Goal: Information Seeking & Learning: Learn about a topic

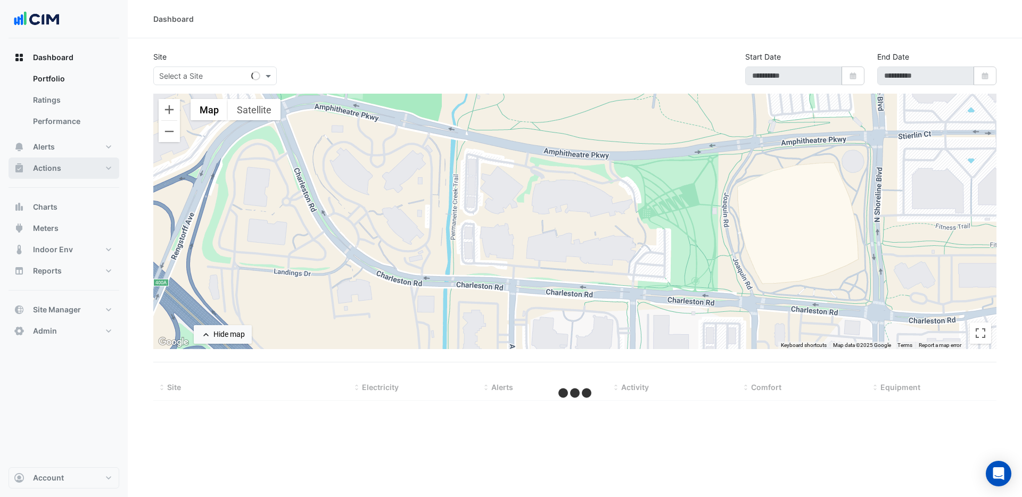
click at [48, 166] on span "Actions" at bounding box center [47, 168] width 28 height 11
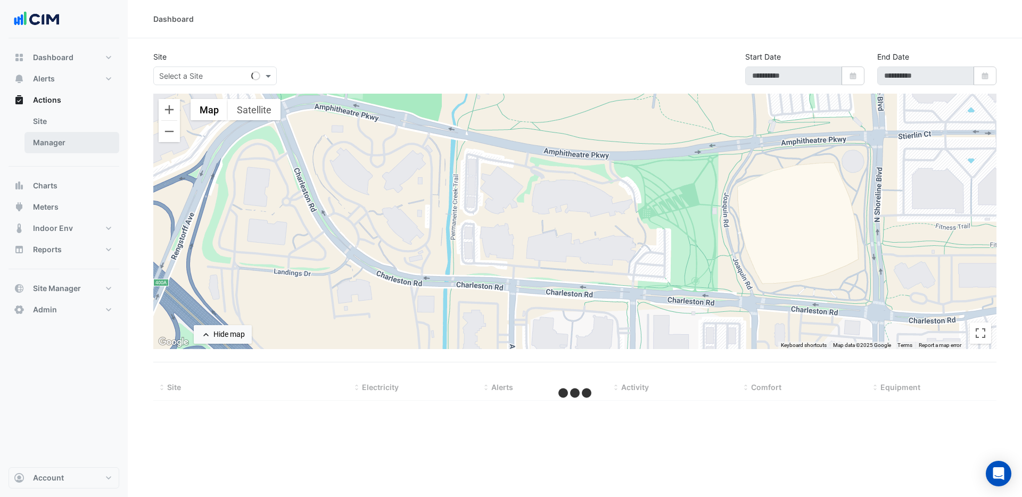
click at [54, 145] on link "Manager" at bounding box center [71, 142] width 95 height 21
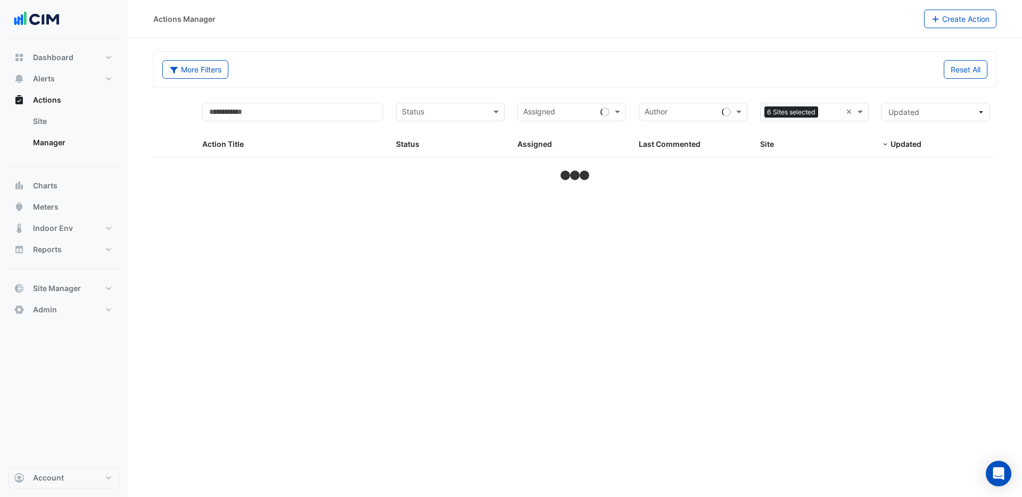
click at [830, 112] on input "text" at bounding box center [831, 113] width 19 height 12
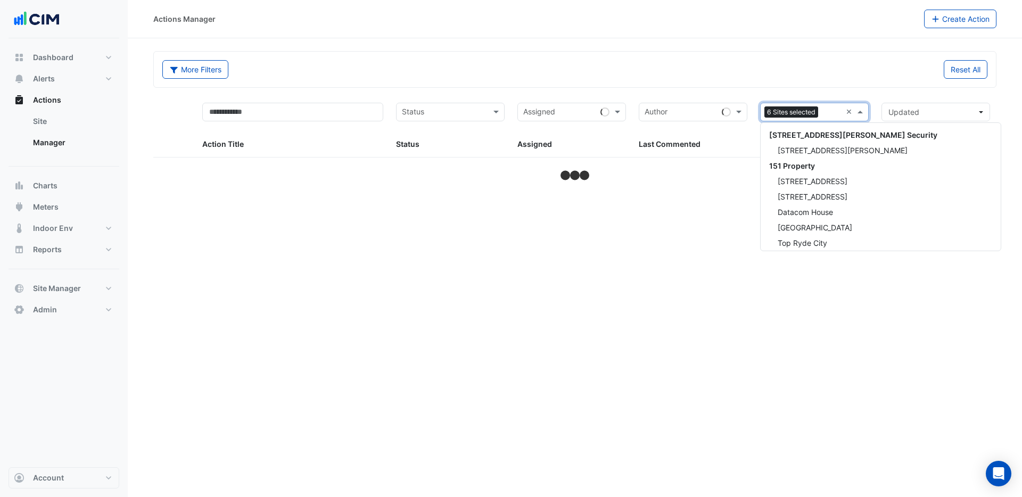
scroll to position [19528, 0]
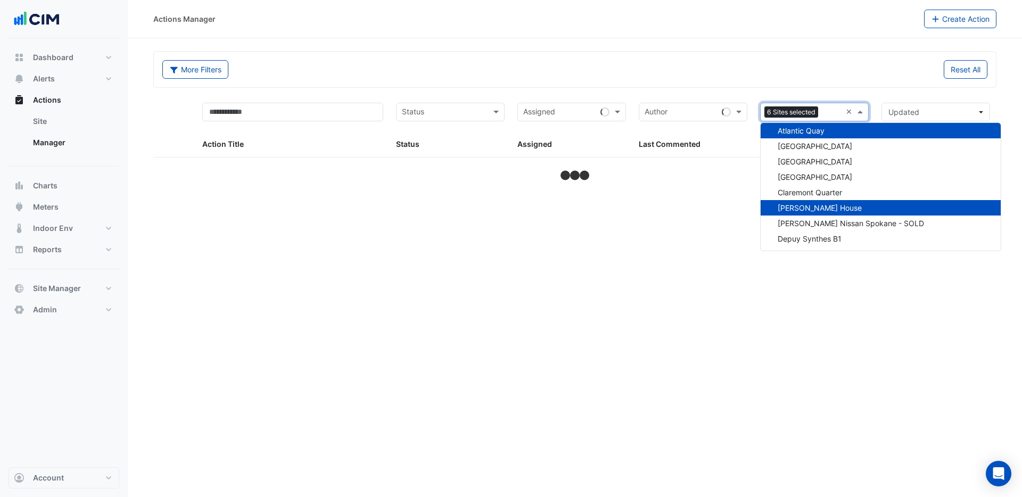
select select "***"
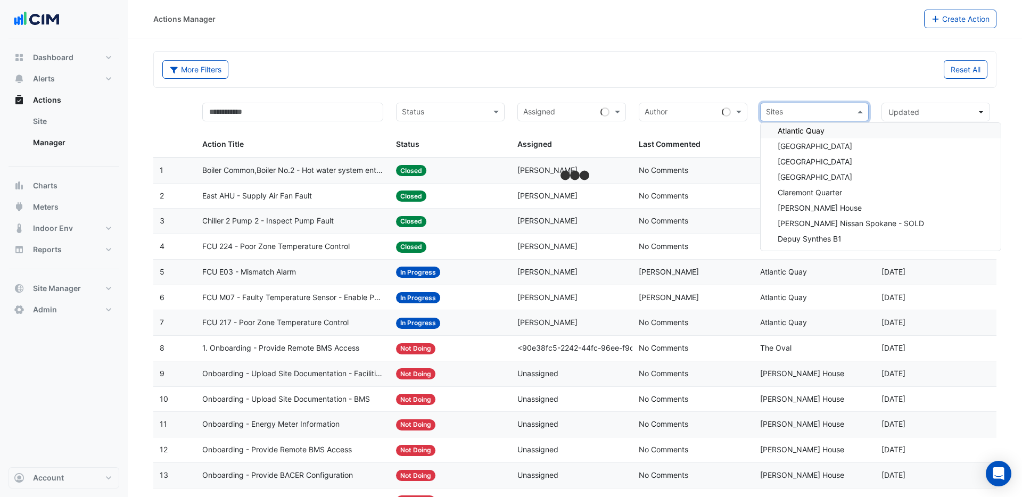
click at [825, 112] on input "text" at bounding box center [808, 113] width 85 height 12
type input "*"
click at [805, 150] on span "[GEOGRAPHIC_DATA]" at bounding box center [815, 151] width 75 height 9
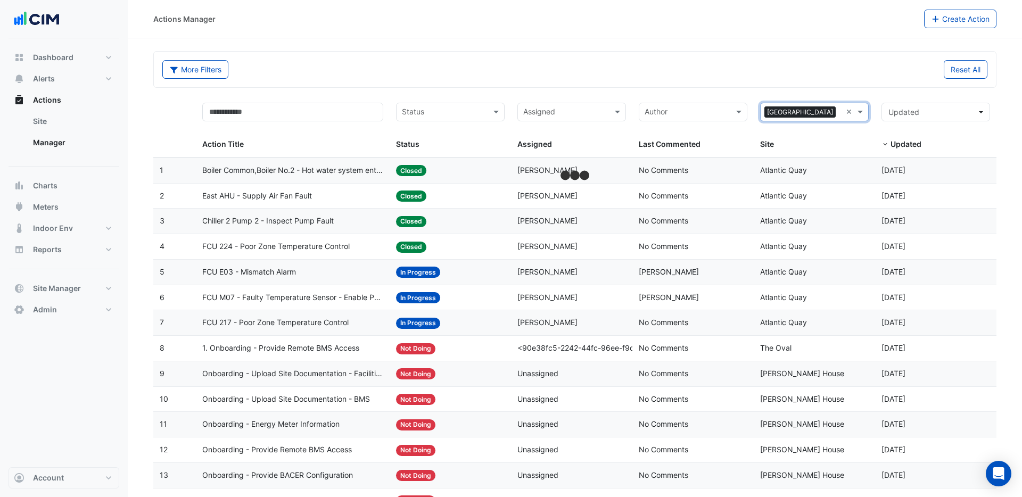
click at [840, 109] on input "text" at bounding box center [841, 113] width 2 height 12
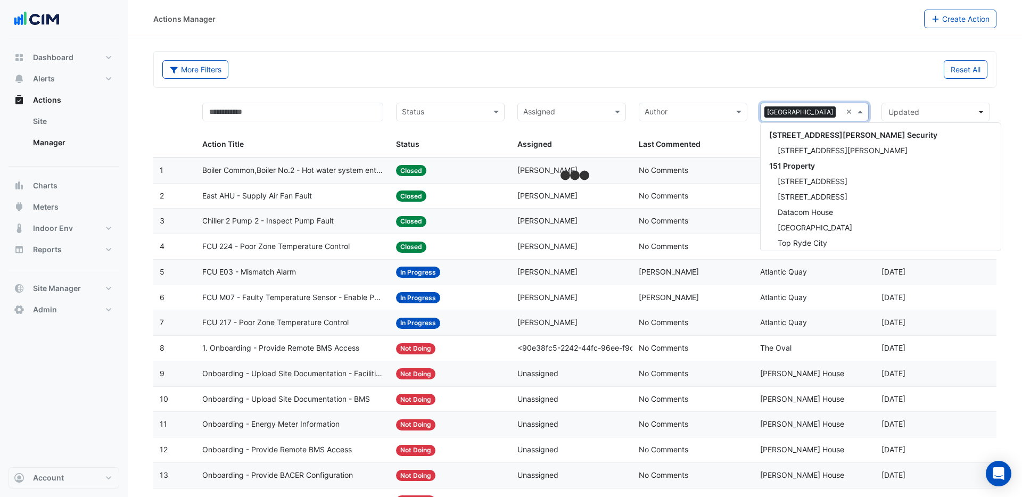
scroll to position [205, 0]
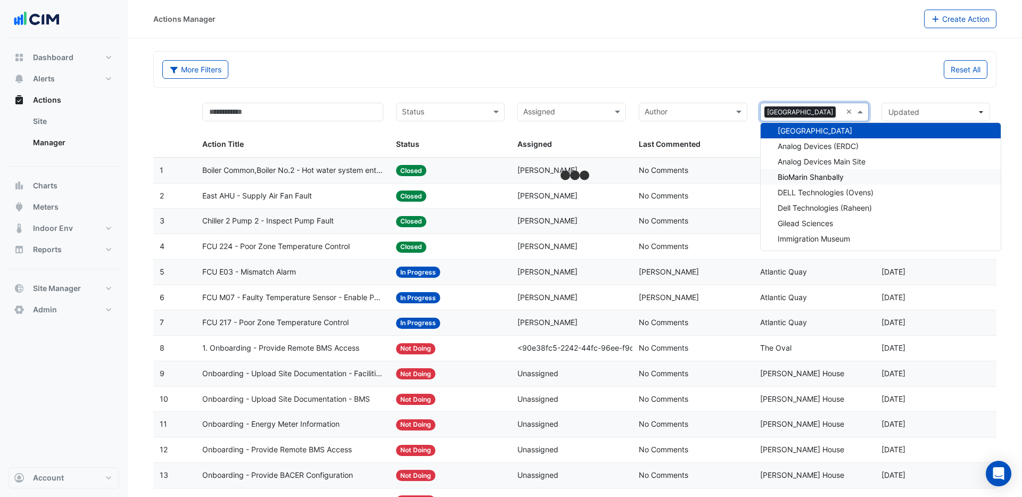
click at [803, 175] on span "BioMarin Shanbally" at bounding box center [811, 176] width 66 height 9
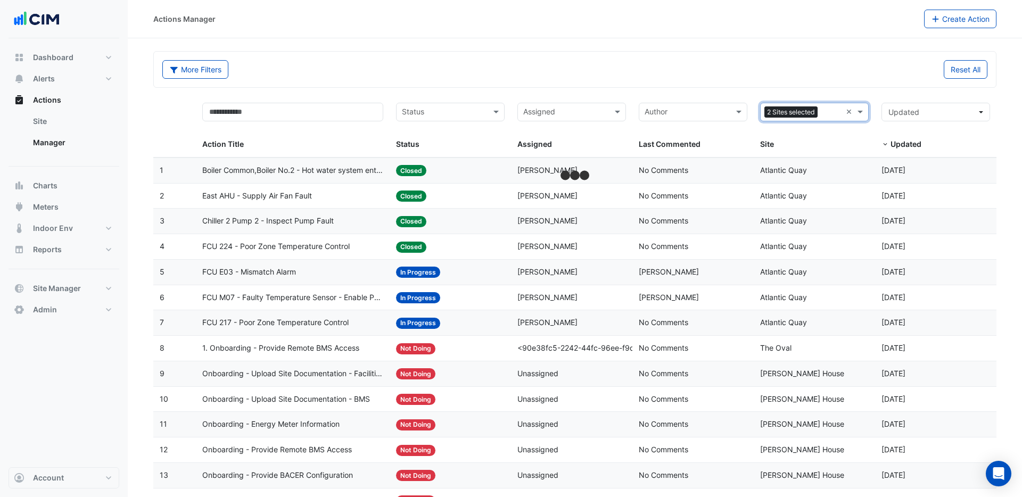
click at [829, 111] on input "text" at bounding box center [832, 113] width 20 height 12
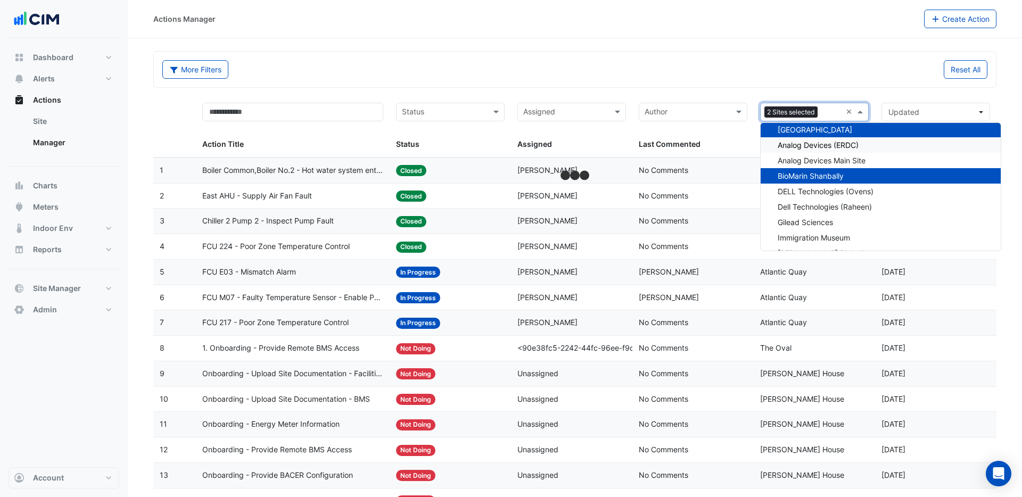
scroll to position [207, 0]
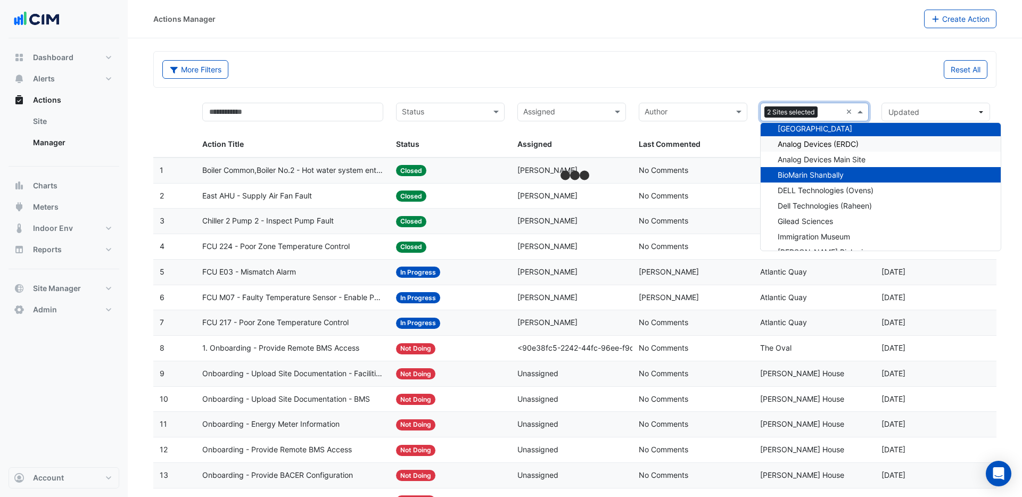
click at [802, 145] on span "Analog Devices (ERDC)" at bounding box center [818, 143] width 81 height 9
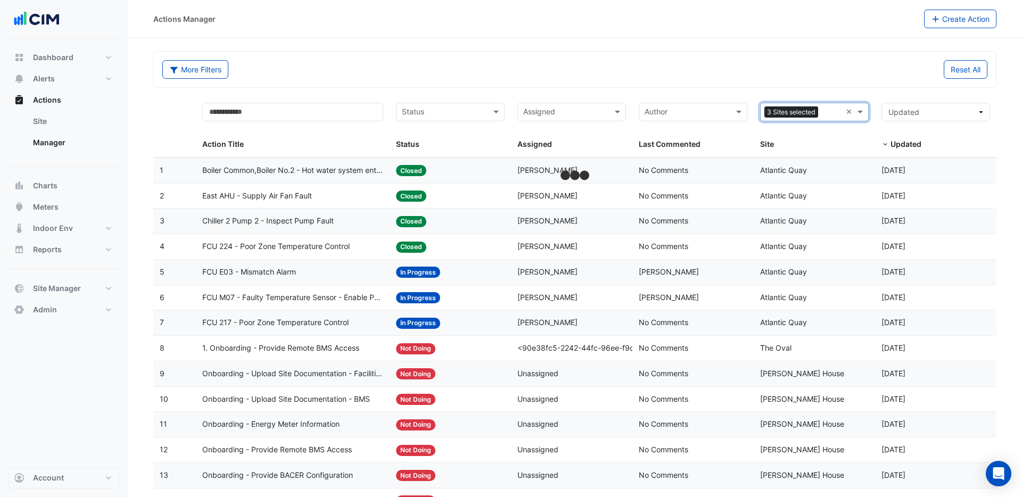
click at [824, 116] on input "text" at bounding box center [831, 113] width 19 height 12
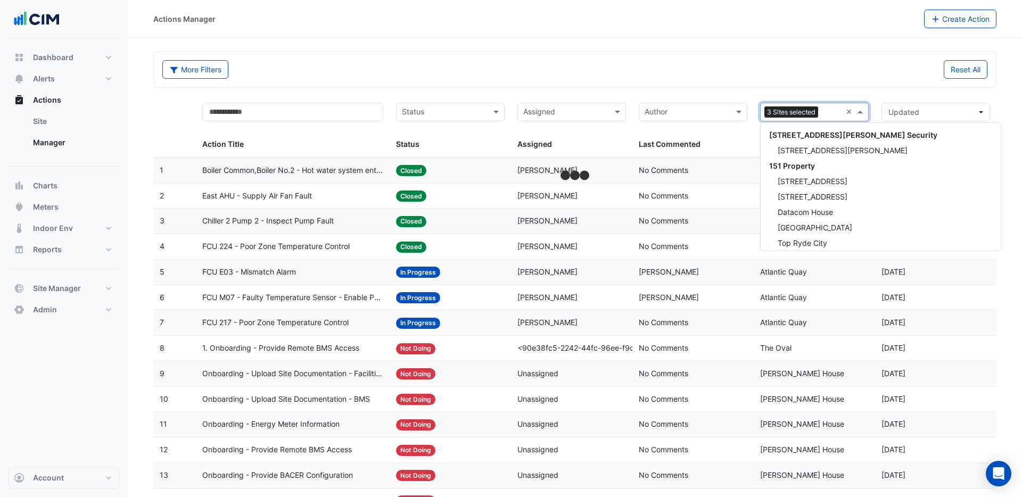
scroll to position [220, 0]
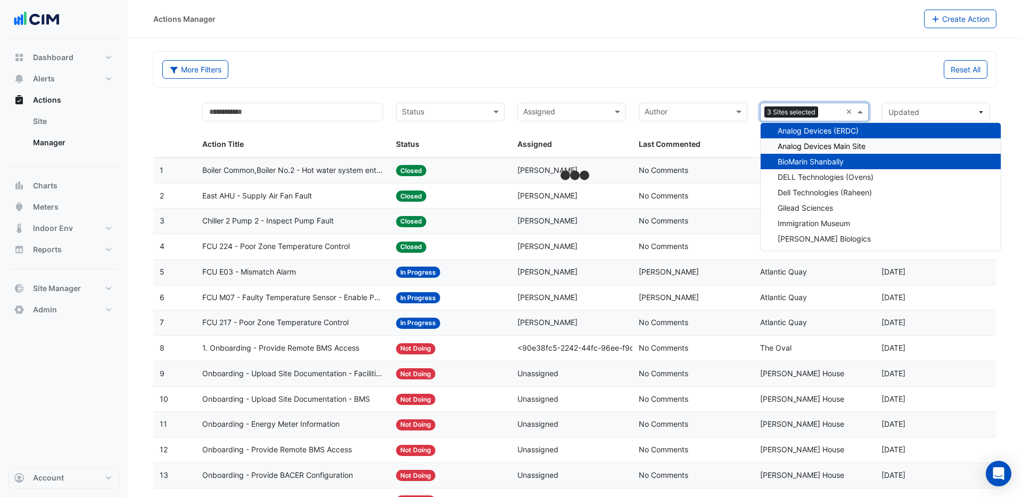
click at [801, 149] on span "Analog Devices Main Site" at bounding box center [822, 146] width 88 height 9
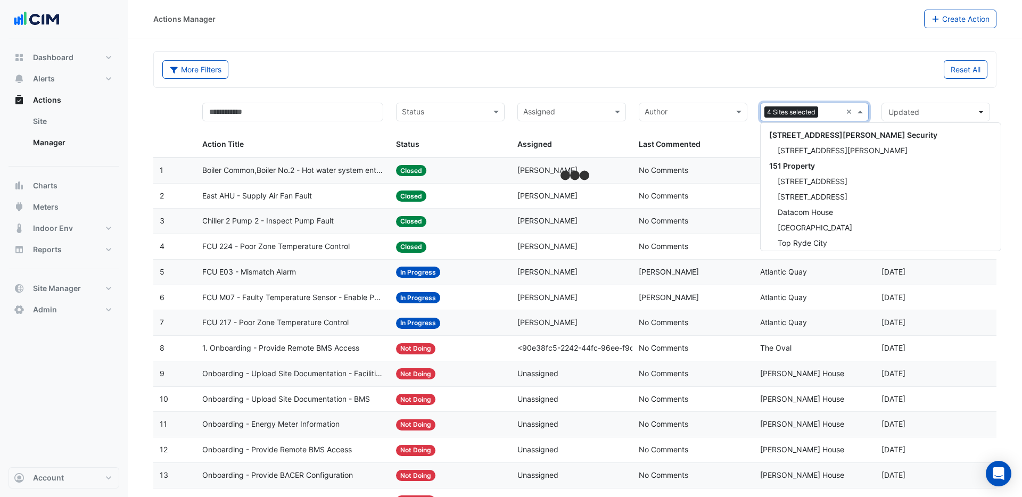
click at [832, 115] on input "text" at bounding box center [831, 113] width 19 height 12
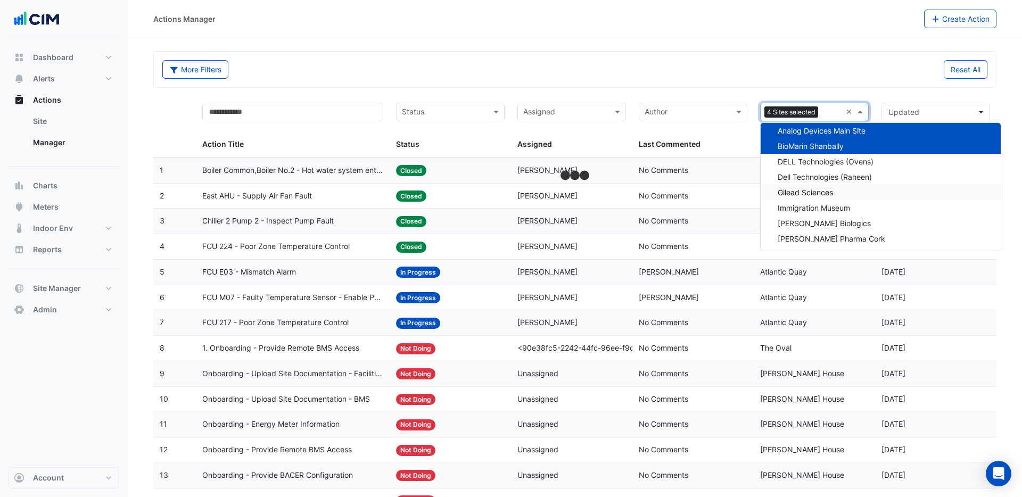
click at [799, 193] on span "Gilead Sciences" at bounding box center [805, 192] width 55 height 9
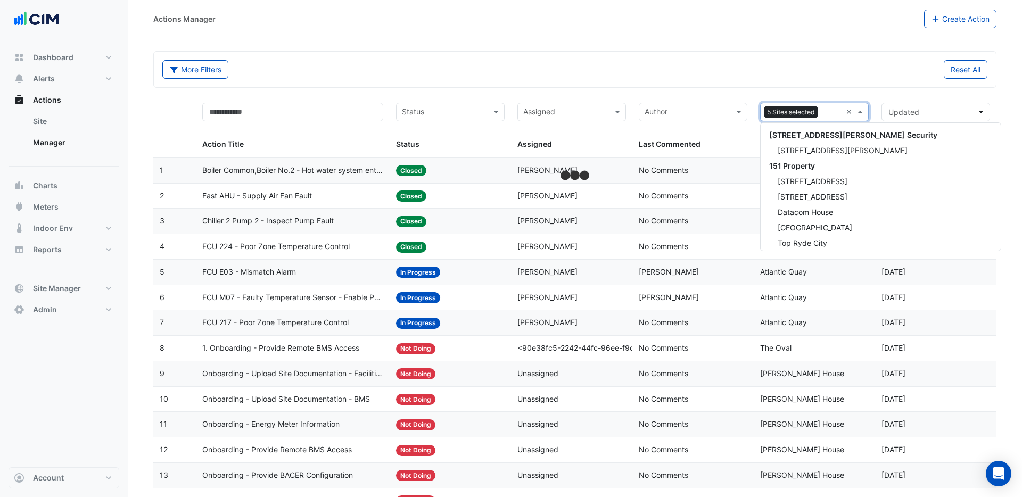
click at [830, 114] on input "text" at bounding box center [832, 113] width 20 height 12
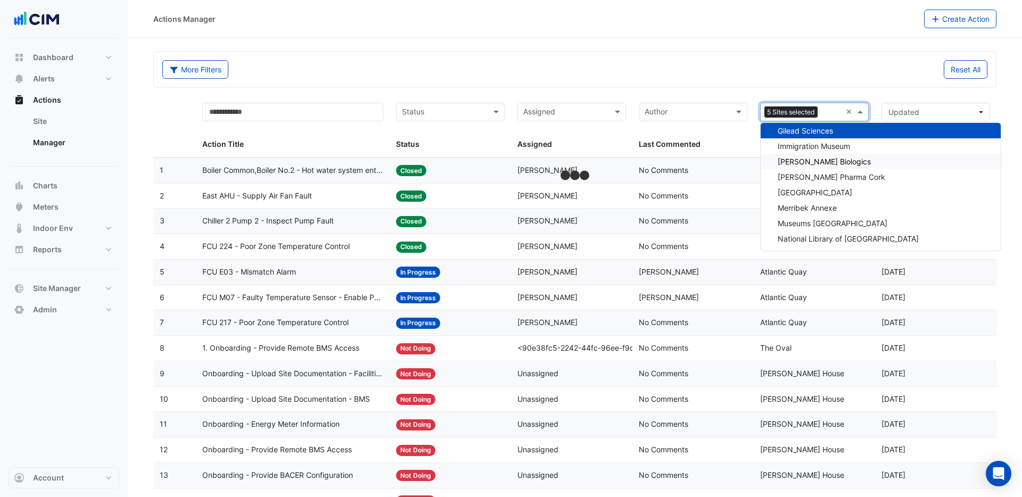
click at [803, 164] on span "Janssen Biologics" at bounding box center [824, 161] width 93 height 9
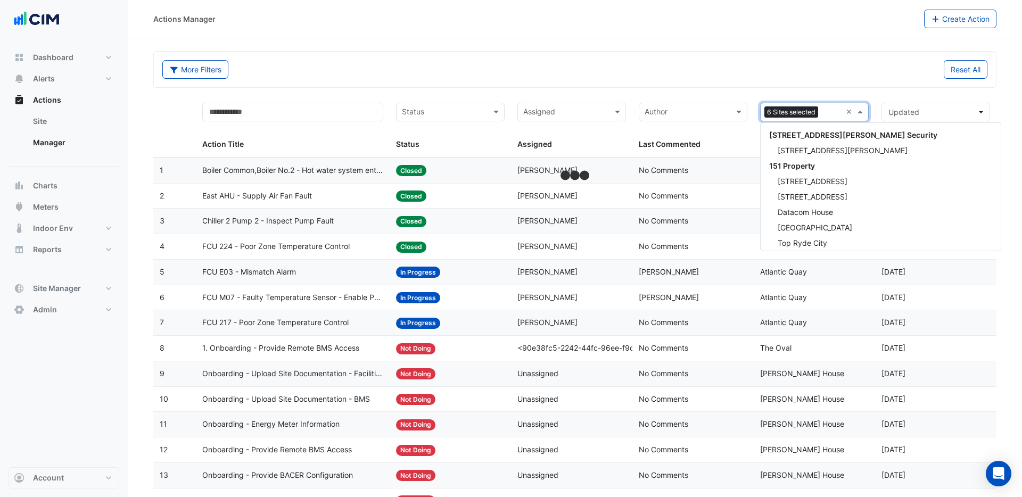
drag, startPoint x: 828, startPoint y: 115, endPoint x: 825, endPoint y: 123, distance: 8.9
click at [828, 115] on input "text" at bounding box center [831, 113] width 19 height 12
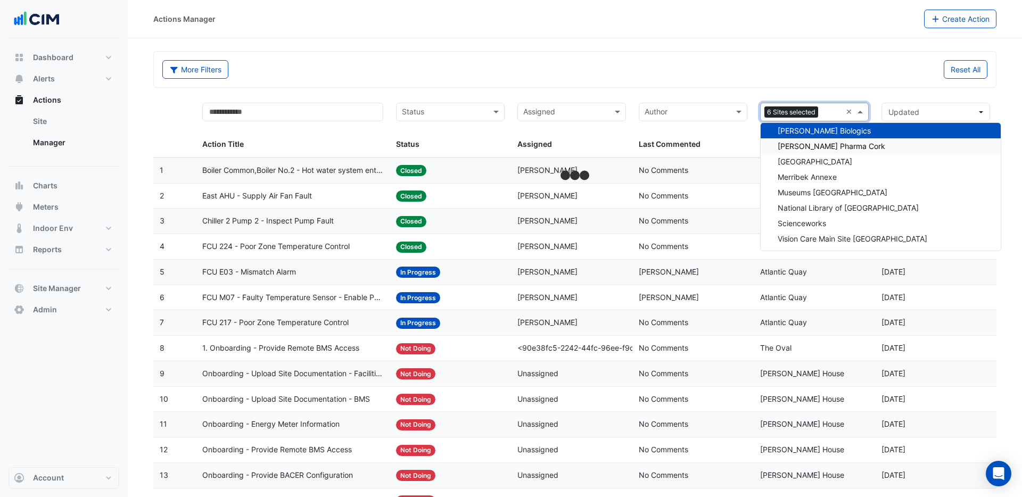
click at [820, 147] on span "Janssen Pharma Cork" at bounding box center [832, 146] width 108 height 9
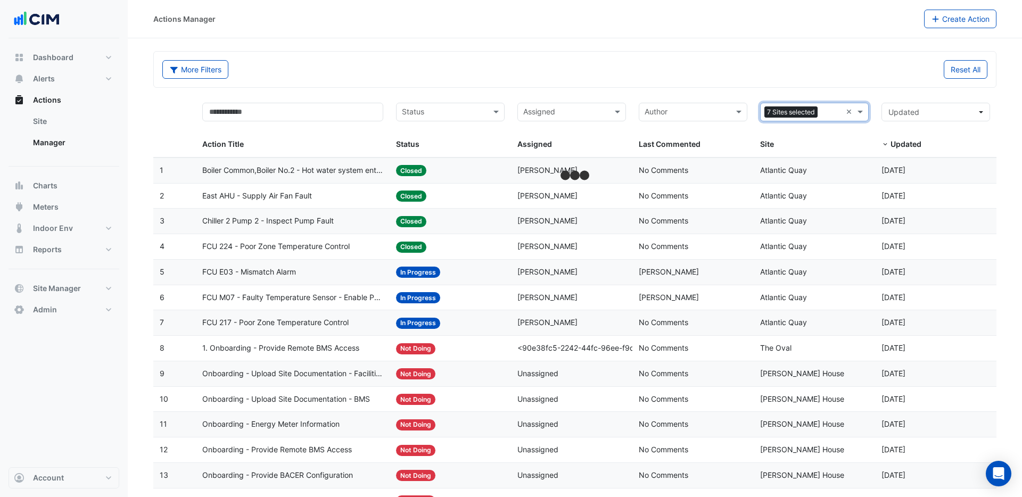
click at [825, 112] on input "text" at bounding box center [832, 113] width 20 height 12
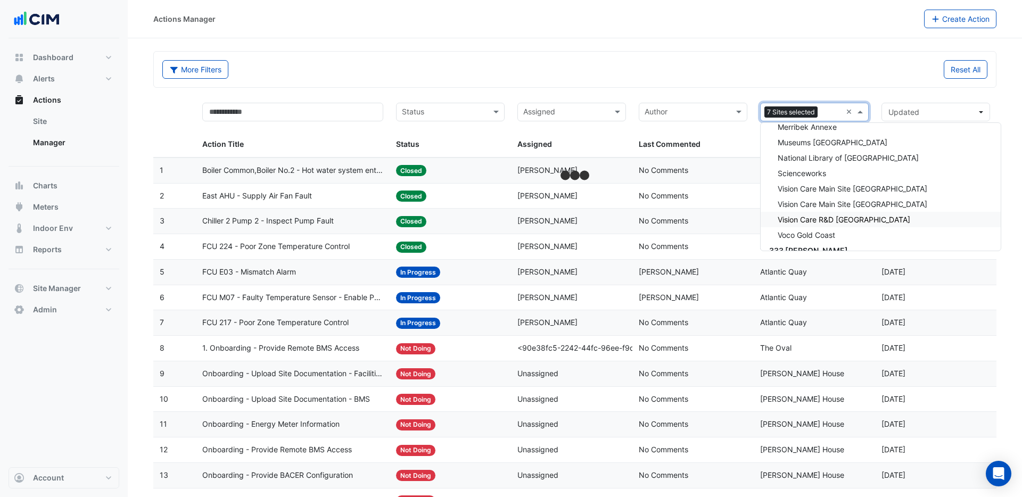
scroll to position [387, 0]
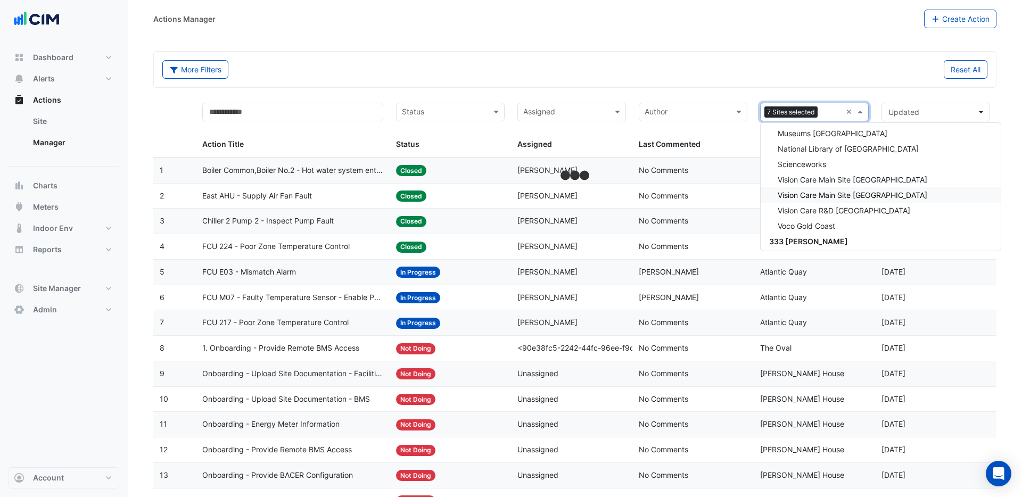
click at [808, 194] on span "Vision Care Main Site Limerick" at bounding box center [853, 195] width 150 height 9
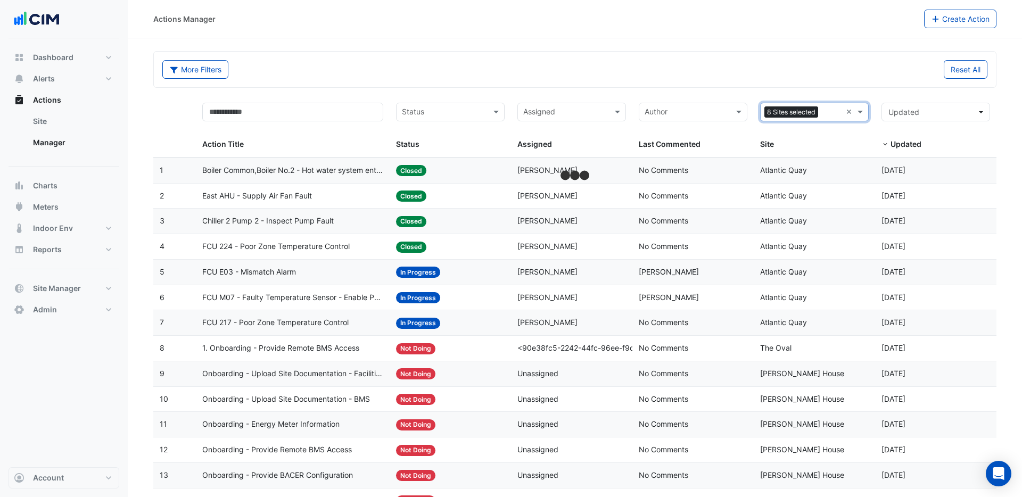
click at [830, 111] on input "text" at bounding box center [831, 113] width 19 height 12
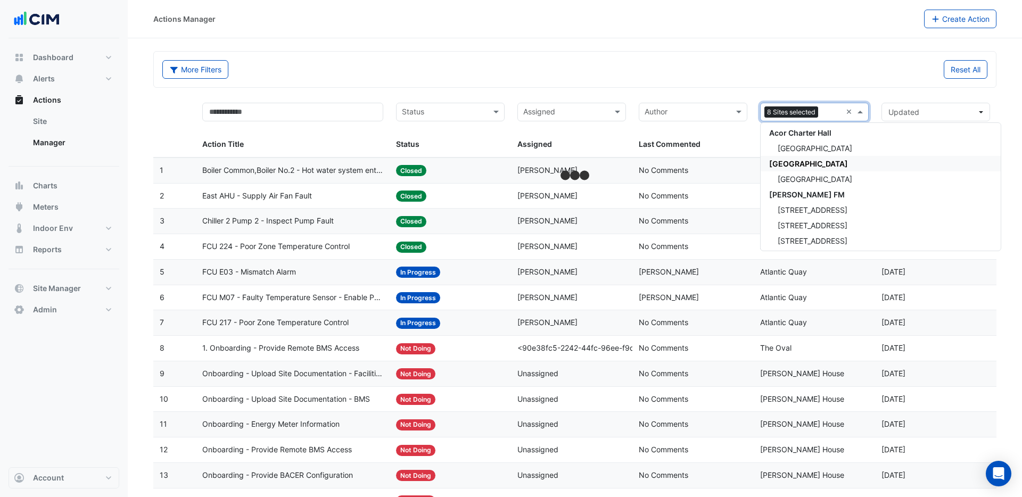
scroll to position [605, 0]
click at [806, 179] on span "Adare Manor" at bounding box center [815, 177] width 75 height 9
click at [833, 114] on input "text" at bounding box center [831, 113] width 19 height 12
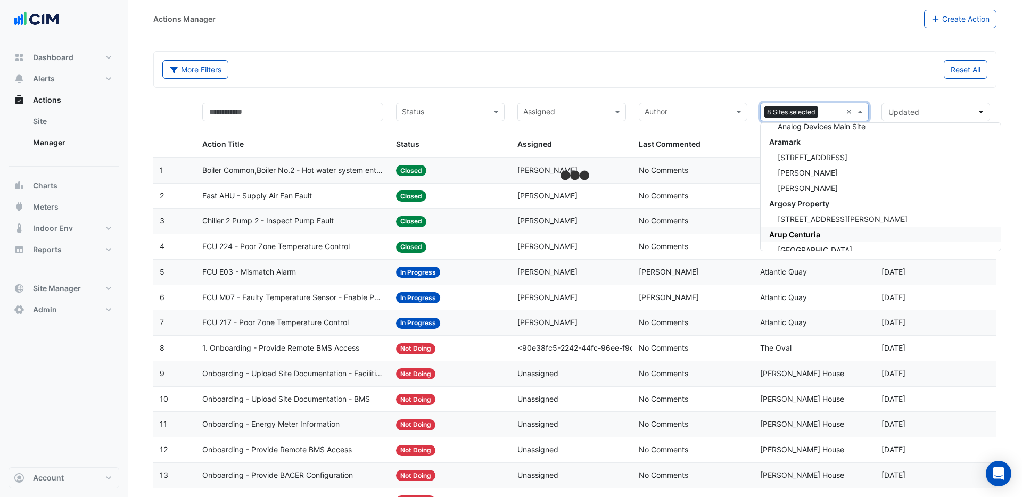
scroll to position [740, 0]
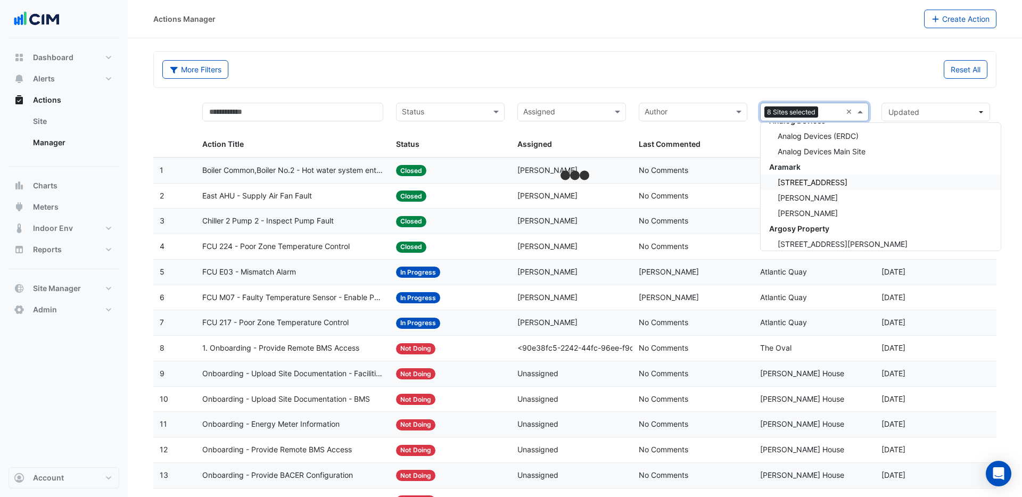
click at [799, 181] on span "35 Shelbourne Road" at bounding box center [813, 182] width 70 height 9
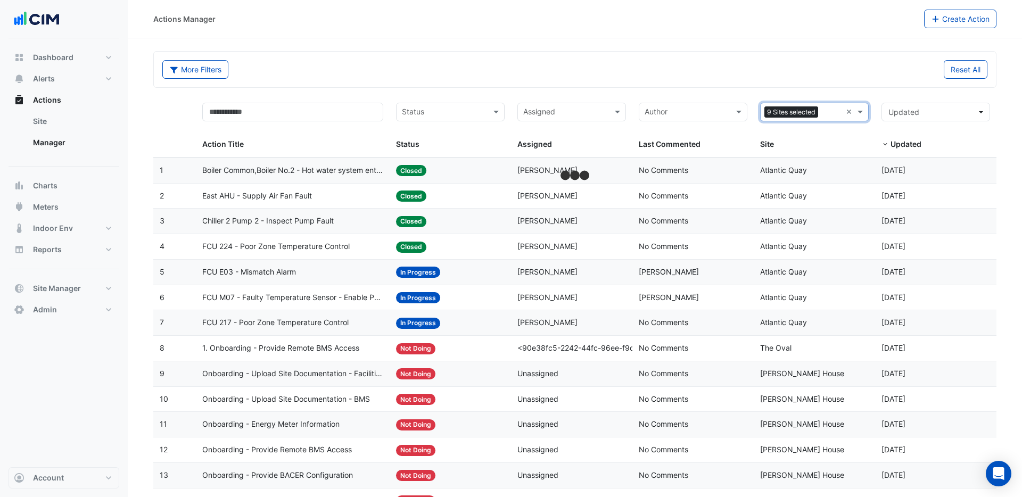
click at [827, 112] on input "text" at bounding box center [831, 113] width 19 height 12
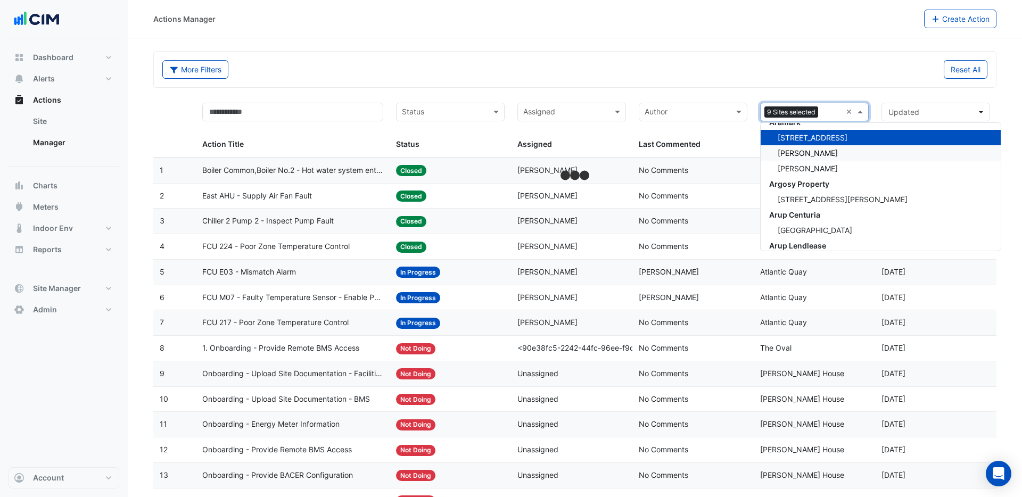
scroll to position [778, 0]
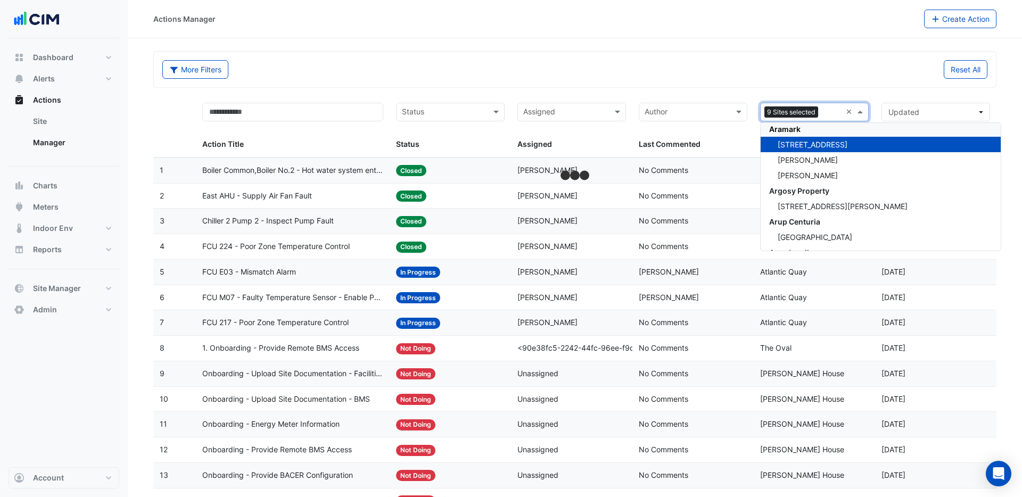
click at [800, 129] on div "Aramark" at bounding box center [881, 128] width 240 height 15
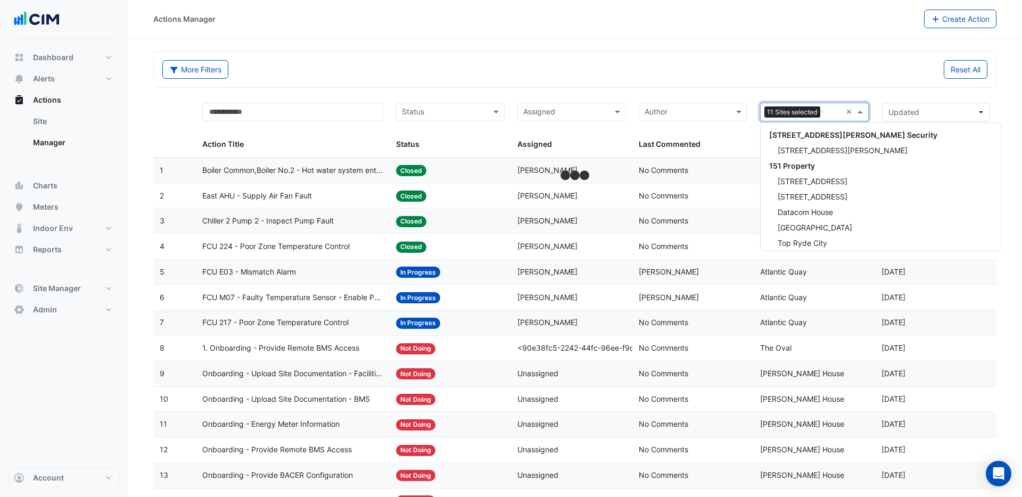
click at [832, 110] on input "text" at bounding box center [832, 113] width 17 height 12
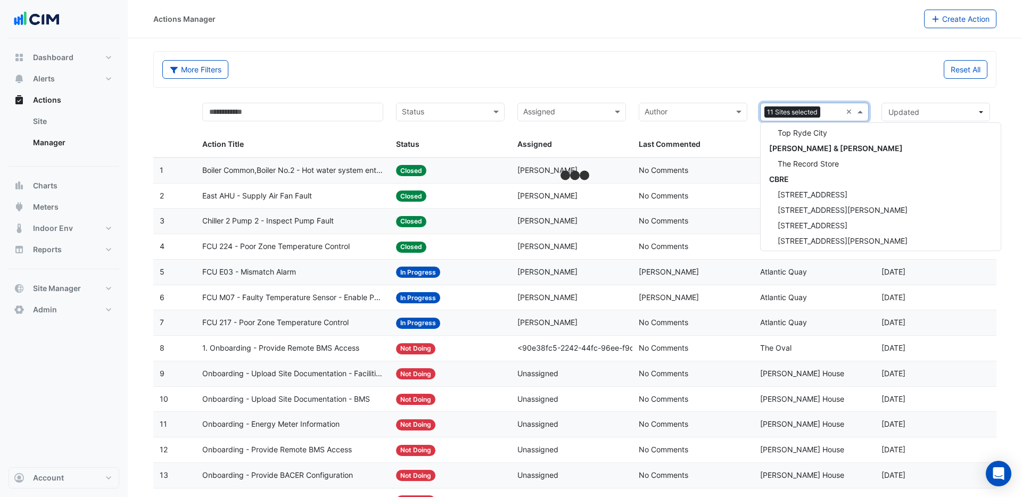
scroll to position [1750, 0]
click at [817, 157] on span "The Record Store" at bounding box center [808, 159] width 61 height 9
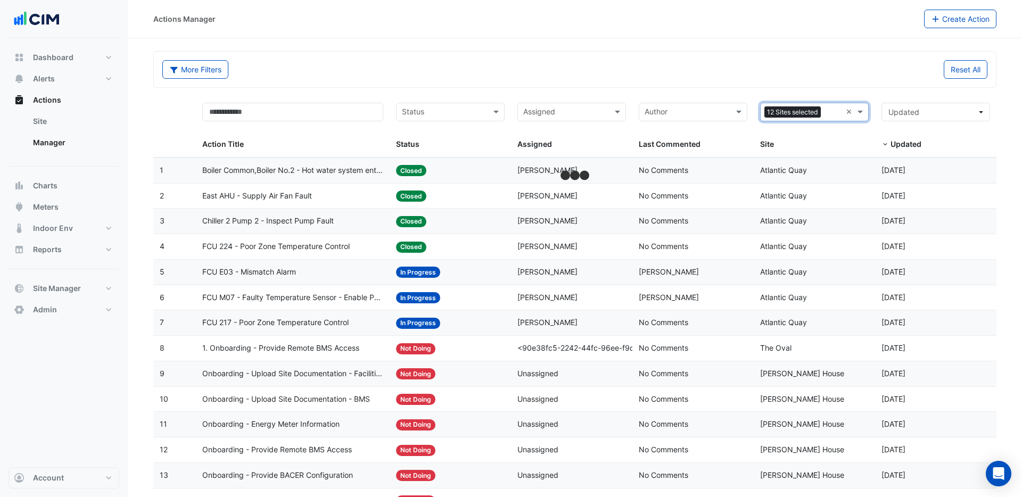
click at [829, 117] on input "text" at bounding box center [833, 113] width 16 height 12
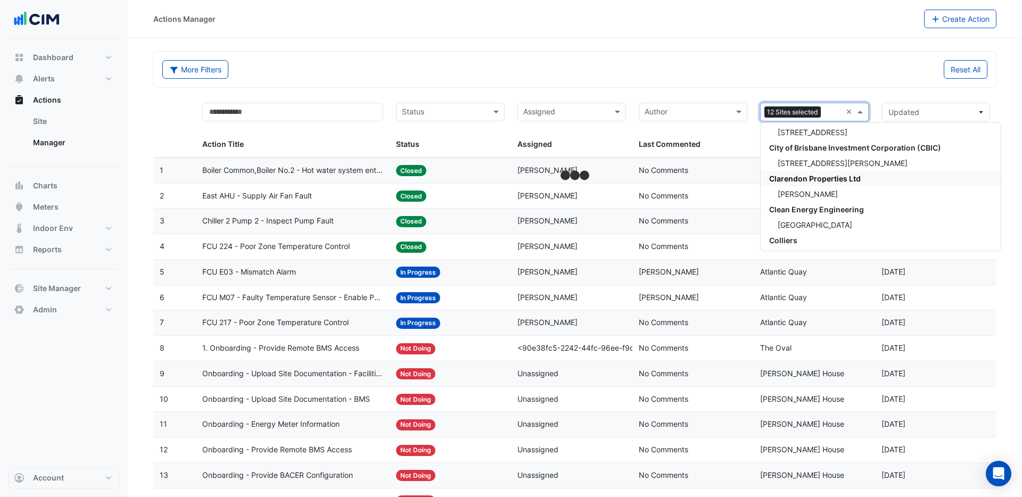
scroll to position [6569, 0]
click at [788, 188] on span "Horgan's Quay" at bounding box center [808, 187] width 60 height 9
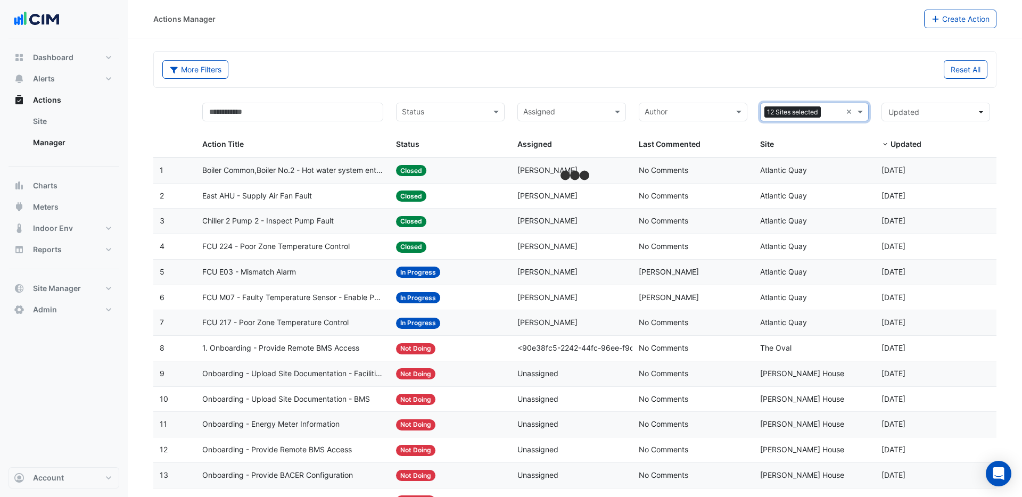
click at [832, 115] on input "text" at bounding box center [833, 113] width 16 height 12
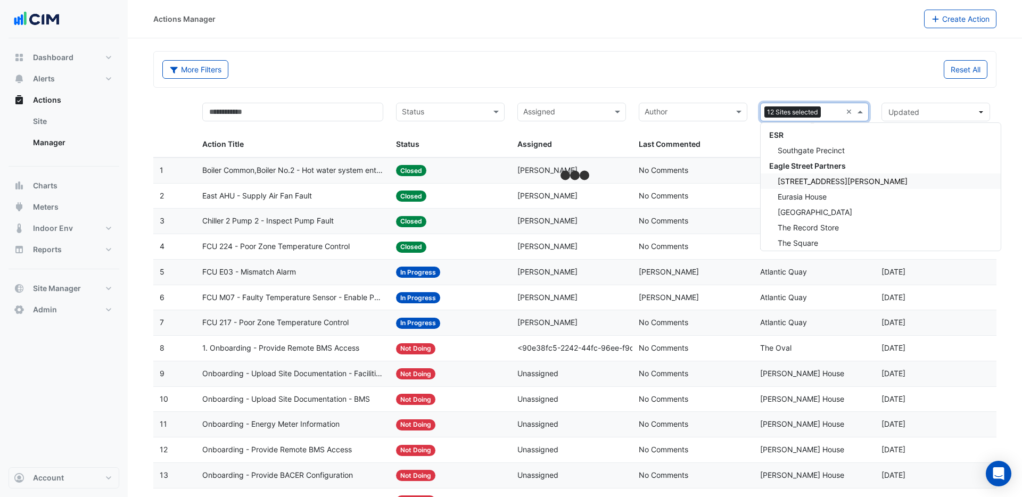
scroll to position [7340, 0]
click at [802, 173] on span "310 St. Vincent Street" at bounding box center [843, 172] width 130 height 9
click at [826, 114] on input "text" at bounding box center [833, 113] width 16 height 12
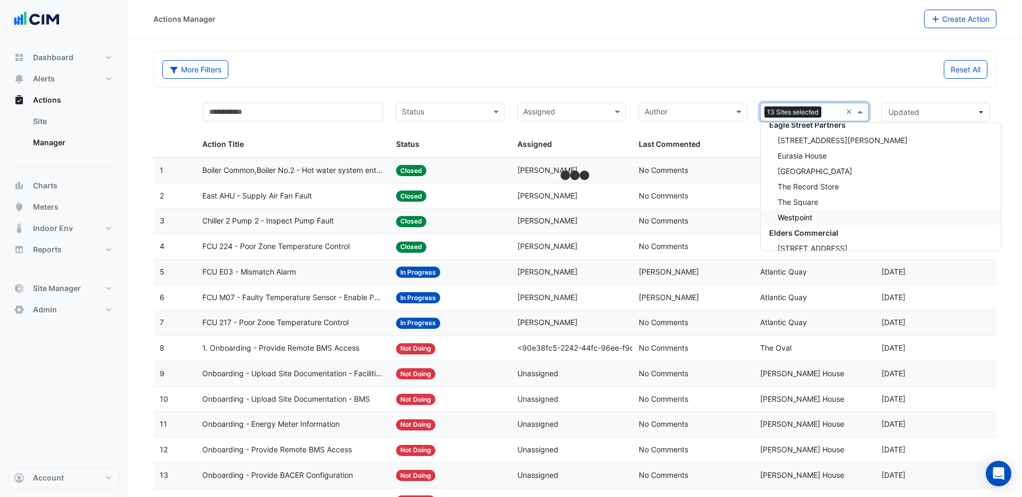
click at [800, 214] on span "Westpoint" at bounding box center [795, 217] width 35 height 9
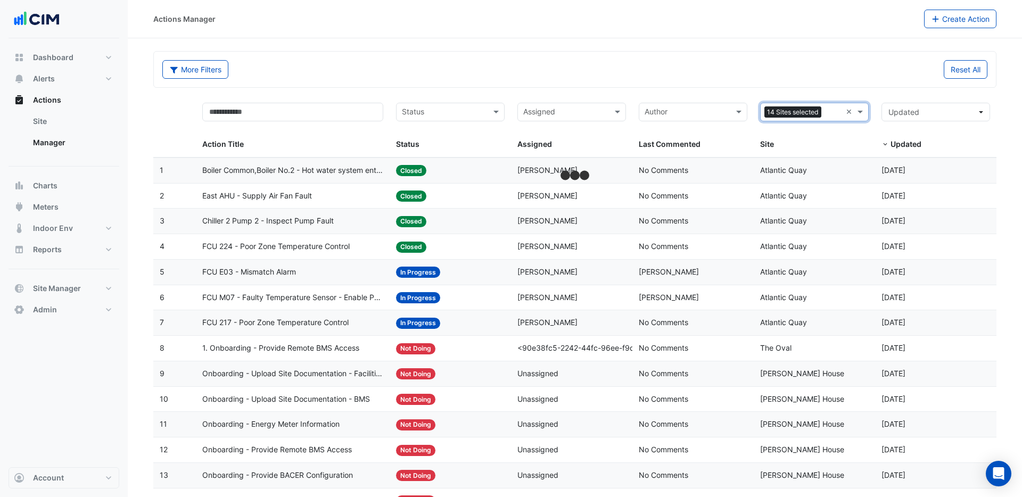
click at [831, 116] on input "text" at bounding box center [833, 113] width 16 height 12
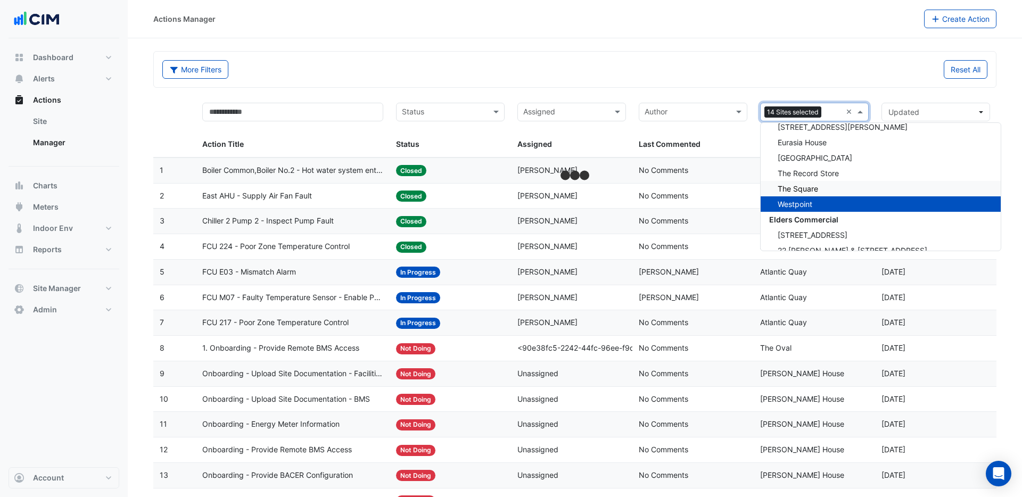
scroll to position [7393, 0]
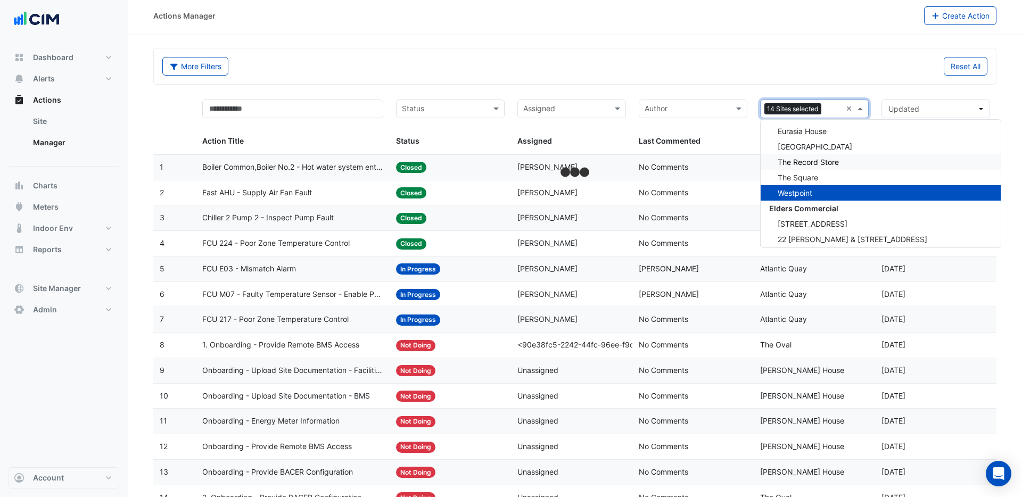
click at [800, 166] on div "The Record Store" at bounding box center [881, 161] width 240 height 15
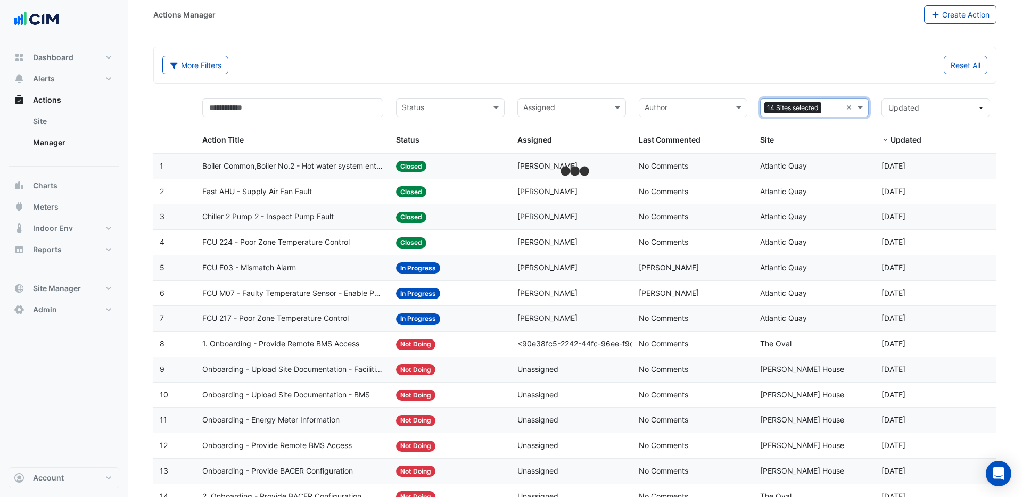
click at [830, 113] on input "text" at bounding box center [833, 109] width 16 height 12
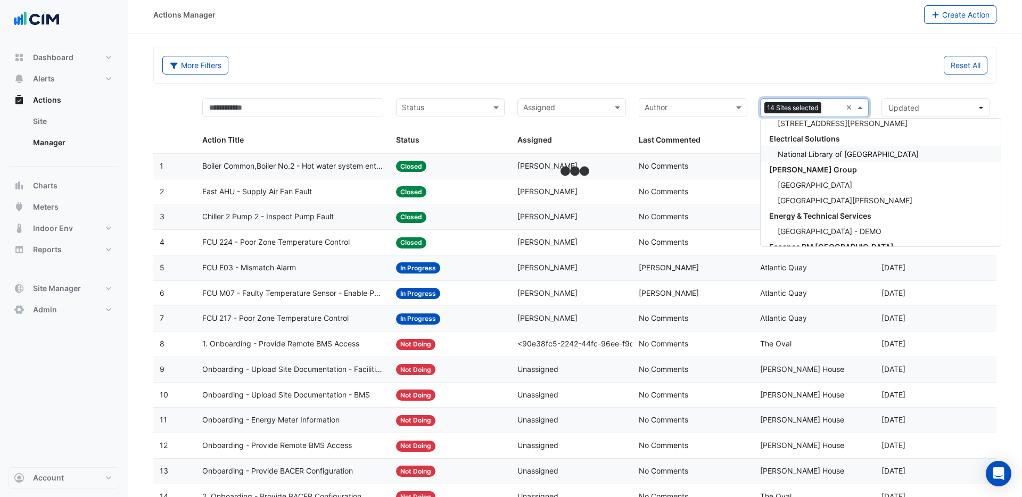
scroll to position [7542, 0]
click at [816, 180] on span "Regent House" at bounding box center [815, 181] width 75 height 9
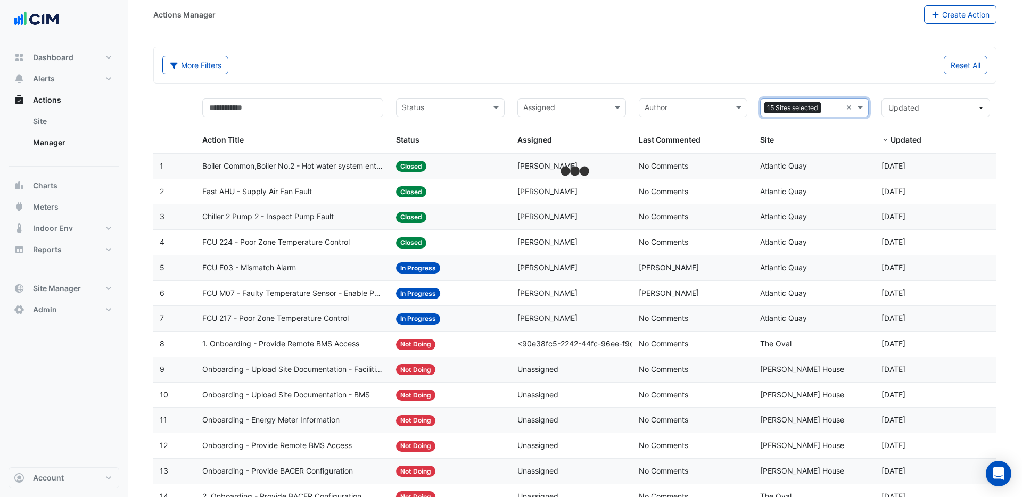
click at [825, 112] on input "text" at bounding box center [833, 109] width 16 height 12
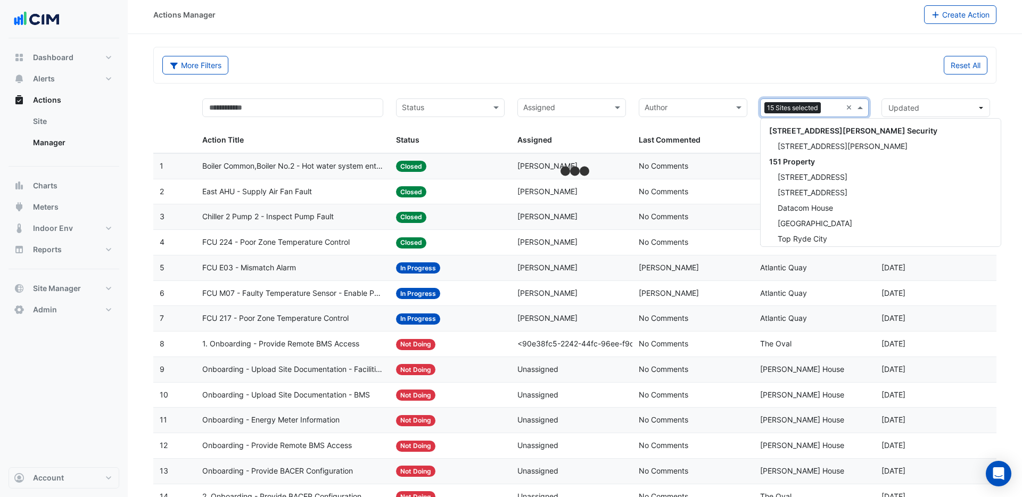
scroll to position [7598, 0]
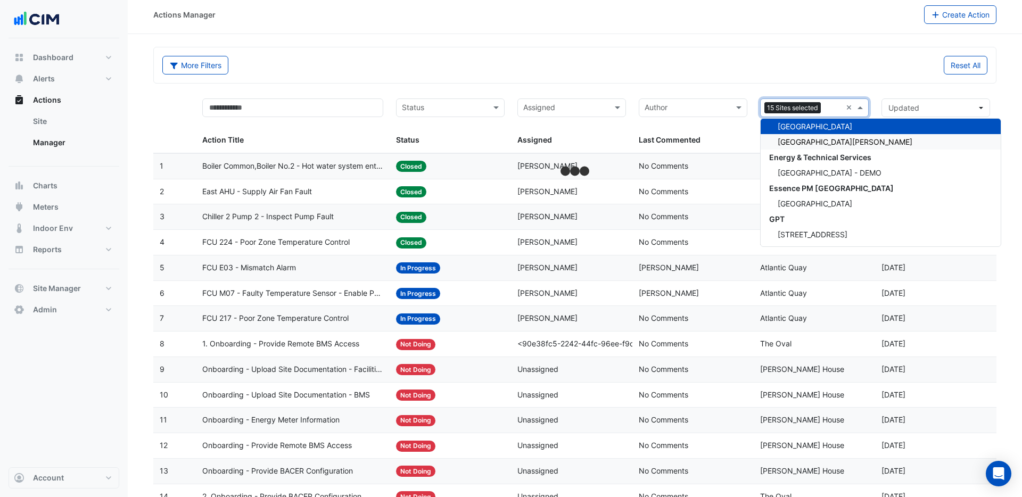
click at [815, 143] on span "St James House" at bounding box center [845, 141] width 135 height 9
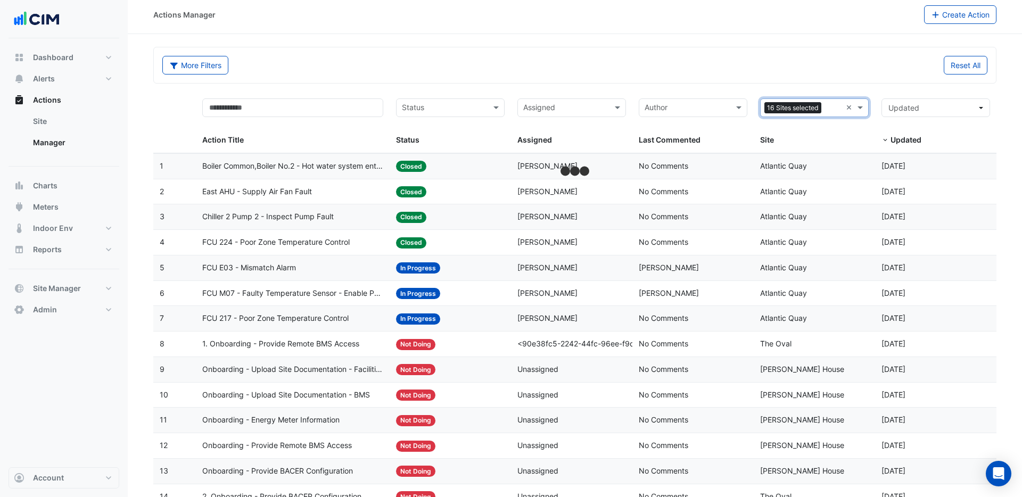
click at [828, 110] on input "text" at bounding box center [833, 109] width 16 height 12
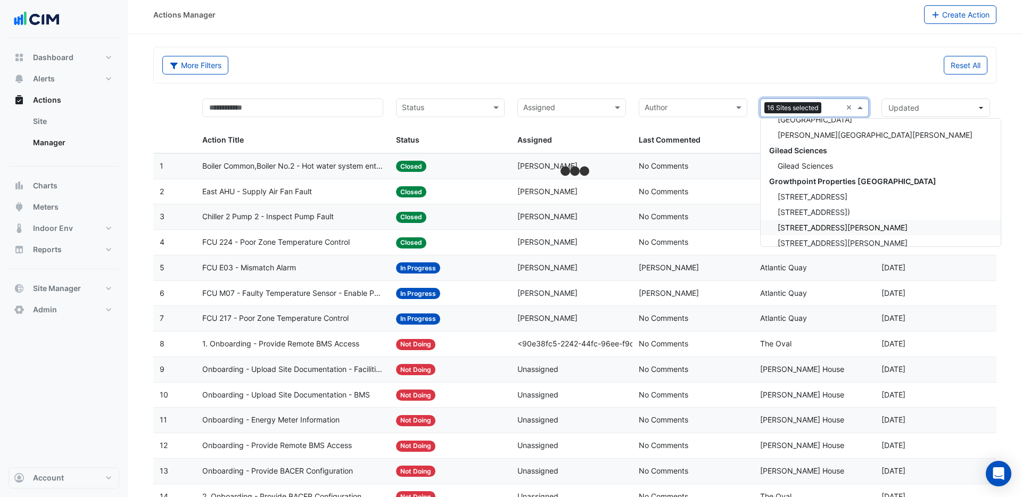
scroll to position [8602, 0]
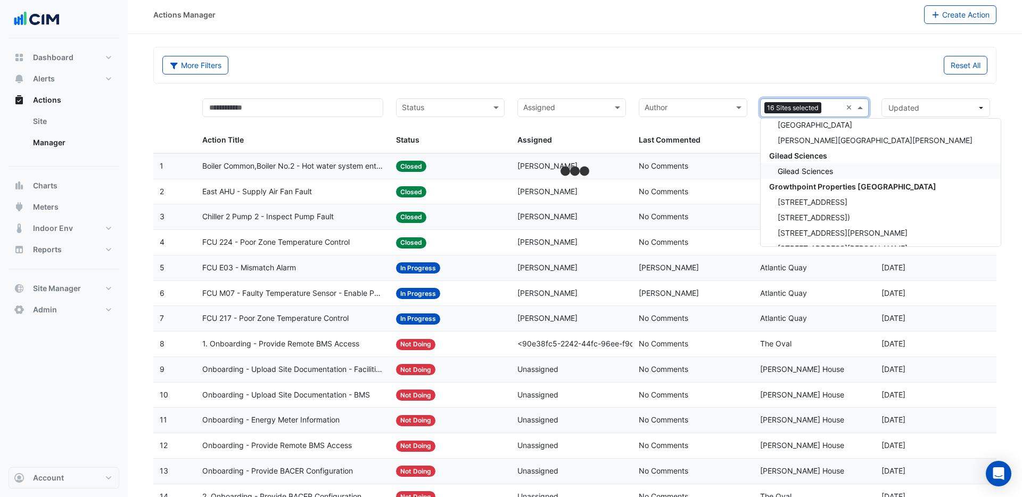
click at [804, 170] on span "Gilead Sciences" at bounding box center [805, 171] width 55 height 9
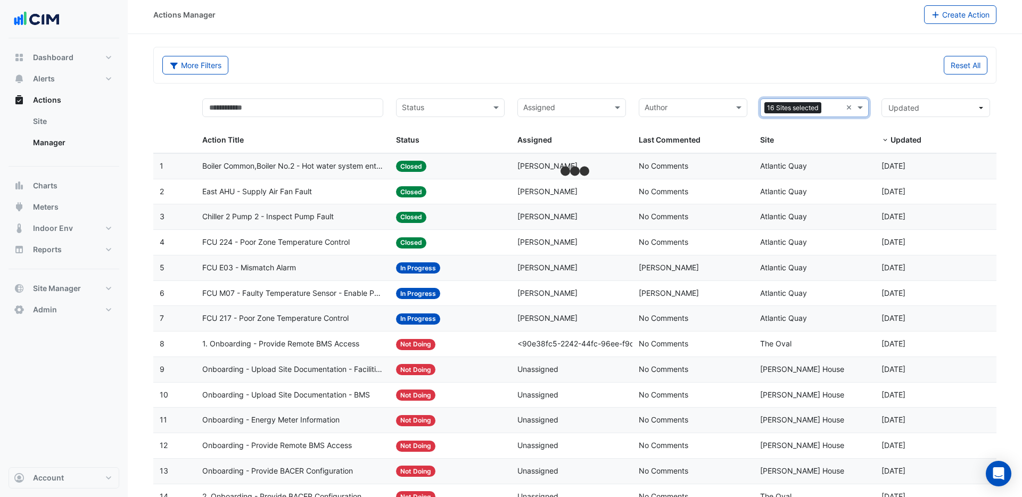
click at [828, 112] on input "text" at bounding box center [833, 109] width 16 height 12
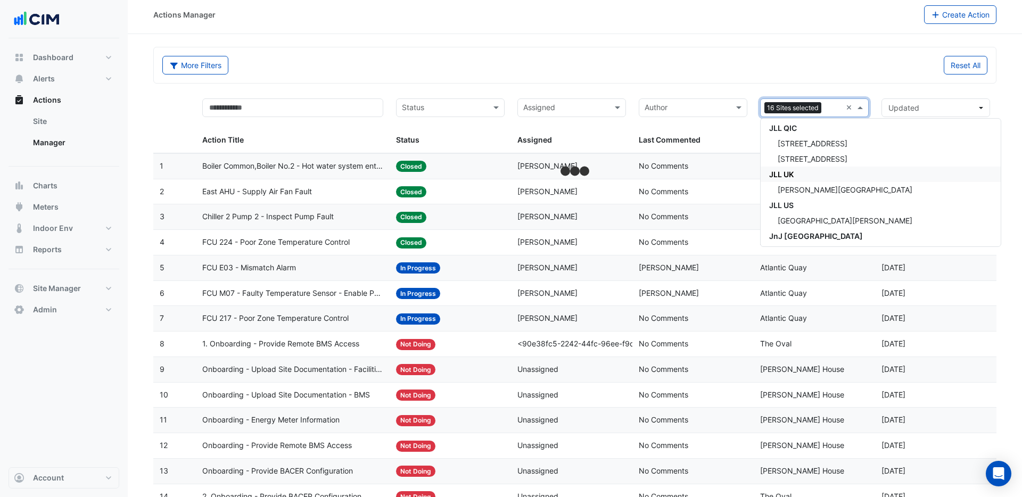
scroll to position [9757, 0]
click at [811, 190] on span "Kinnaird House" at bounding box center [845, 189] width 135 height 9
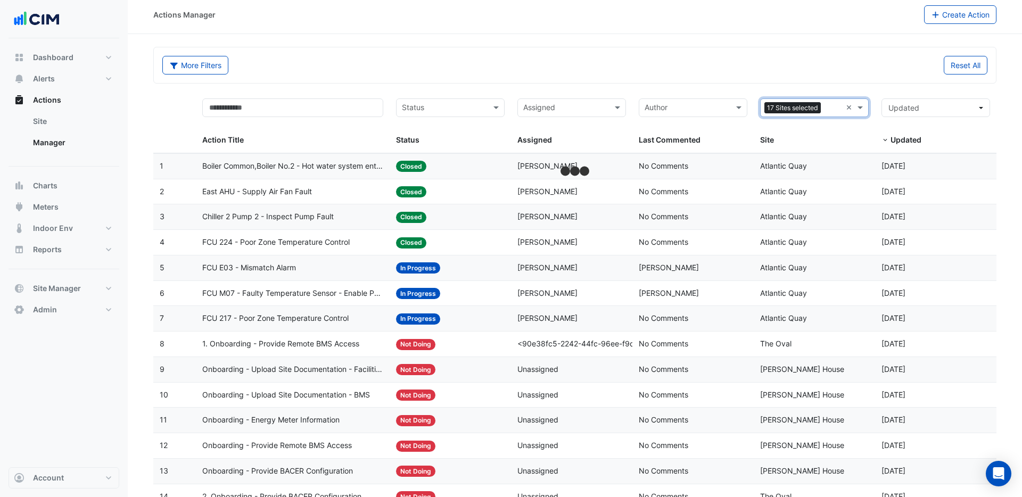
click at [828, 110] on input "text" at bounding box center [833, 109] width 16 height 12
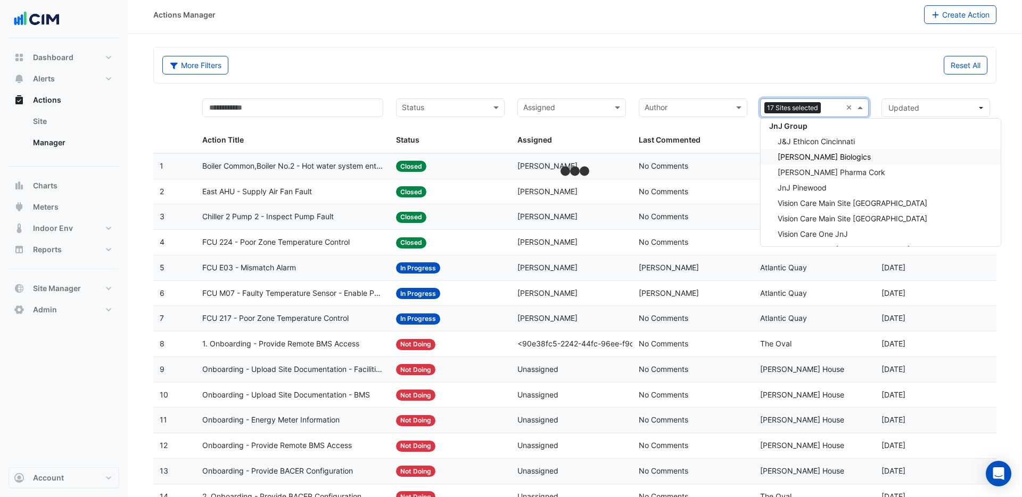
scroll to position [9901, 0]
click at [822, 153] on span "Janssen Biologics" at bounding box center [824, 154] width 93 height 9
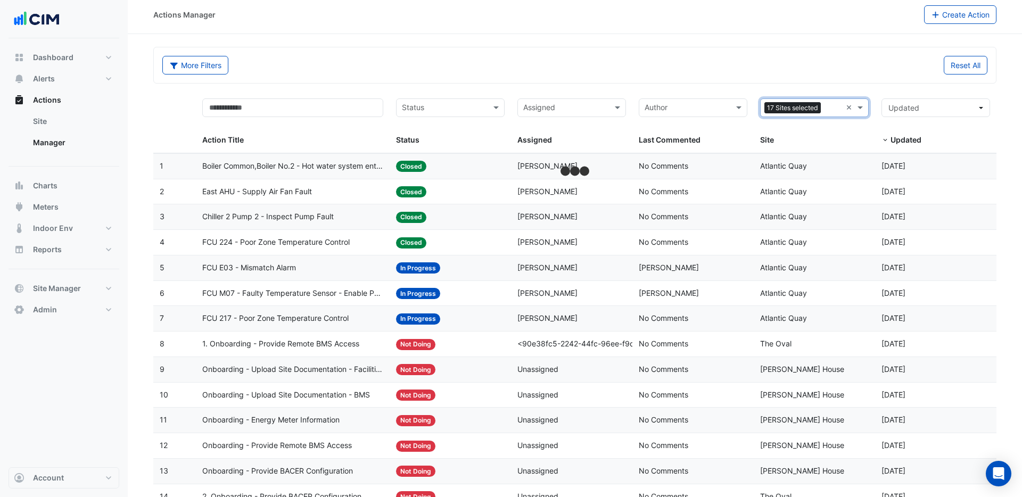
drag, startPoint x: 828, startPoint y: 111, endPoint x: 827, endPoint y: 117, distance: 6.1
click at [828, 111] on input "text" at bounding box center [833, 109] width 16 height 12
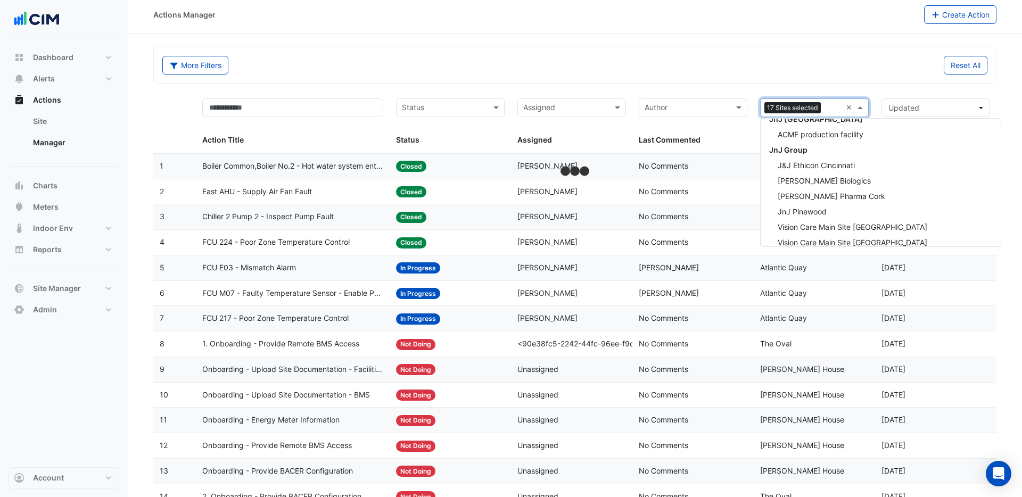
scroll to position [9877, 0]
click at [817, 189] on span "Janssen Pharma Cork" at bounding box center [832, 192] width 108 height 9
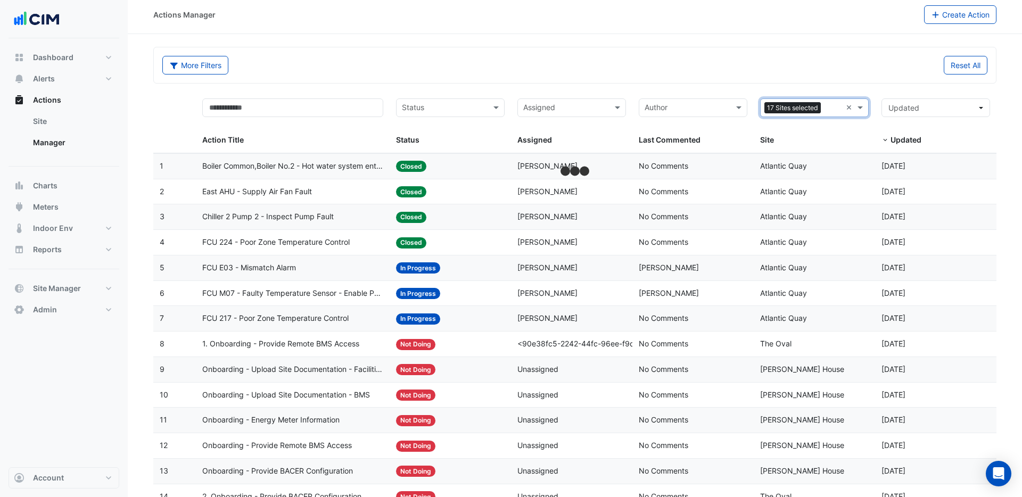
drag, startPoint x: 828, startPoint y: 110, endPoint x: 826, endPoint y: 117, distance: 7.2
click at [829, 110] on input "text" at bounding box center [833, 109] width 16 height 12
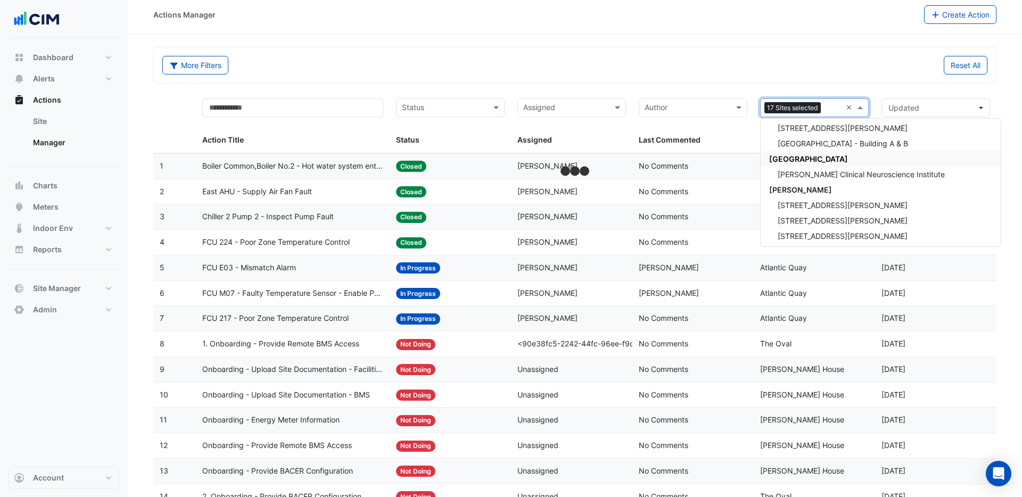
scroll to position [10390, 0]
click at [820, 175] on span "Maurice Wohl Clinical Neuroscience Institute" at bounding box center [861, 173] width 167 height 9
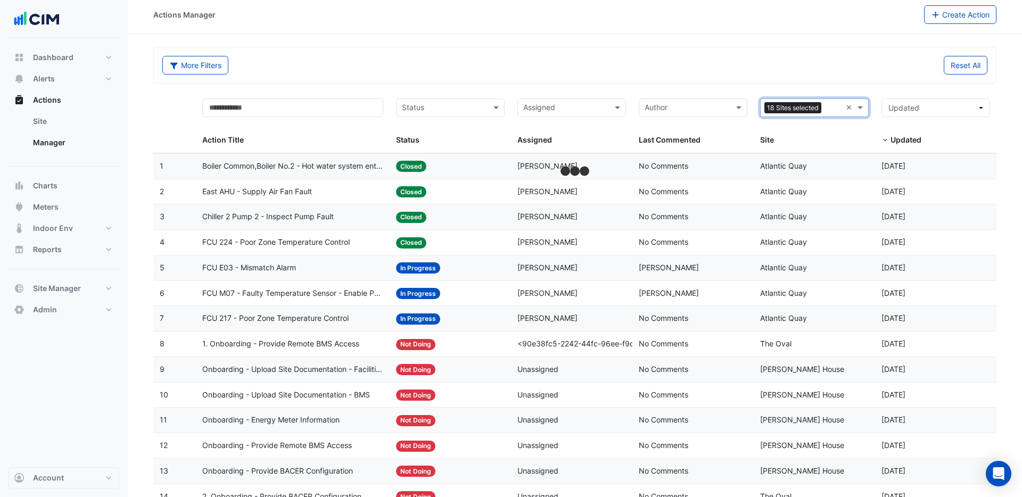
click at [832, 111] on input "text" at bounding box center [833, 109] width 16 height 12
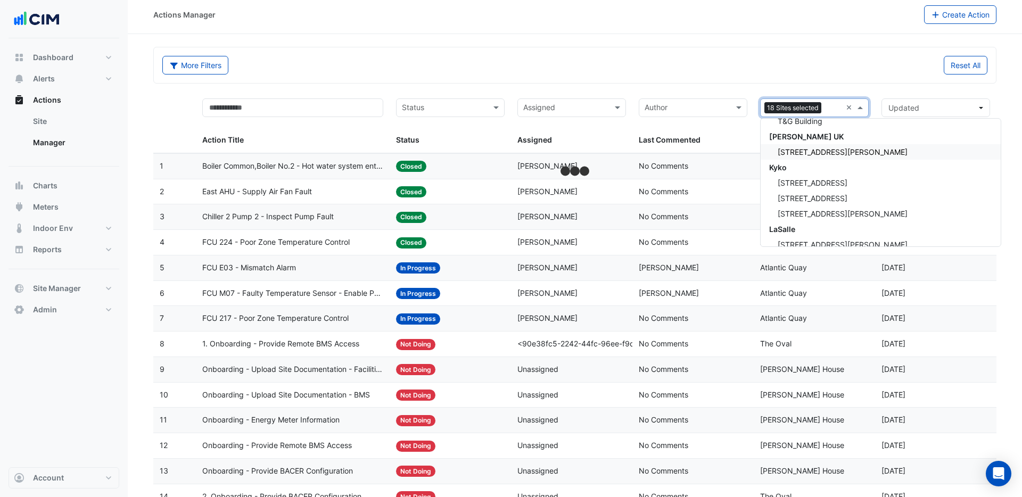
scroll to position [10752, 0]
click at [807, 153] on span "3 Hardman Street" at bounding box center [843, 151] width 130 height 9
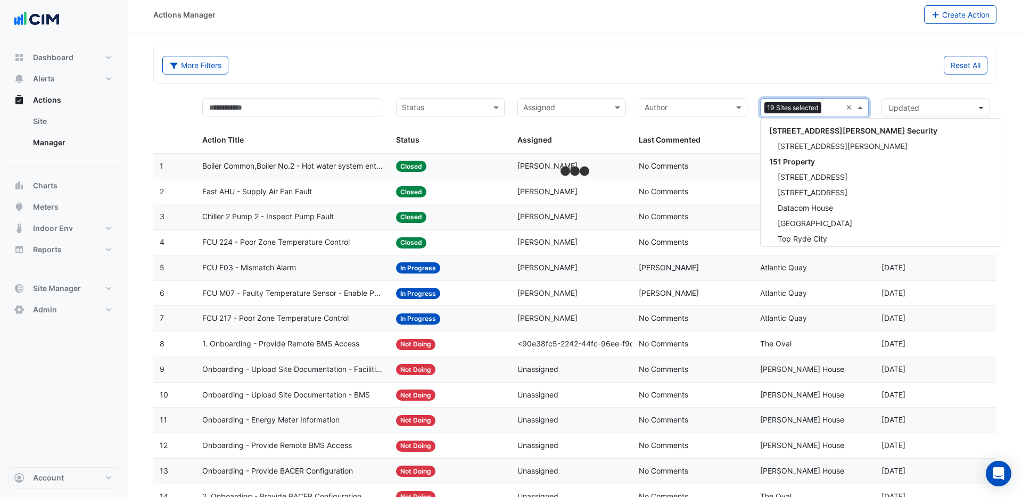
click at [830, 111] on input "text" at bounding box center [833, 109] width 16 height 12
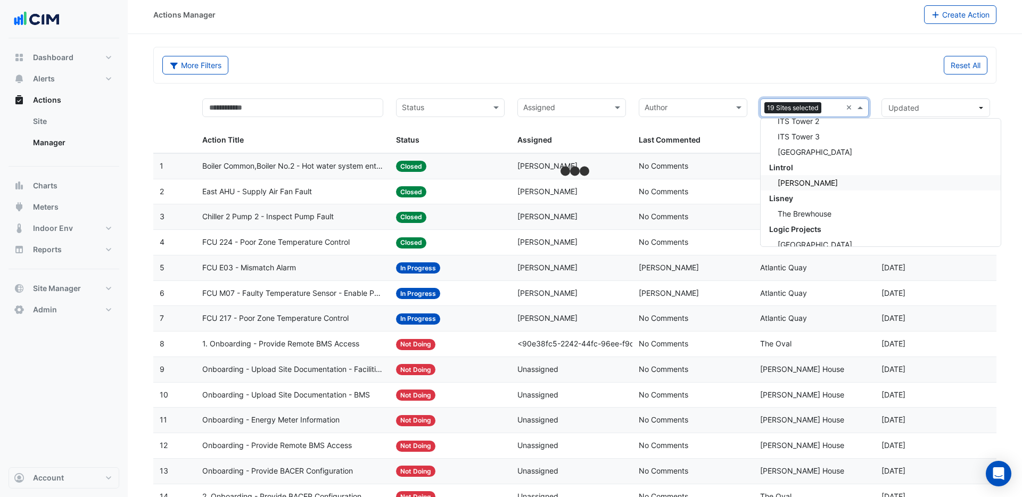
click at [817, 183] on span "Horgan's Quay" at bounding box center [808, 182] width 60 height 9
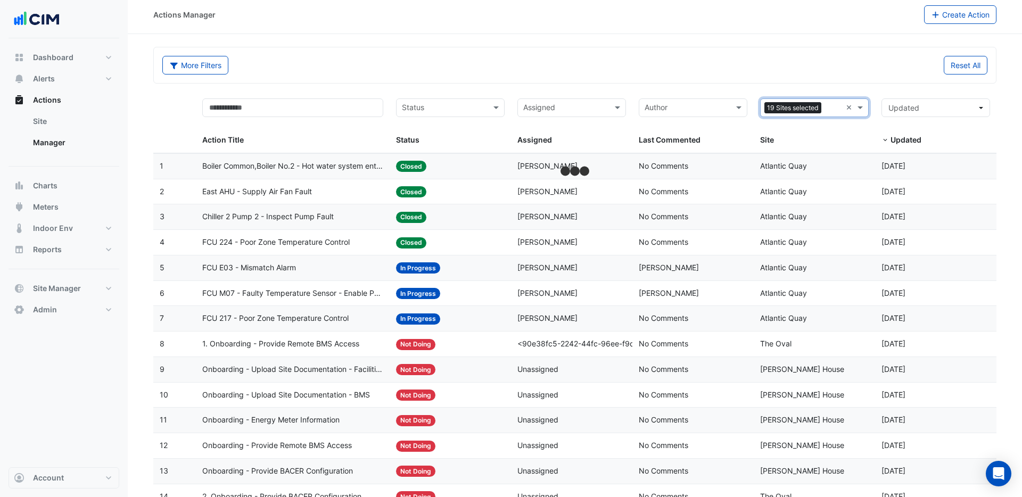
click at [833, 112] on input "text" at bounding box center [833, 109] width 16 height 12
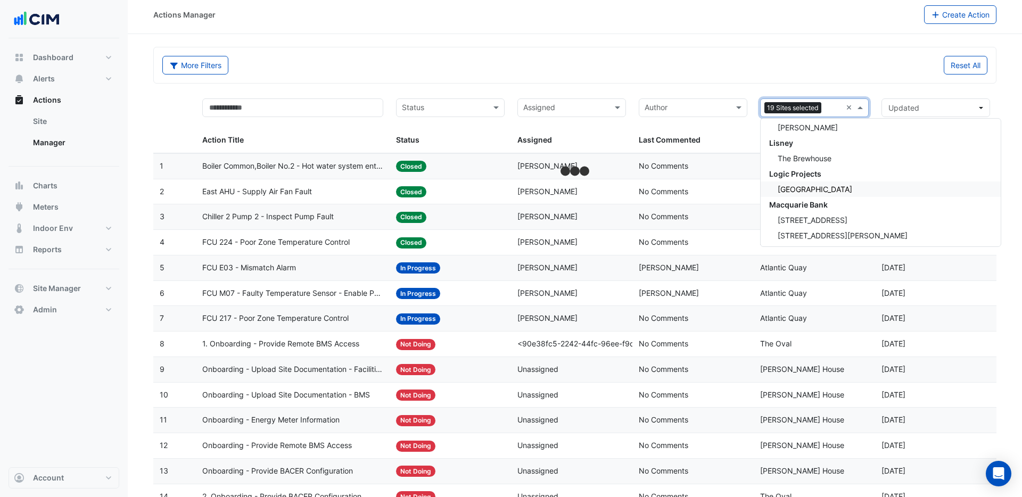
scroll to position [11855, 0]
click at [822, 160] on span "The Brewhouse" at bounding box center [805, 159] width 54 height 9
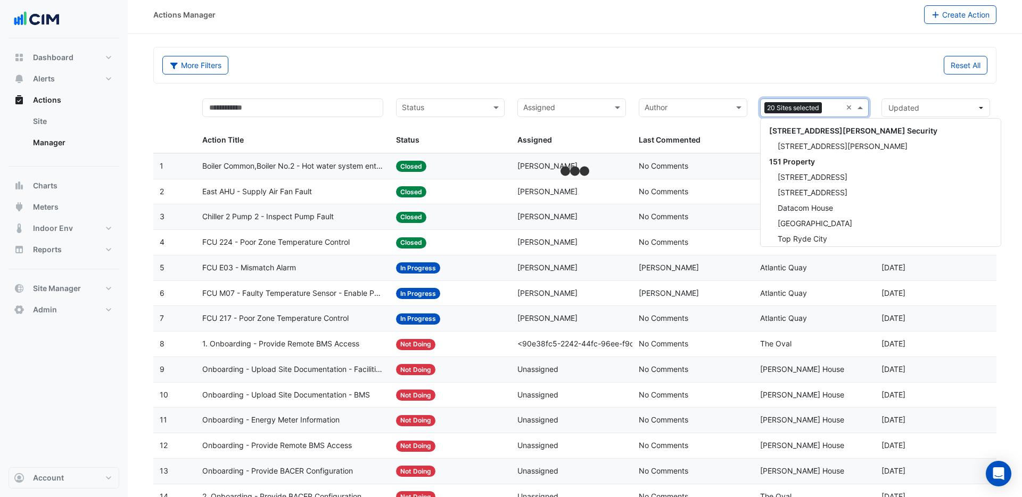
drag, startPoint x: 828, startPoint y: 111, endPoint x: 819, endPoint y: 143, distance: 32.7
click at [828, 111] on input "text" at bounding box center [833, 109] width 15 height 12
click at [824, 176] on span "250 Longwater Avenue" at bounding box center [813, 174] width 70 height 9
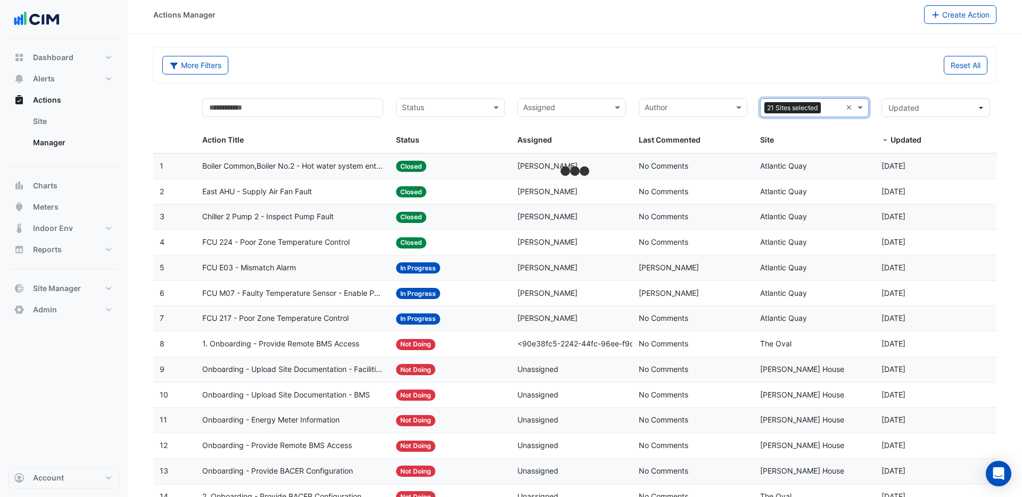
click at [828, 109] on input "text" at bounding box center [833, 109] width 16 height 12
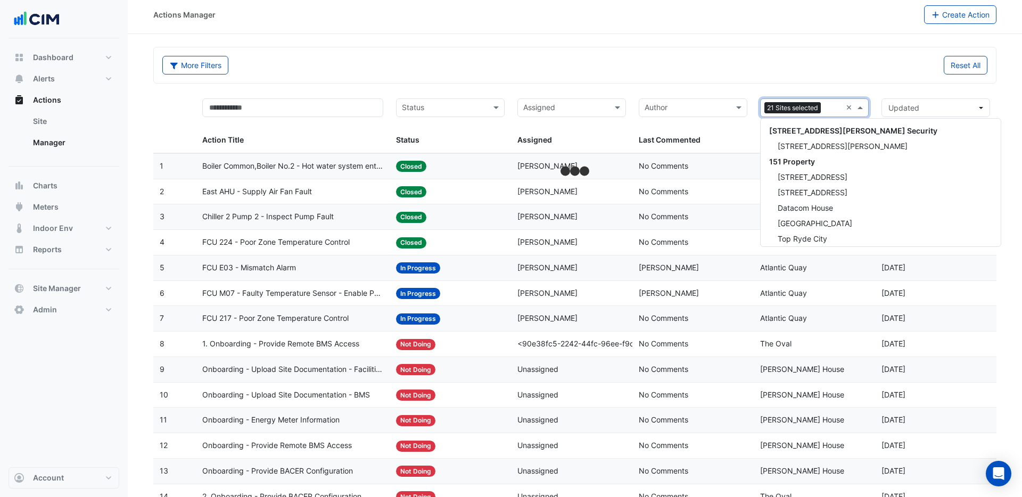
scroll to position [12027, 0]
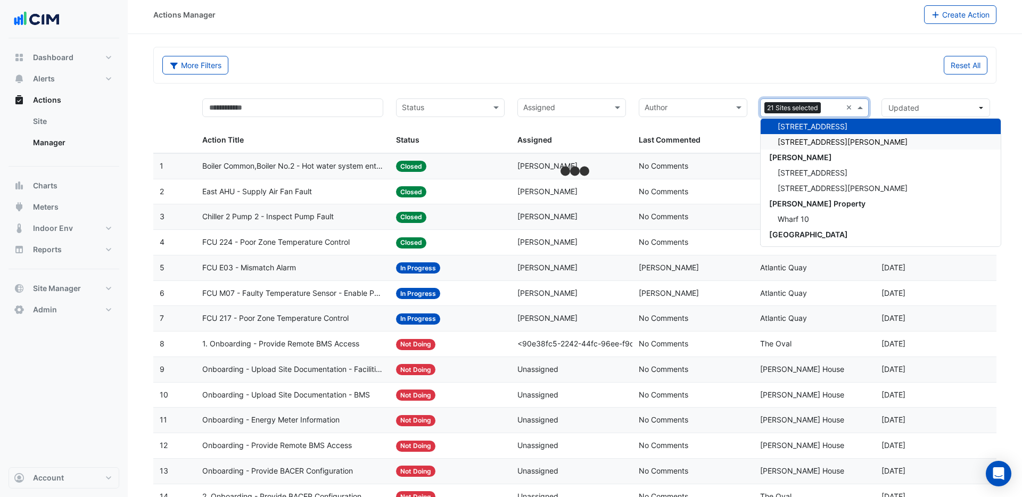
click at [812, 146] on div "3 Hardman Street" at bounding box center [881, 141] width 240 height 15
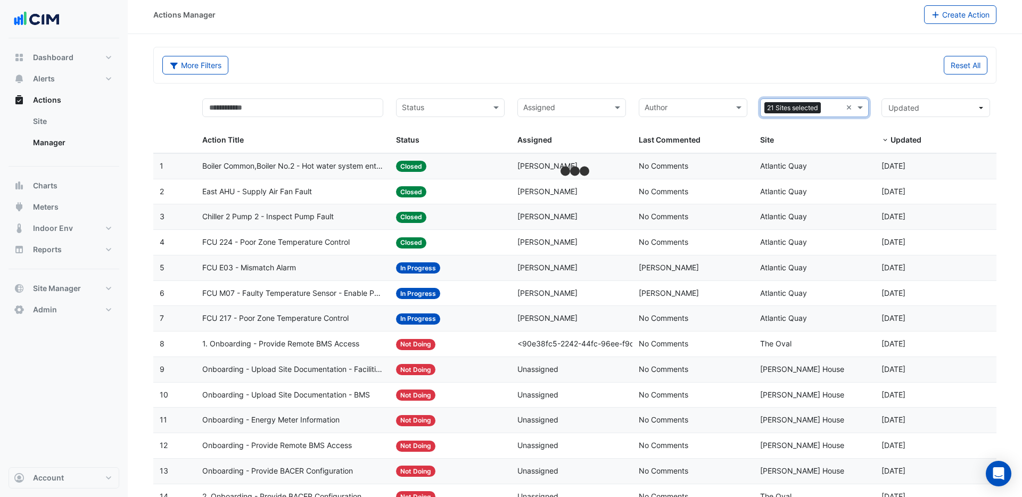
click at [825, 111] on input "text" at bounding box center [833, 109] width 16 height 12
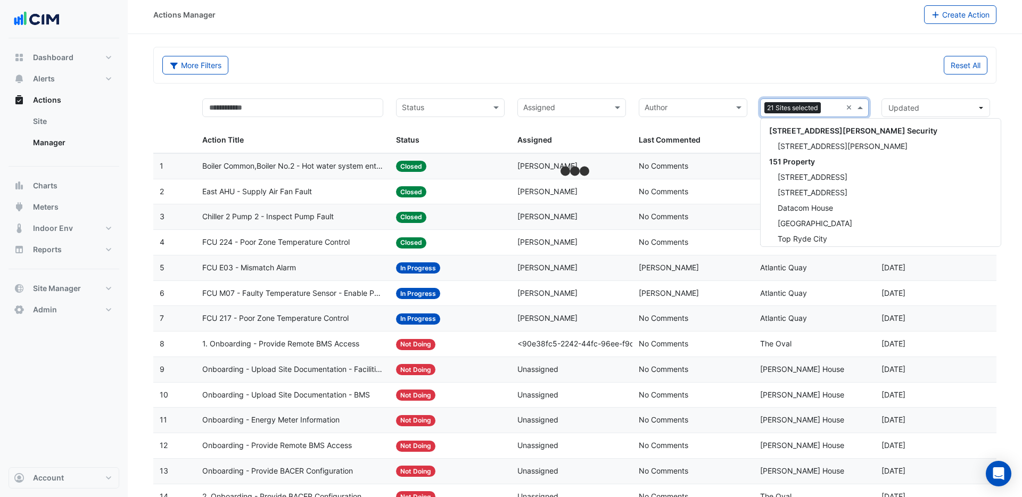
scroll to position [12027, 0]
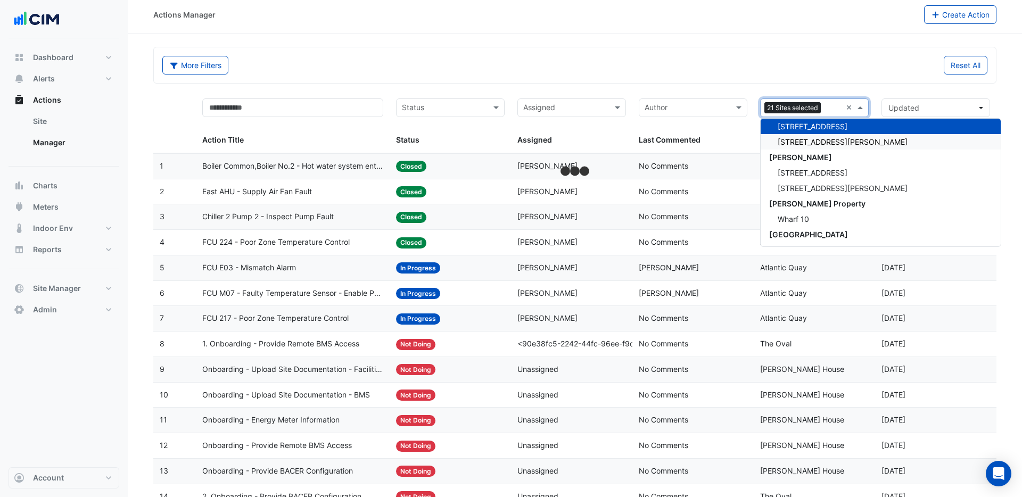
click at [825, 141] on span "3 Hardman Street" at bounding box center [843, 141] width 130 height 9
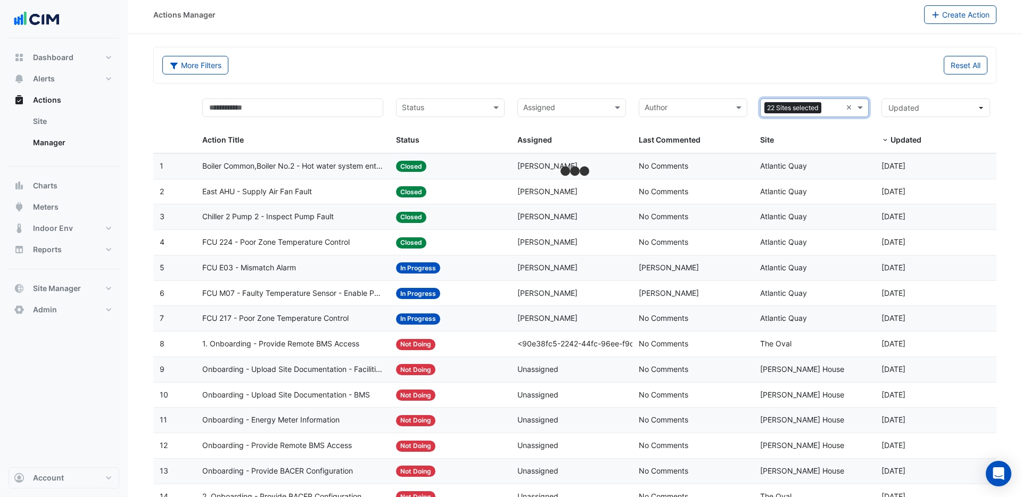
click at [830, 110] on input "text" at bounding box center [833, 109] width 16 height 12
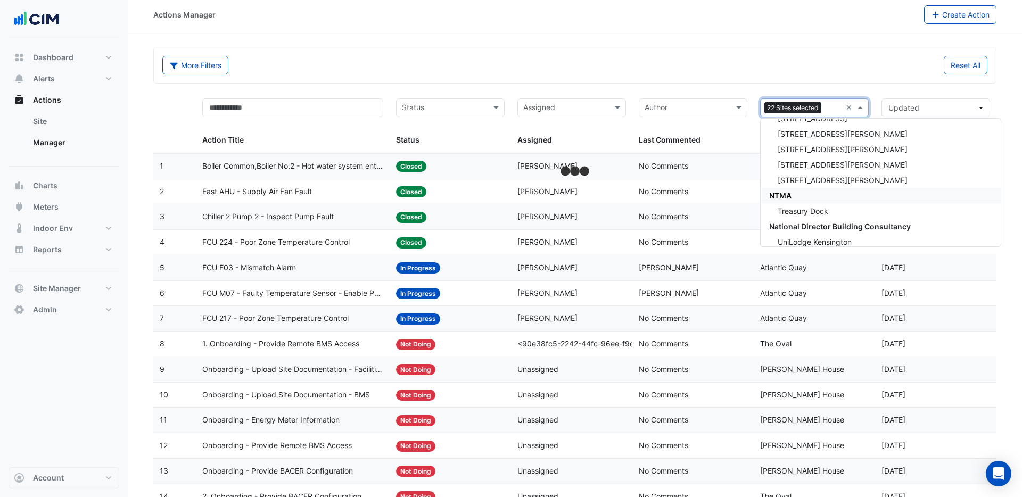
scroll to position [12349, 0]
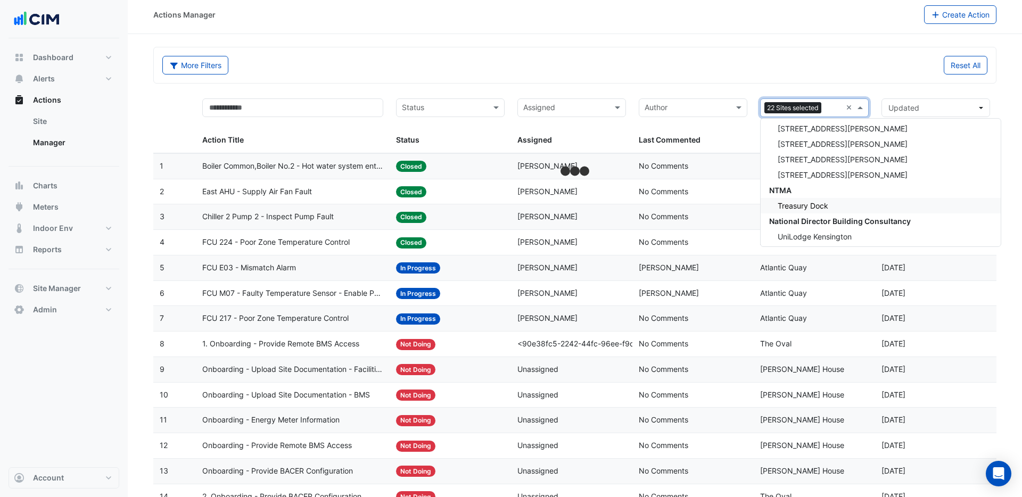
click at [814, 206] on span "Treasury Dock" at bounding box center [803, 205] width 51 height 9
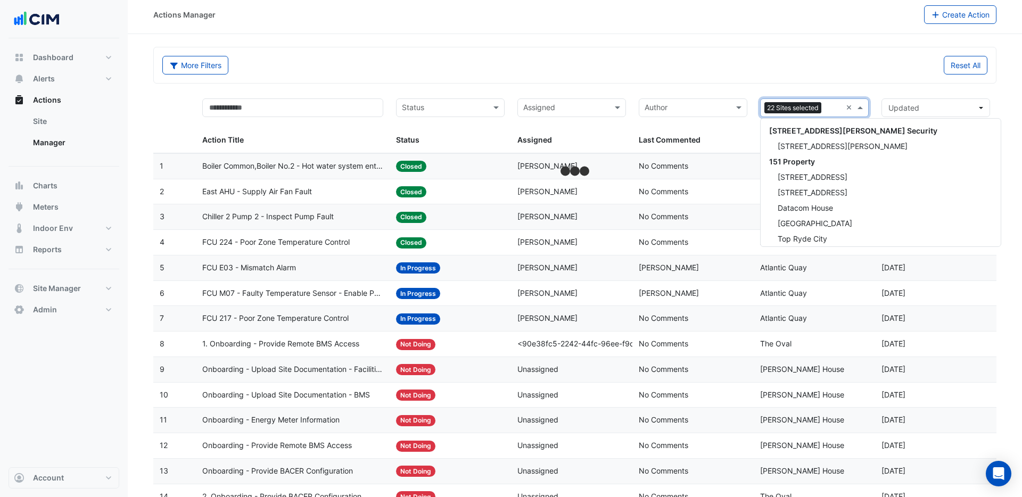
click at [835, 110] on input "text" at bounding box center [833, 109] width 16 height 12
click at [807, 180] on span "Causeway Hospital" at bounding box center [815, 178] width 75 height 9
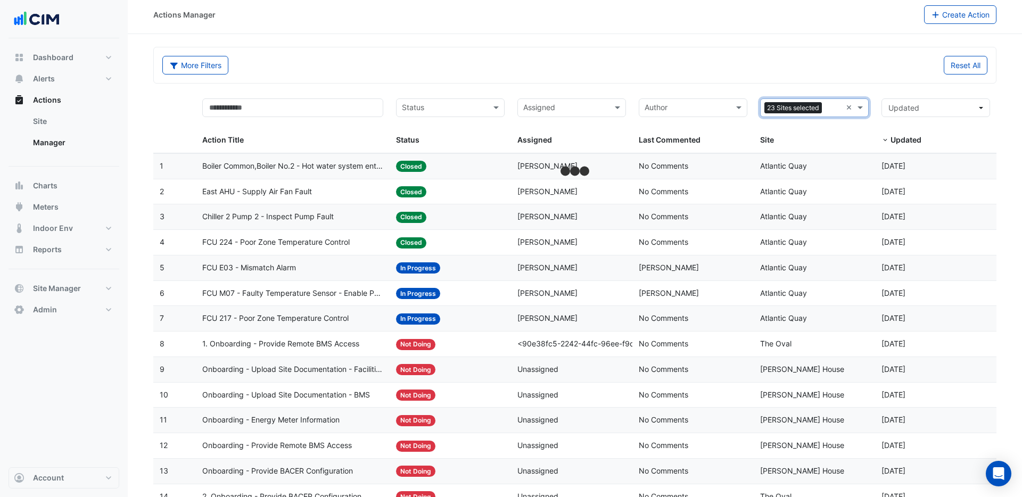
click at [834, 113] on input "text" at bounding box center [833, 109] width 15 height 12
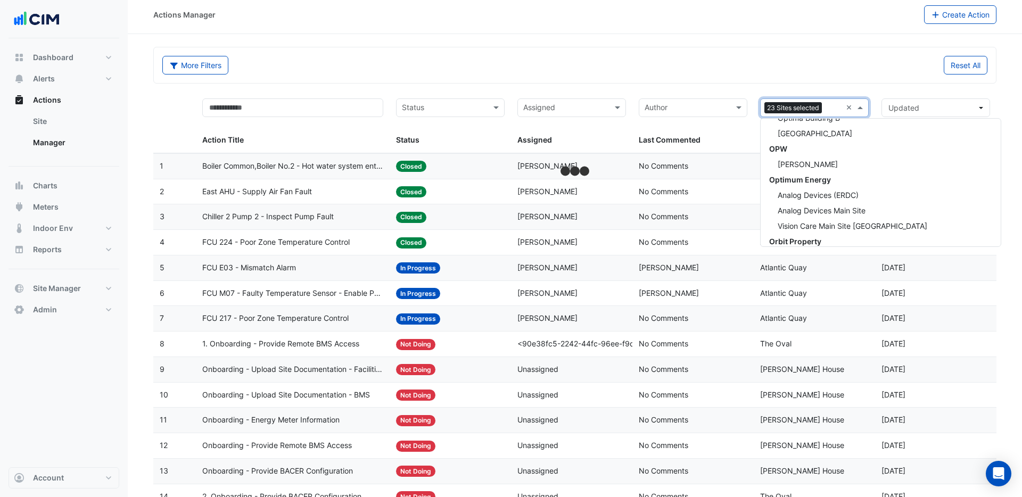
scroll to position [13086, 0]
click at [804, 163] on span "Linn Dubh" at bounding box center [808, 163] width 60 height 9
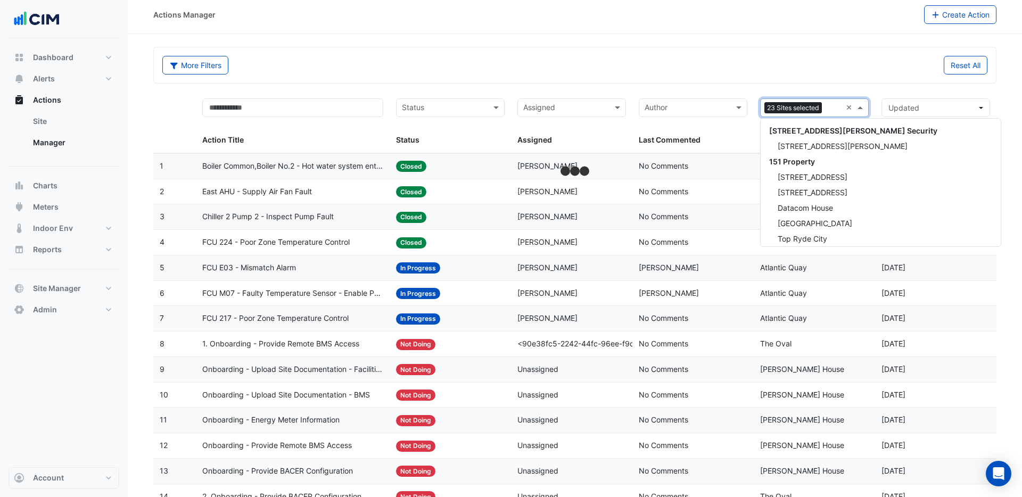
click at [831, 110] on input "text" at bounding box center [833, 109] width 15 height 12
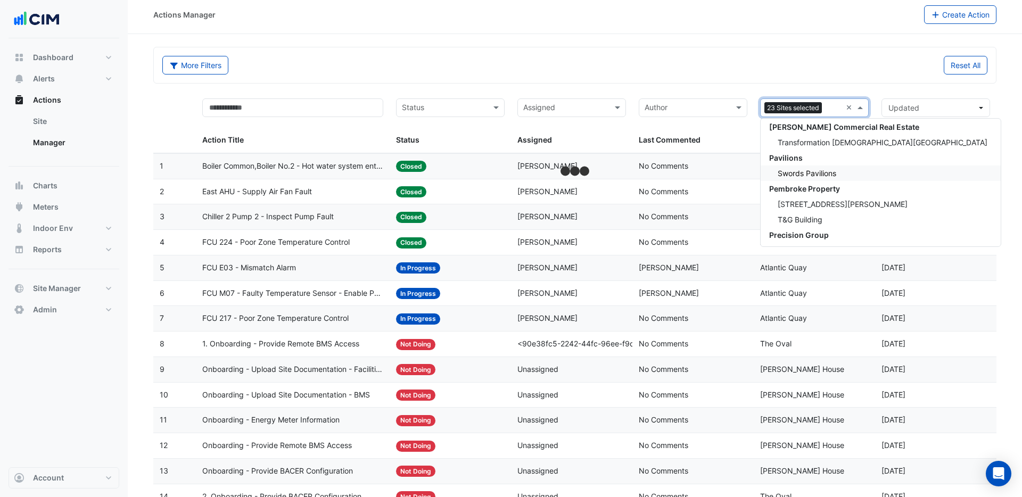
scroll to position [13308, 0]
click at [813, 172] on span "Swords Pavilions" at bounding box center [807, 172] width 59 height 9
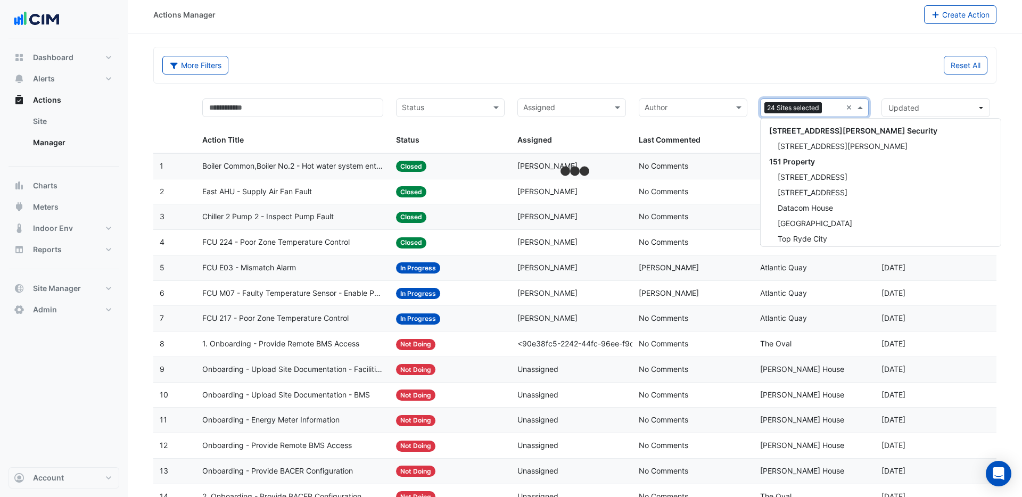
click at [836, 112] on input "text" at bounding box center [833, 109] width 15 height 12
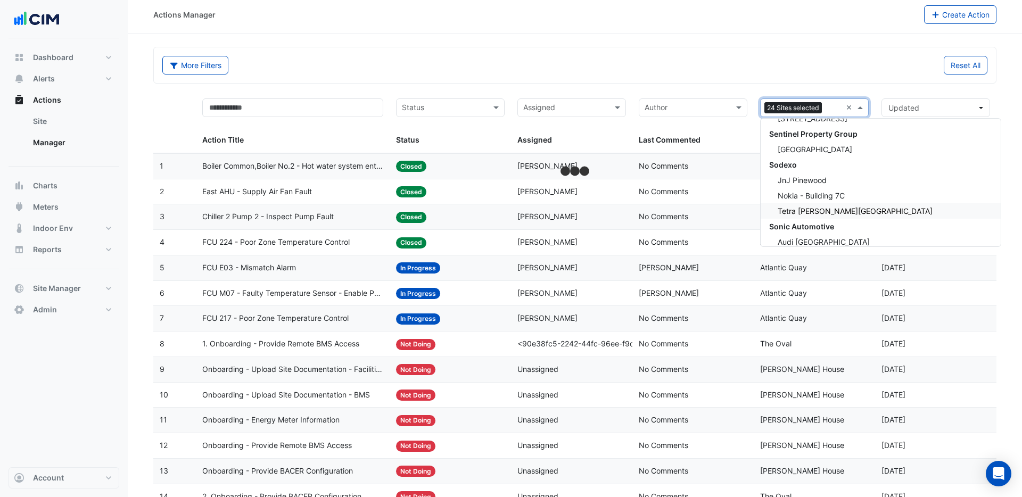
scroll to position [15259, 0]
click at [815, 183] on span "JnJ Pinewood" at bounding box center [802, 182] width 49 height 9
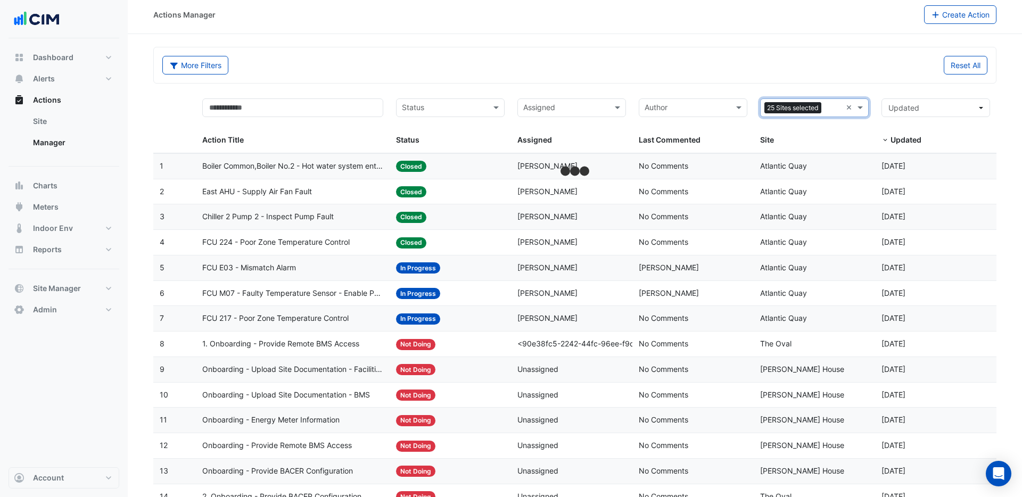
click at [831, 108] on input "text" at bounding box center [833, 109] width 16 height 12
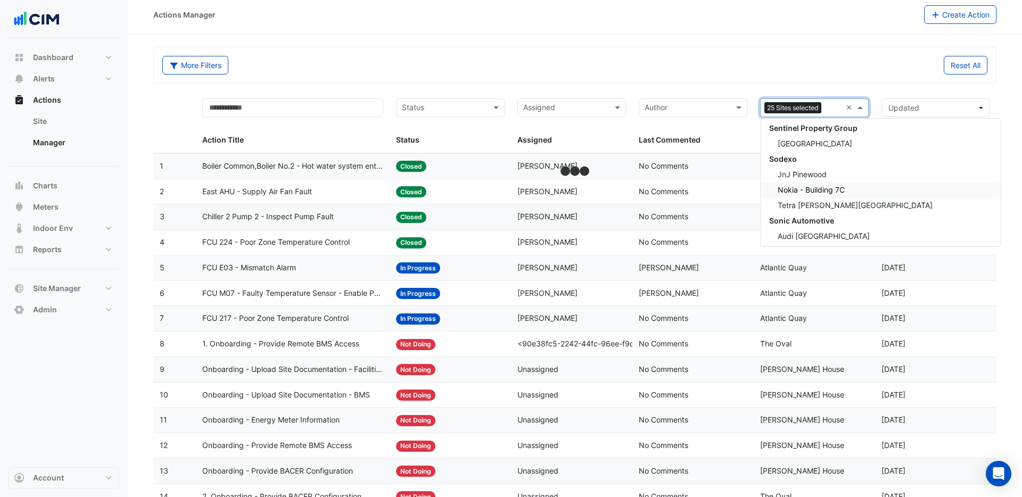
scroll to position [15269, 0]
click at [824, 194] on div "Nokia - Building 7C" at bounding box center [881, 187] width 240 height 15
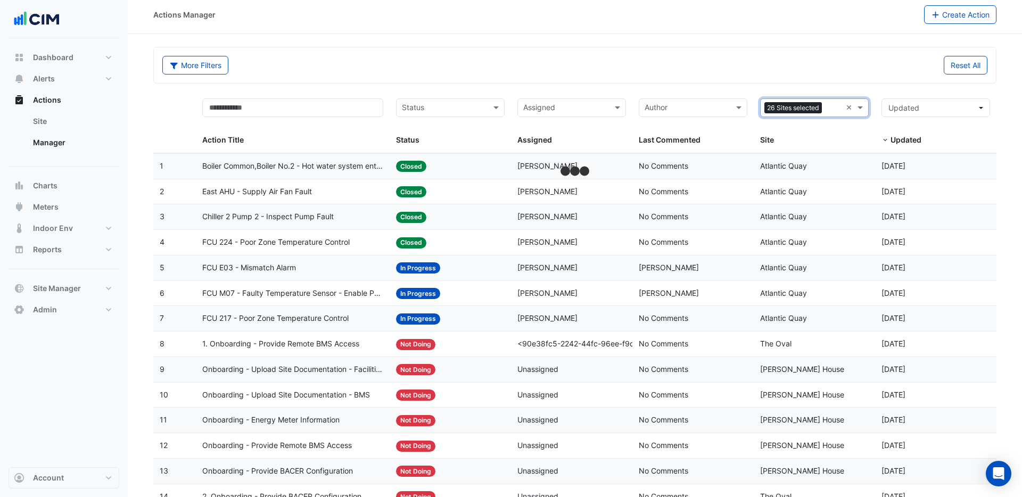
click at [832, 112] on input "text" at bounding box center [833, 109] width 15 height 12
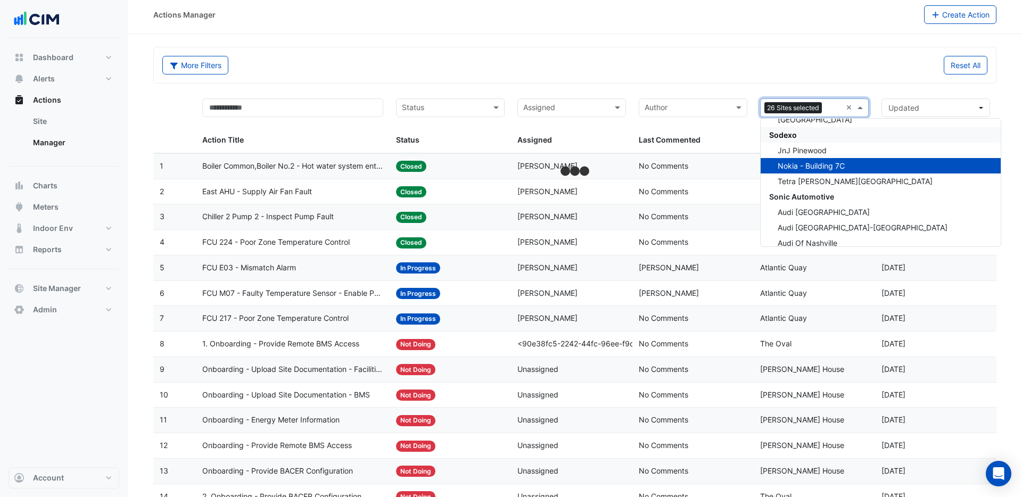
scroll to position [15287, 0]
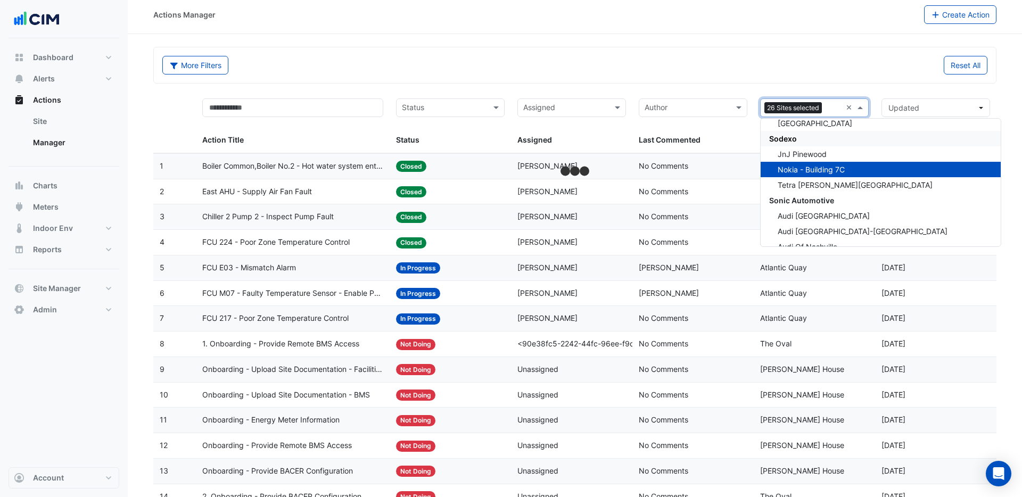
click at [795, 139] on span "Sodexo" at bounding box center [783, 138] width 28 height 9
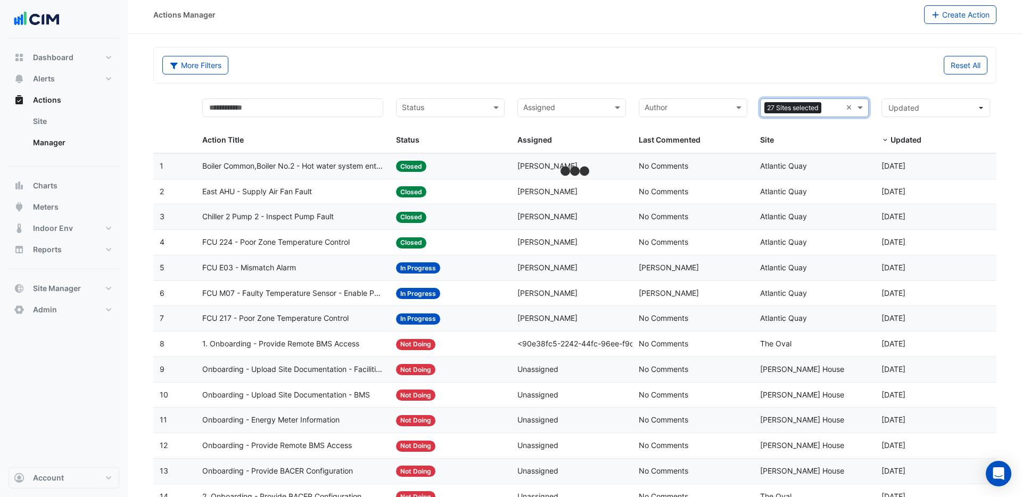
click at [830, 110] on input "text" at bounding box center [833, 109] width 16 height 12
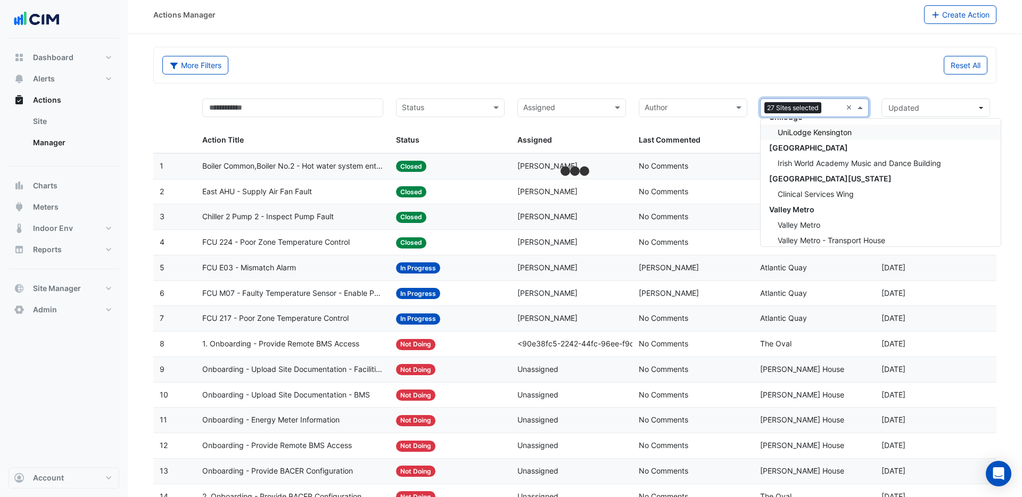
scroll to position [18690, 0]
click at [839, 164] on span "Irish World Academy Music and Dance Building" at bounding box center [859, 161] width 163 height 9
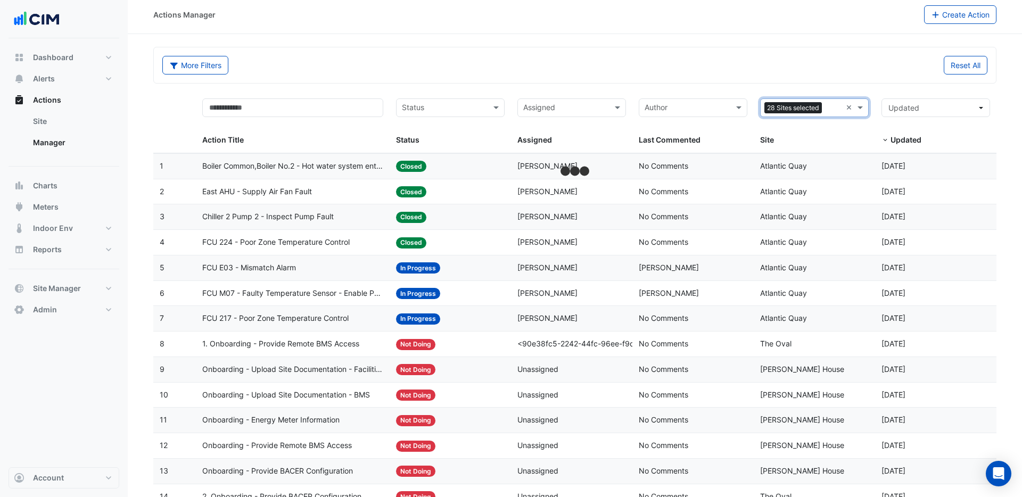
click at [831, 110] on input "text" at bounding box center [833, 109] width 15 height 12
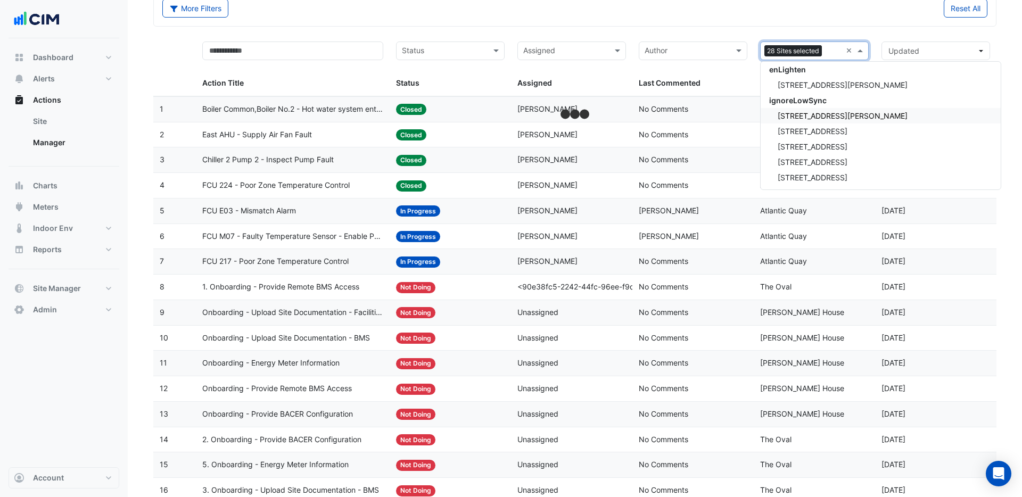
scroll to position [67, 0]
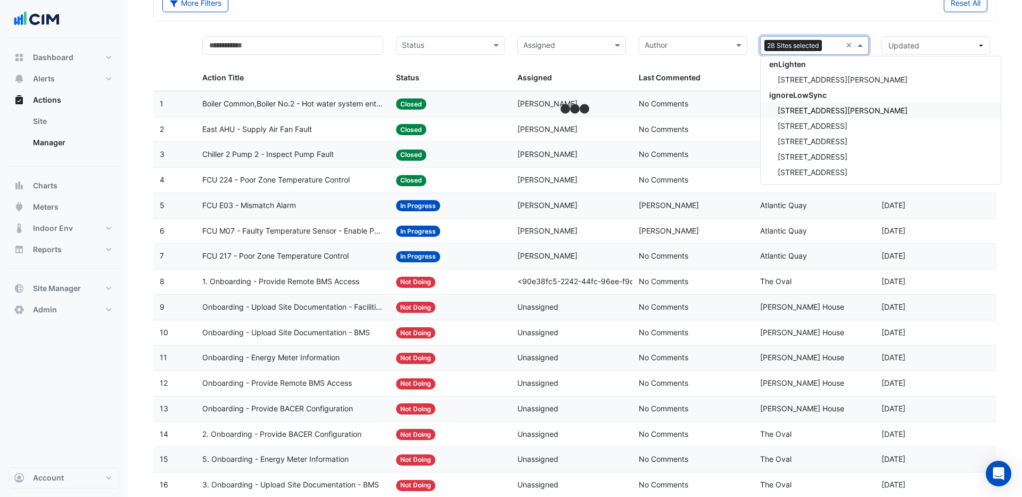
click at [706, 18] on div "More Filters Reset All" at bounding box center [575, 3] width 842 height 36
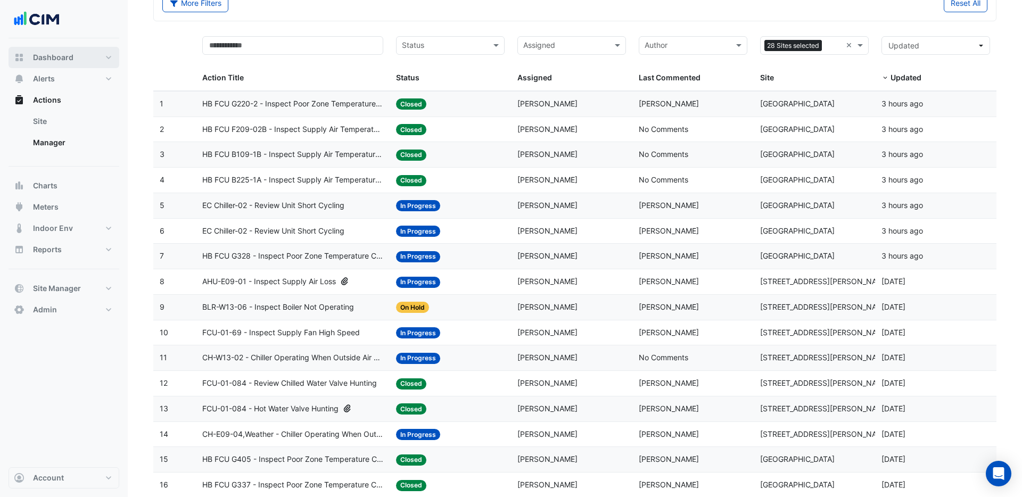
click at [55, 58] on span "Dashboard" at bounding box center [53, 57] width 40 height 11
select select "***"
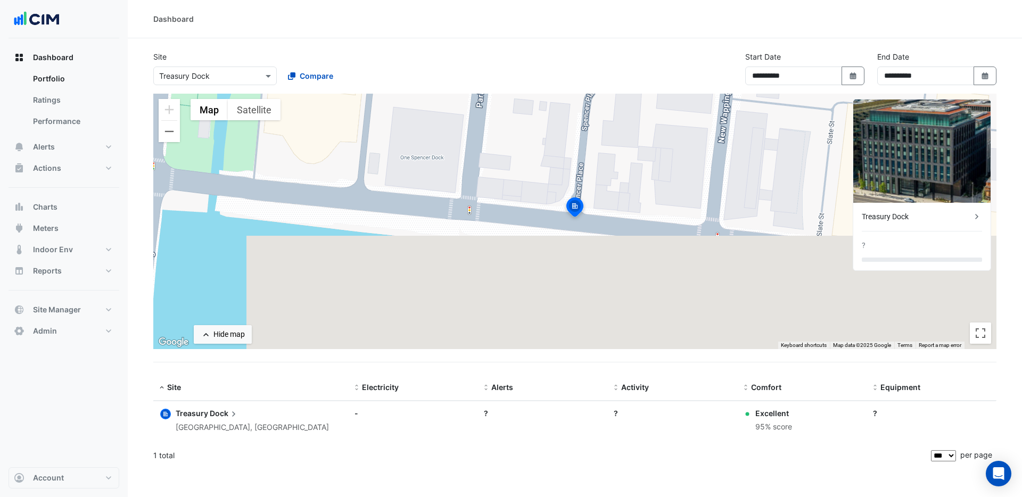
click at [239, 78] on input "text" at bounding box center [204, 76] width 90 height 11
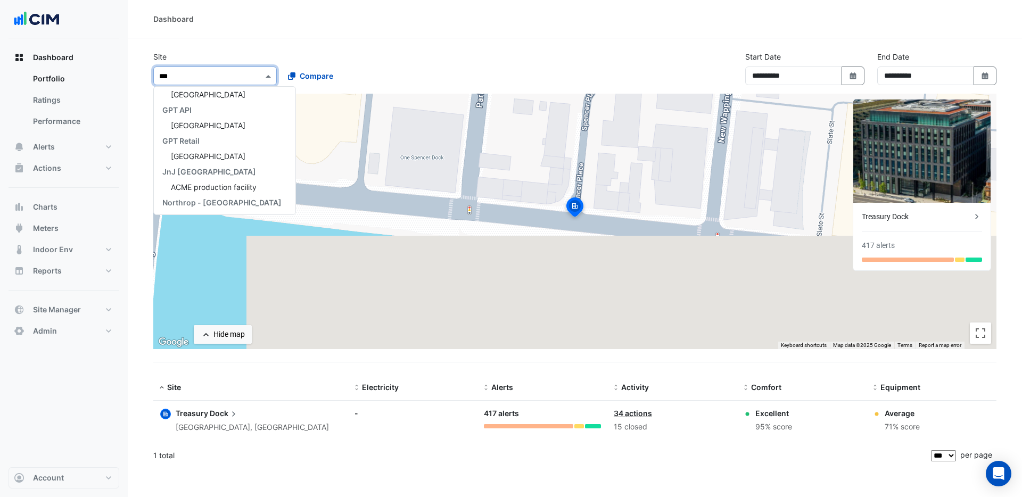
type input "****"
click at [209, 96] on span "Chifley Tower" at bounding box center [208, 94] width 75 height 9
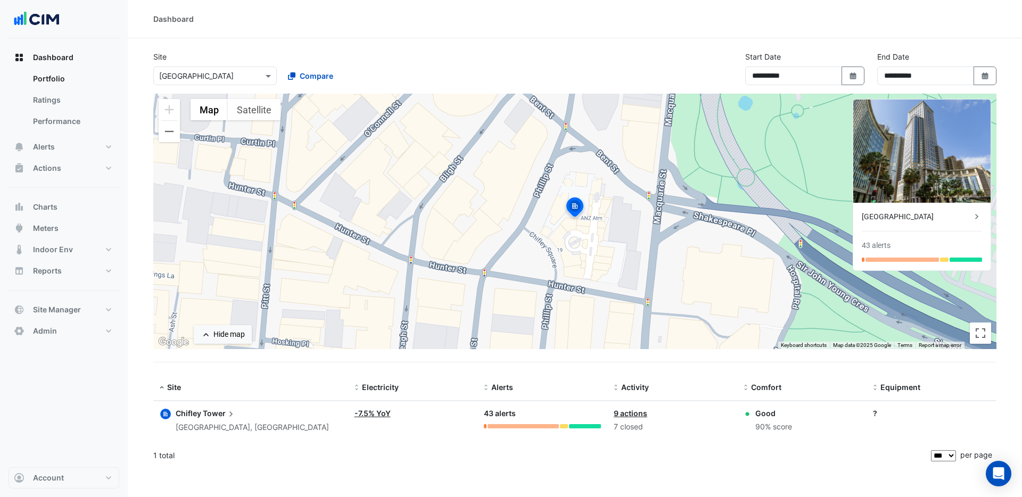
click at [952, 212] on div "Chifley Tower" at bounding box center [917, 216] width 110 height 11
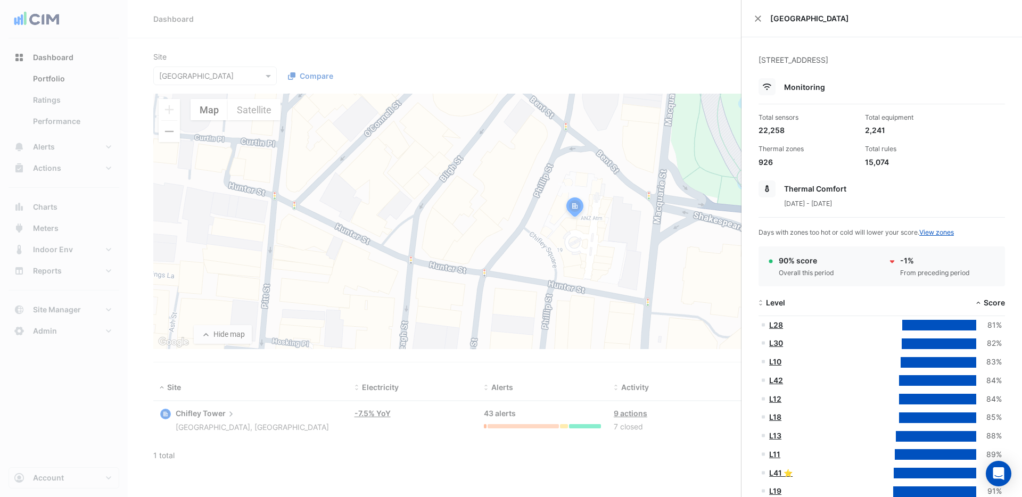
click at [44, 331] on ngb-offcanvas-backdrop at bounding box center [511, 248] width 1022 height 497
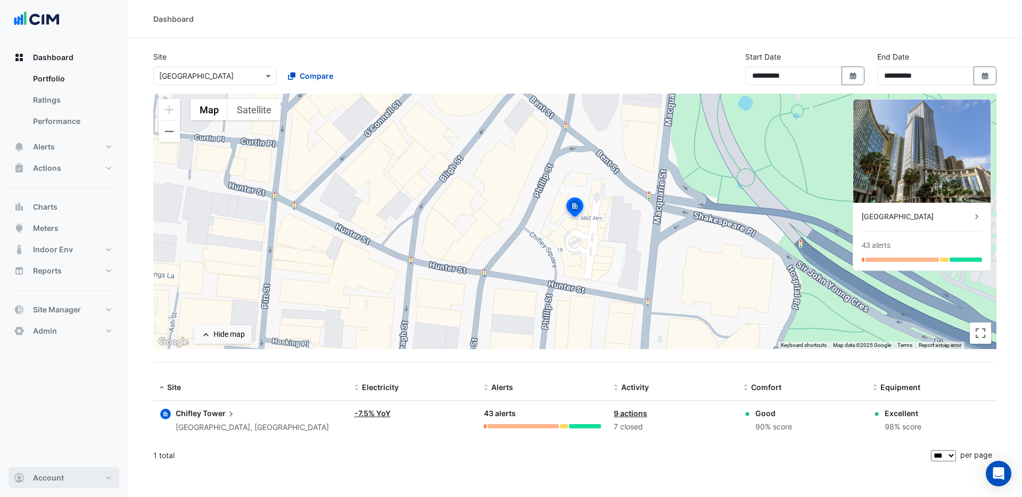
click at [54, 477] on span "Account" at bounding box center [48, 478] width 31 height 11
click at [37, 451] on link "Sign Out" at bounding box center [63, 450] width 101 height 21
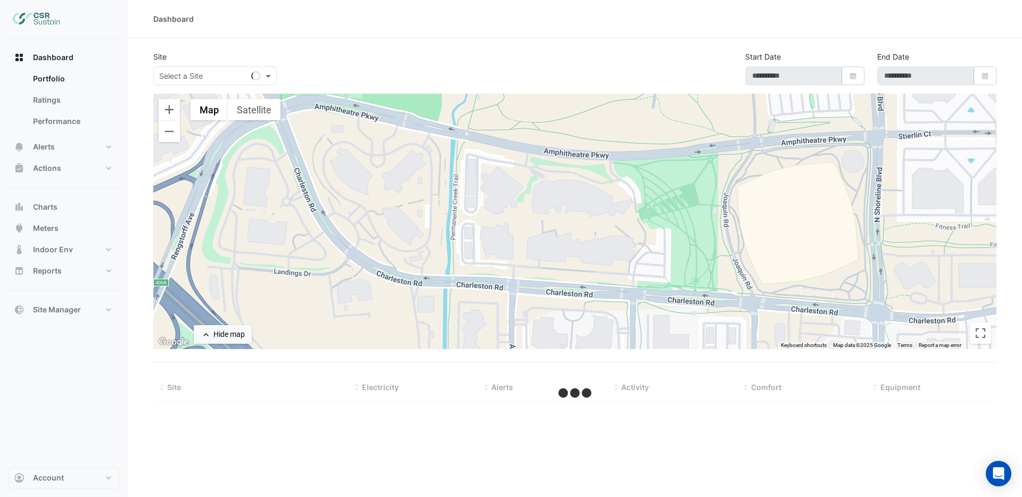
type input "**********"
select select "***"
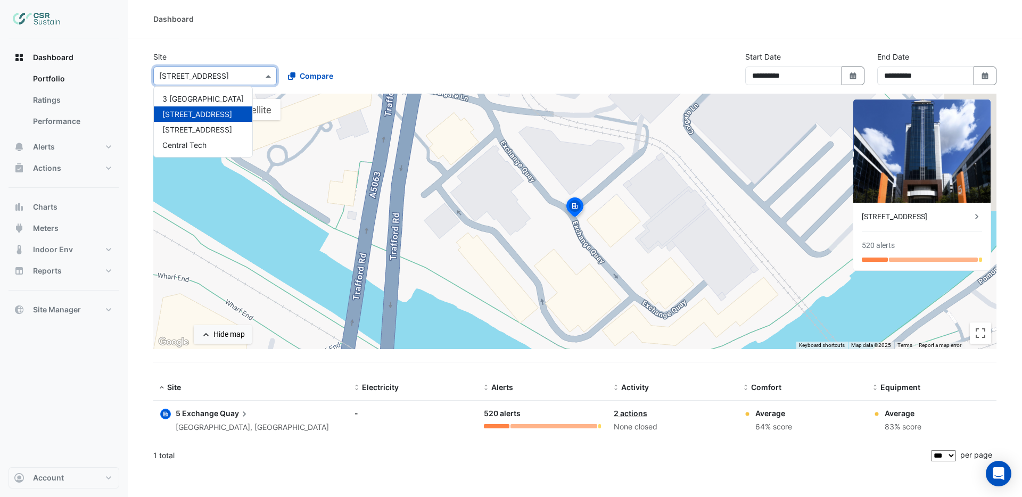
click at [267, 76] on span at bounding box center [269, 75] width 13 height 11
click at [202, 131] on span "8 Exchange Quay" at bounding box center [197, 129] width 70 height 9
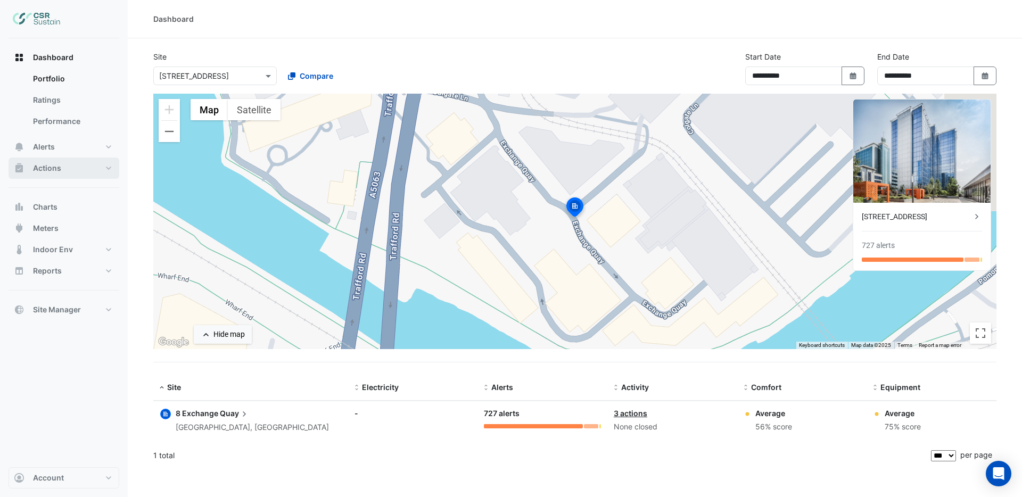
click at [49, 167] on span "Actions" at bounding box center [47, 168] width 28 height 11
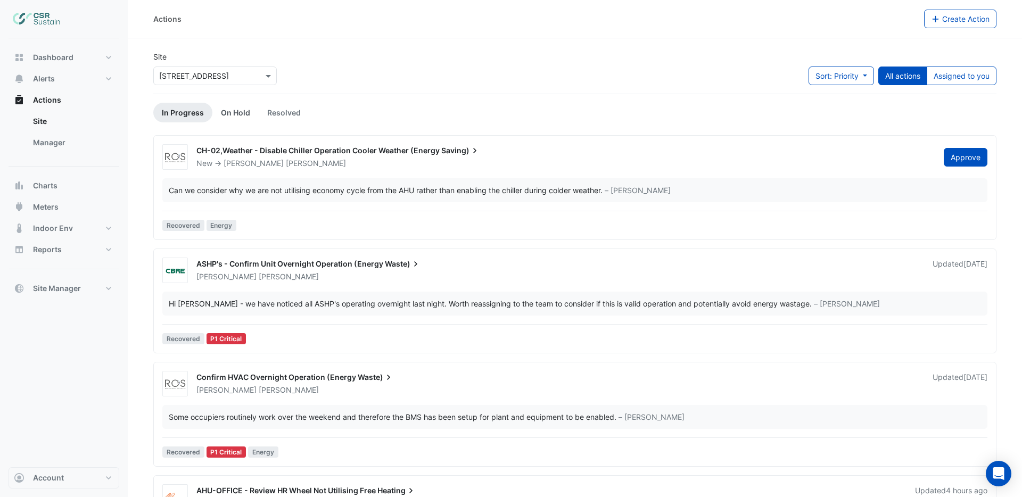
click at [238, 111] on link "On Hold" at bounding box center [235, 113] width 46 height 20
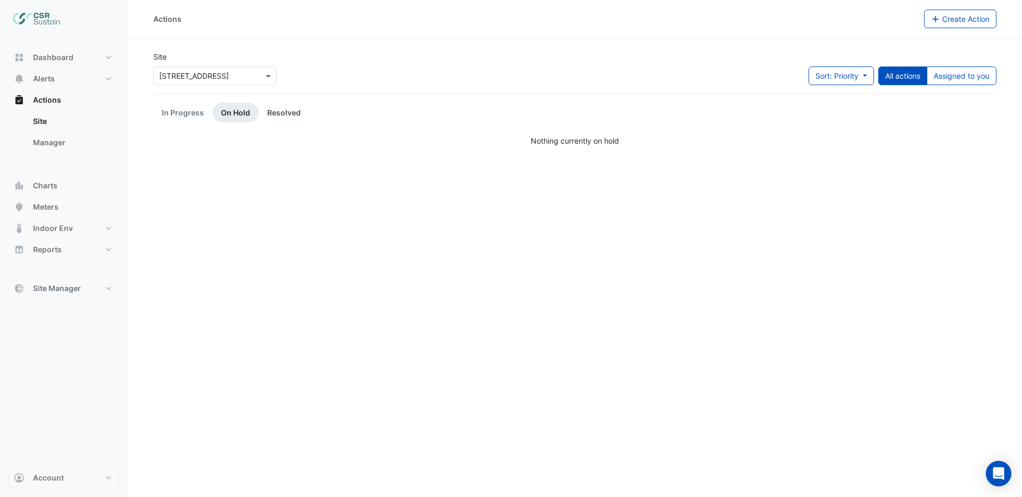
click at [278, 112] on link "Resolved" at bounding box center [284, 113] width 51 height 20
click at [181, 111] on link "In Progress" at bounding box center [182, 113] width 59 height 20
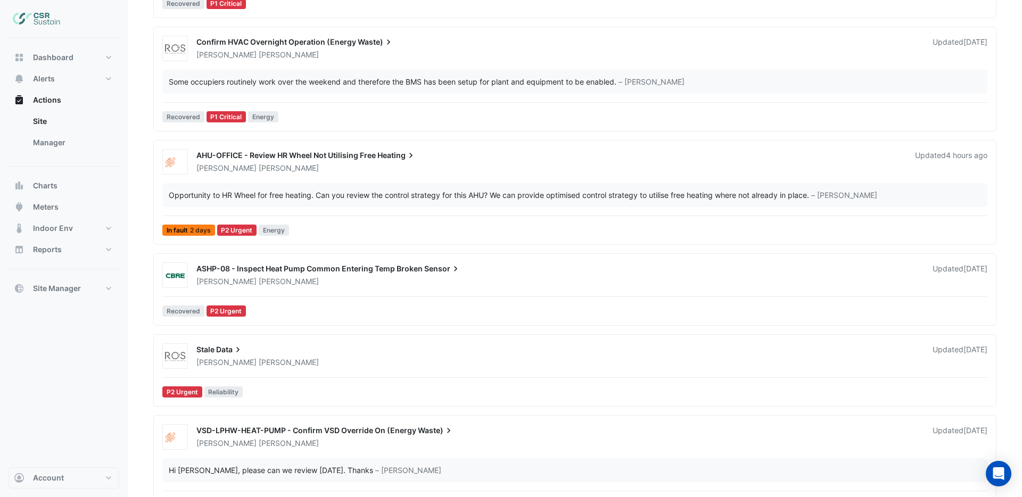
scroll to position [336, 0]
click at [50, 79] on span "Alerts" at bounding box center [44, 78] width 22 height 11
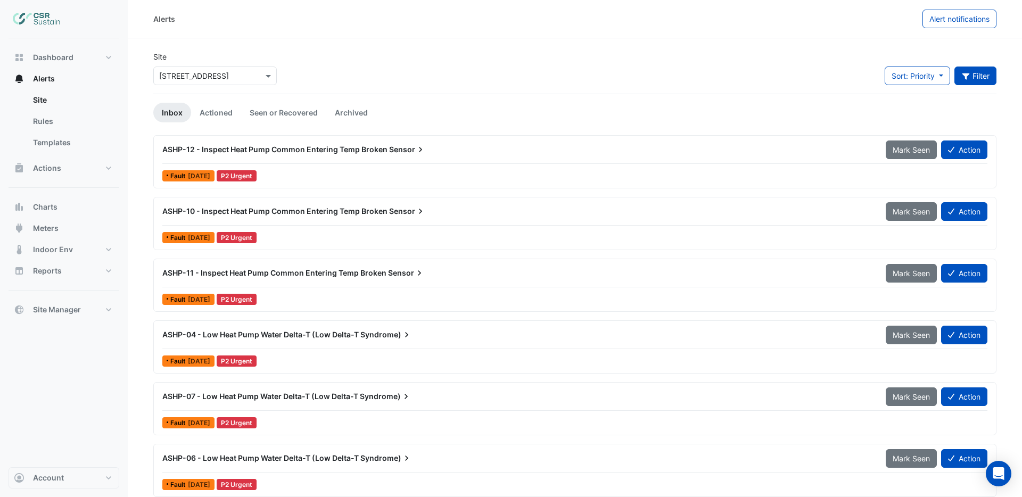
click at [963, 81] on button "Filter" at bounding box center [975, 76] width 43 height 19
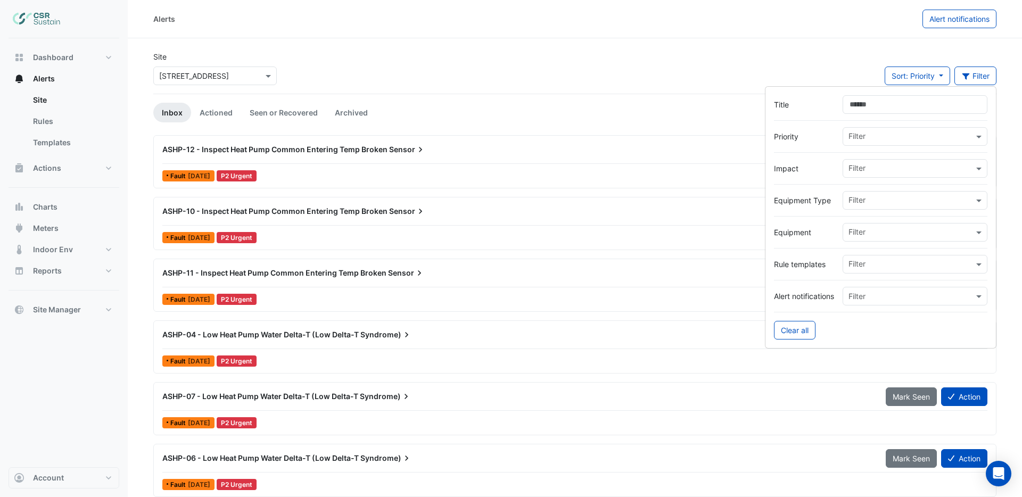
click at [890, 237] on input "text" at bounding box center [910, 233] width 125 height 11
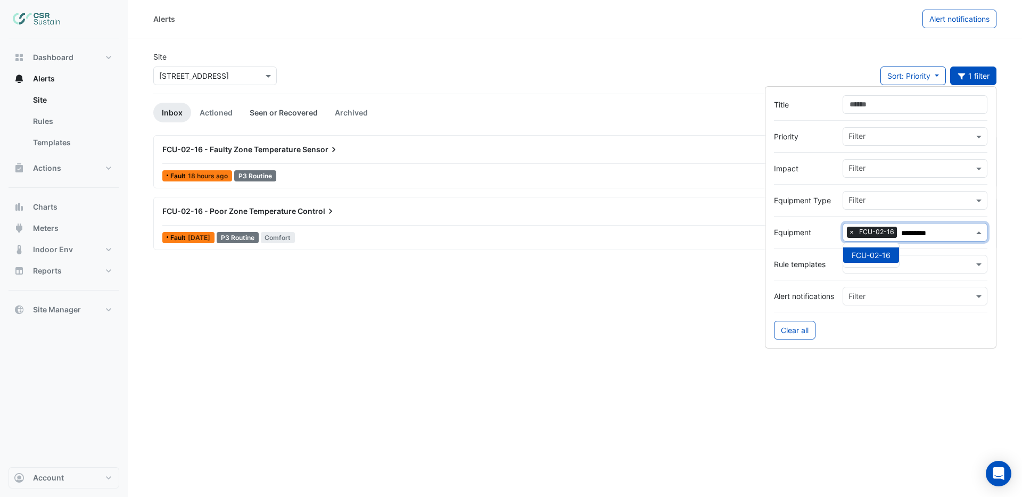
type input "*********"
click at [272, 111] on link "Seen or Recovered" at bounding box center [283, 113] width 85 height 20
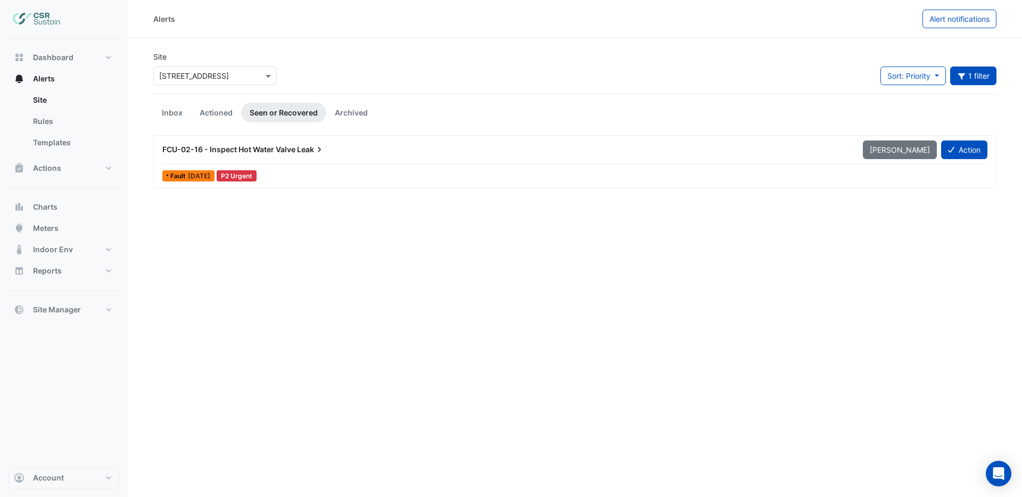
click at [284, 155] on div "FCU-02-16 - Inspect Hot Water Valve Leak" at bounding box center [506, 149] width 700 height 19
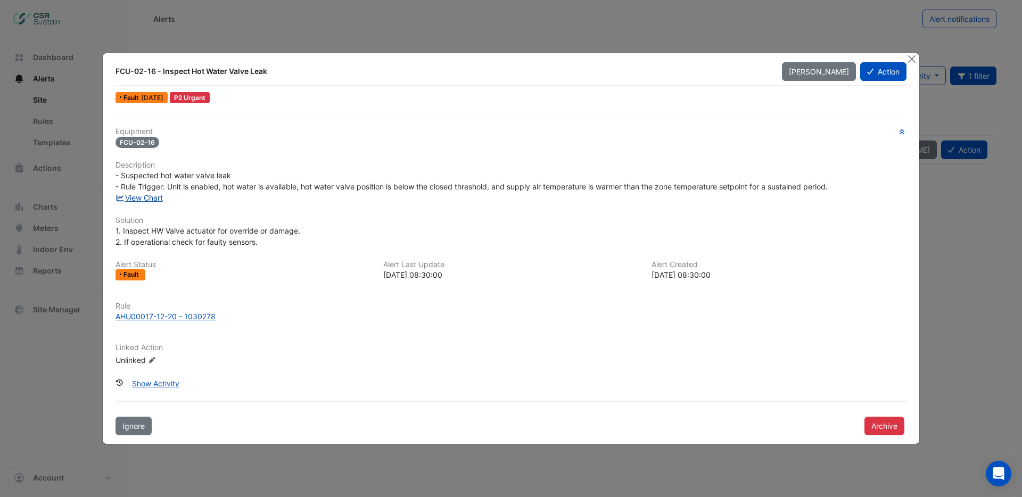
click at [158, 199] on link "View Chart" at bounding box center [138, 197] width 47 height 9
click at [39, 473] on ngb-modal-window "FCU-02-16 - Inspect Hot Water Valve Leak Mark Unseen Action Fault 1 week ago P2…" at bounding box center [511, 248] width 1022 height 497
click at [41, 476] on ngb-modal-window "FCU-02-16 - Inspect Hot Water Valve Leak Mark Unseen Action Fault 1 week ago P2…" at bounding box center [511, 248] width 1022 height 497
click at [912, 59] on button "Close" at bounding box center [911, 58] width 11 height 11
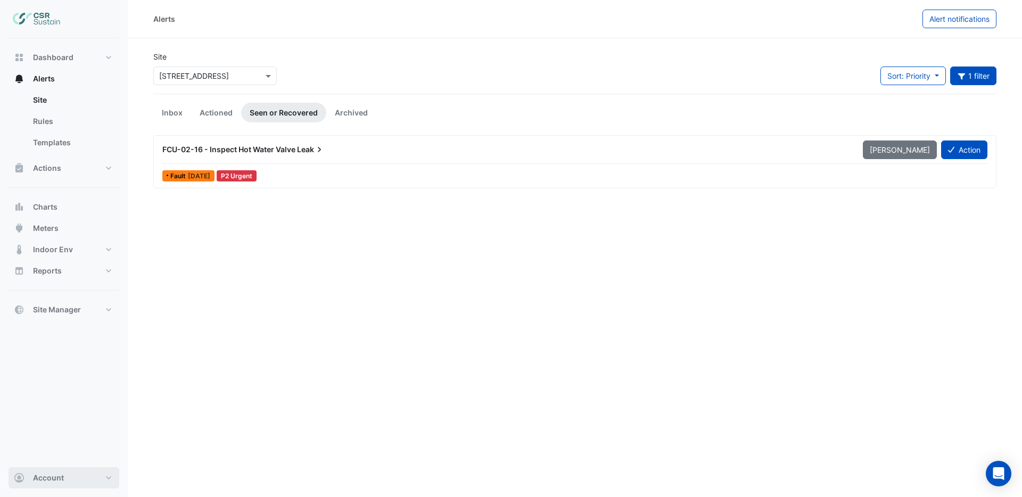
click at [72, 472] on button "Account" at bounding box center [64, 477] width 111 height 21
click at [37, 451] on link "Sign Out" at bounding box center [63, 450] width 101 height 21
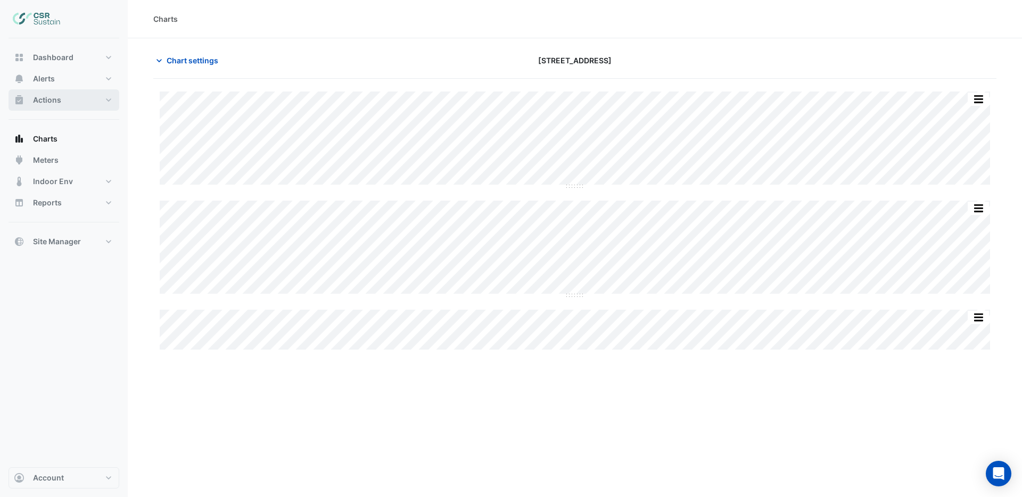
click at [47, 104] on span "Actions" at bounding box center [47, 100] width 28 height 11
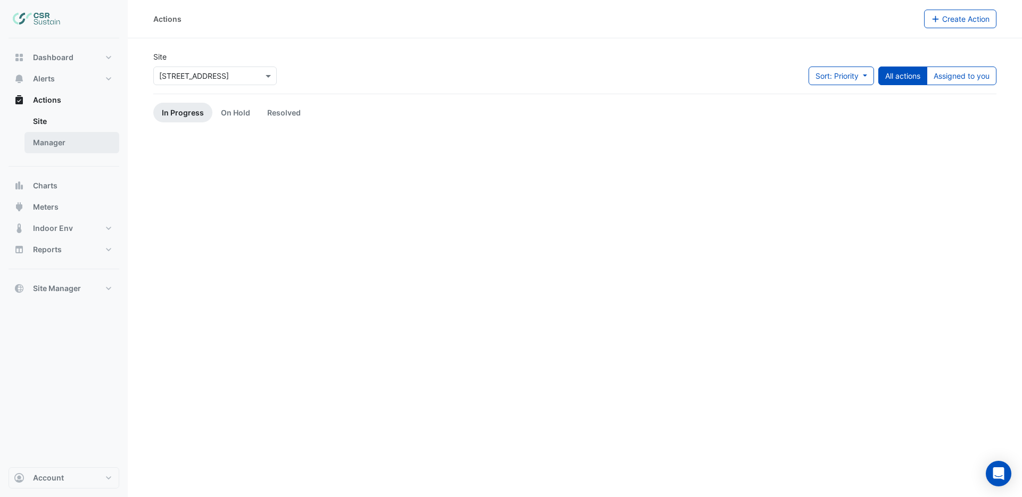
click at [45, 143] on link "Manager" at bounding box center [71, 142] width 95 height 21
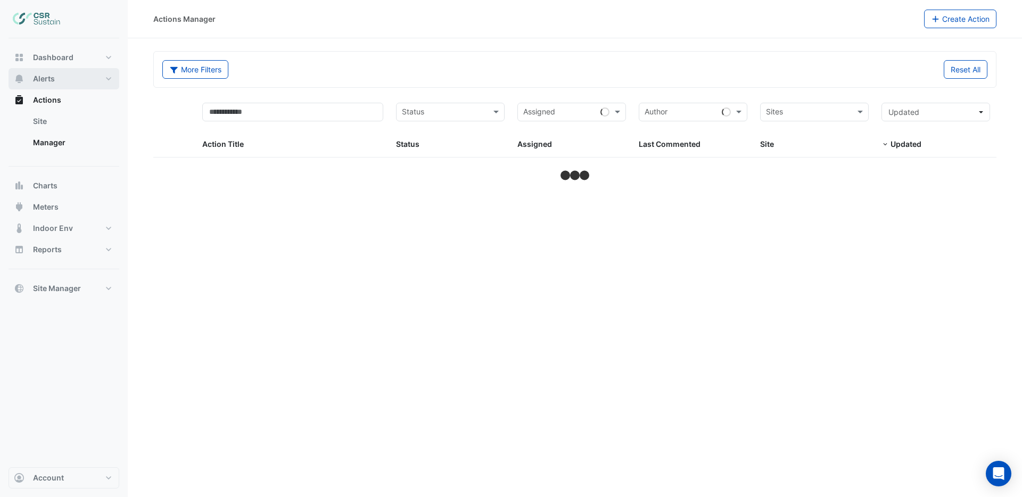
click at [39, 81] on span "Alerts" at bounding box center [44, 78] width 22 height 11
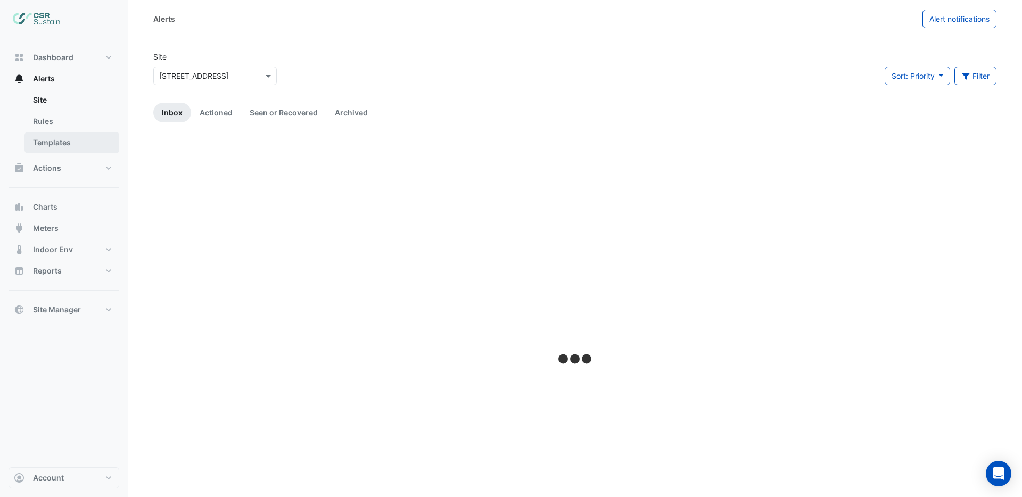
click at [57, 139] on link "Templates" at bounding box center [71, 142] width 95 height 21
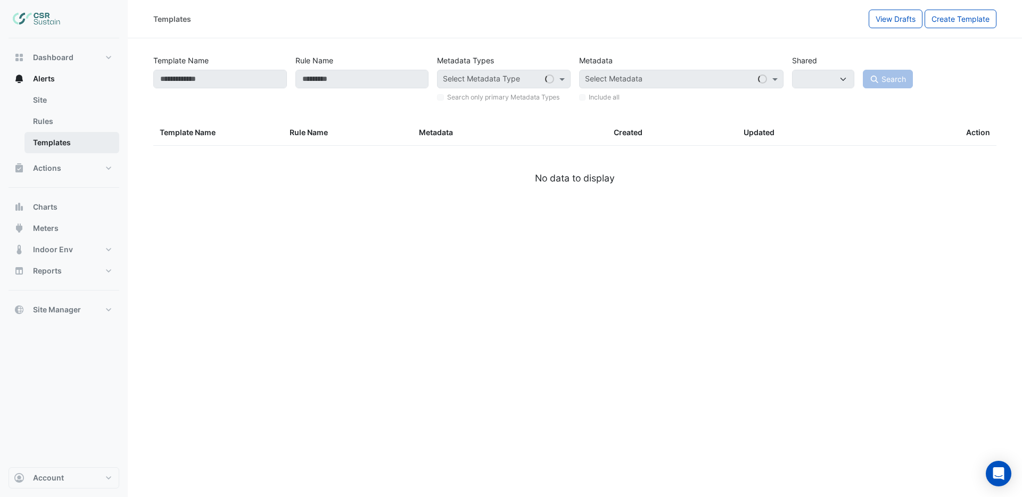
select select
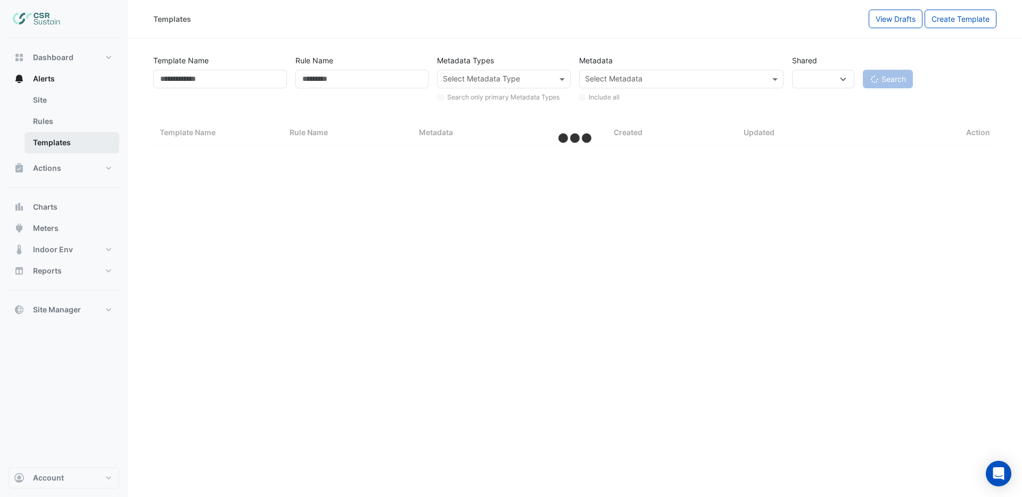
select select "***"
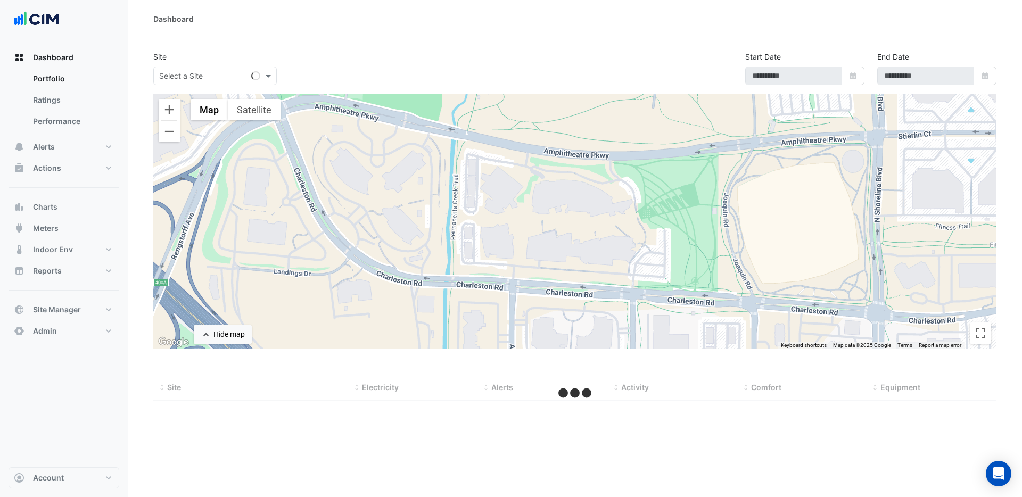
select select "***"
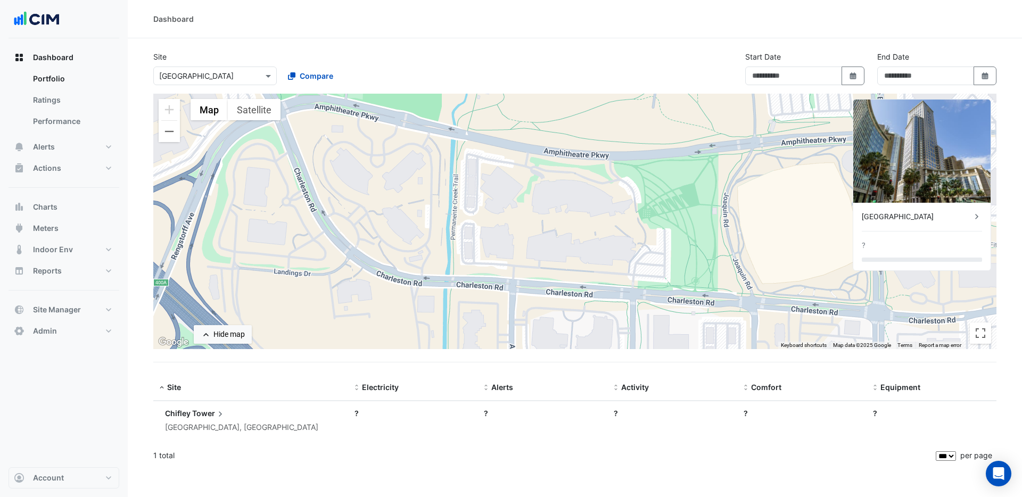
type input "**********"
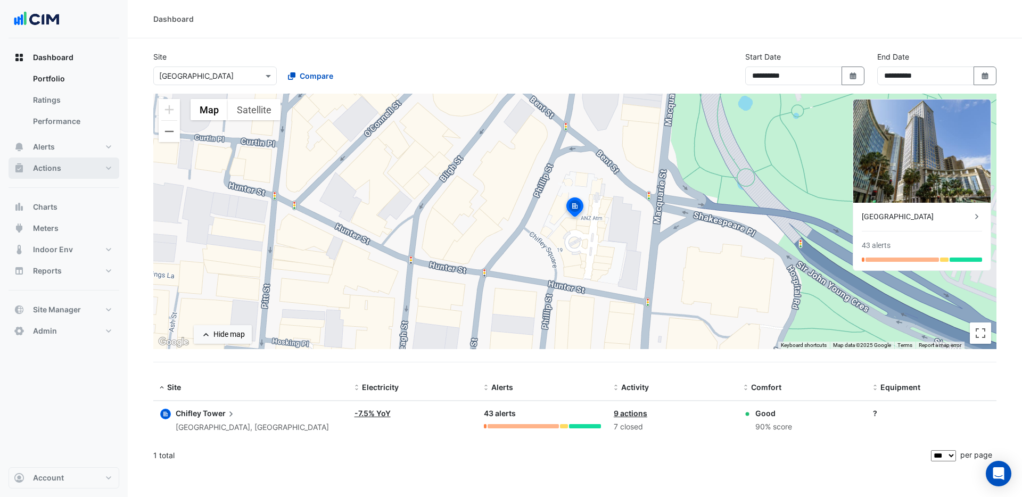
click at [72, 172] on button "Actions" at bounding box center [64, 168] width 111 height 21
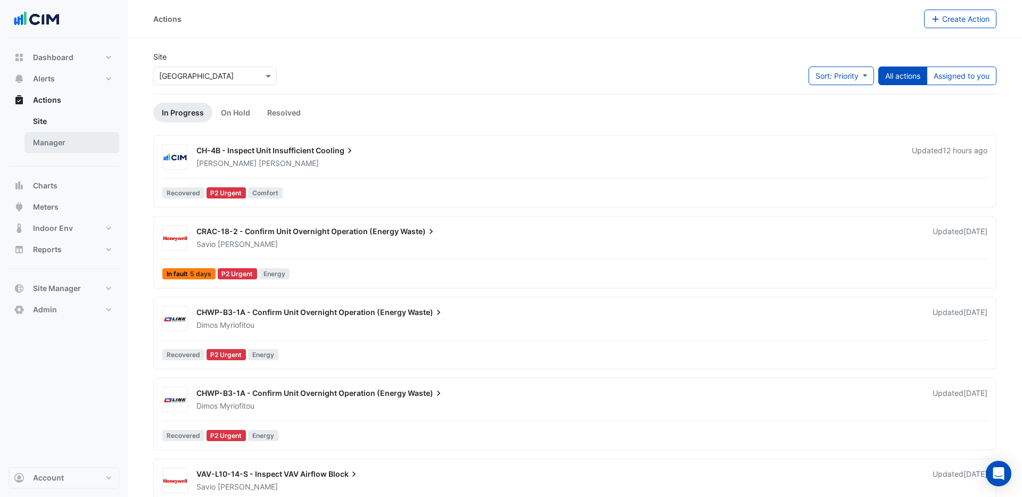
click at [70, 141] on link "Manager" at bounding box center [71, 142] width 95 height 21
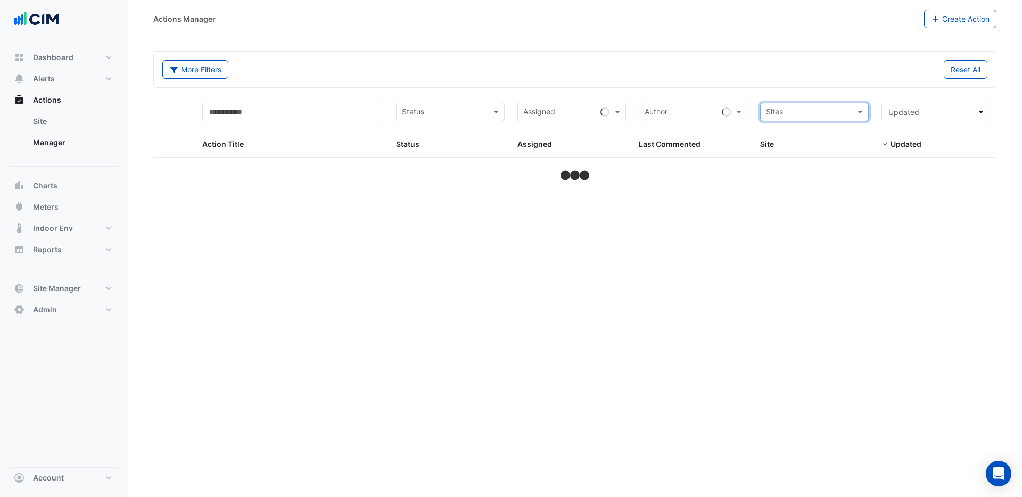
click at [824, 112] on input "text" at bounding box center [808, 113] width 85 height 12
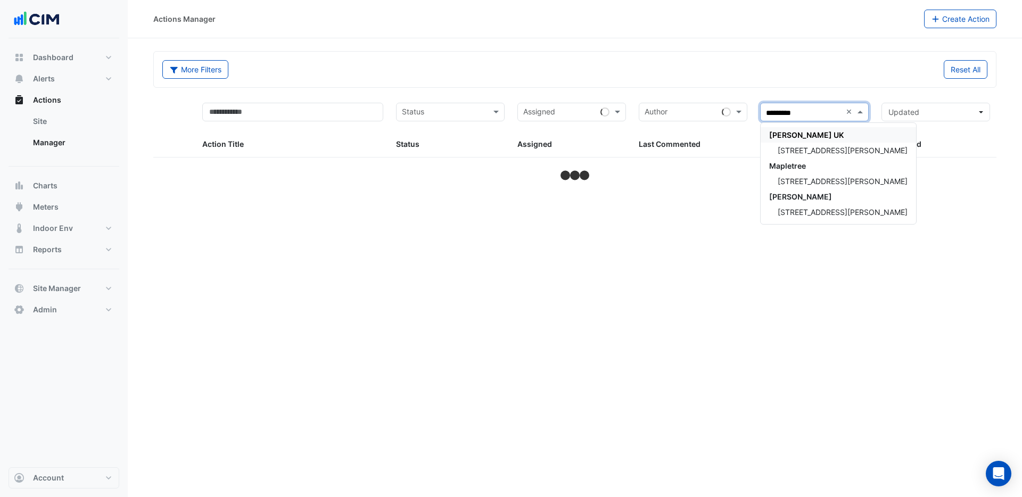
type input "*********"
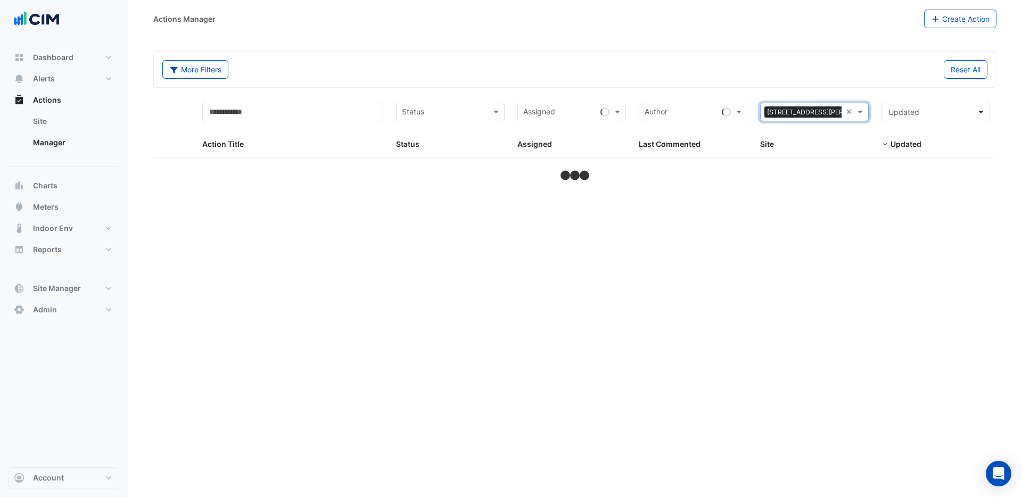
select select "***"
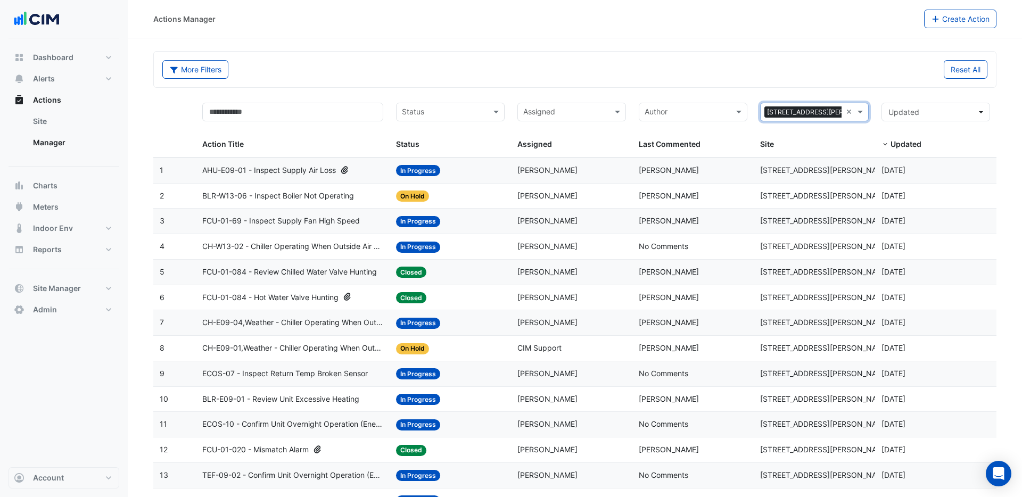
click at [308, 166] on span "AHU-E09-01 - Inspect Supply Air Loss" at bounding box center [269, 170] width 134 height 12
click at [283, 169] on span "AHU-E09-01 - Inspect Supply Air Loss" at bounding box center [269, 170] width 134 height 12
click at [271, 295] on span "FCU-01-084 - Hot Water Valve Hunting" at bounding box center [270, 298] width 136 height 12
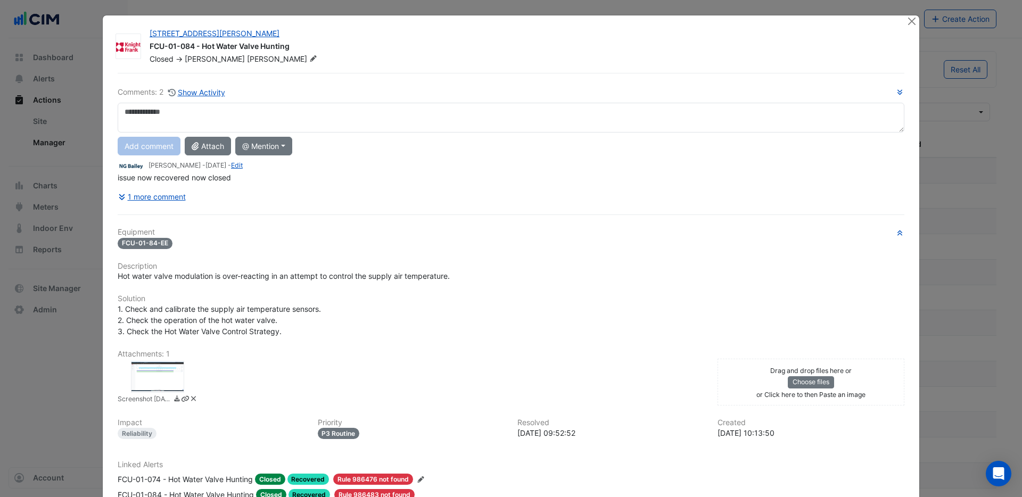
click at [154, 378] on div at bounding box center [157, 377] width 53 height 32
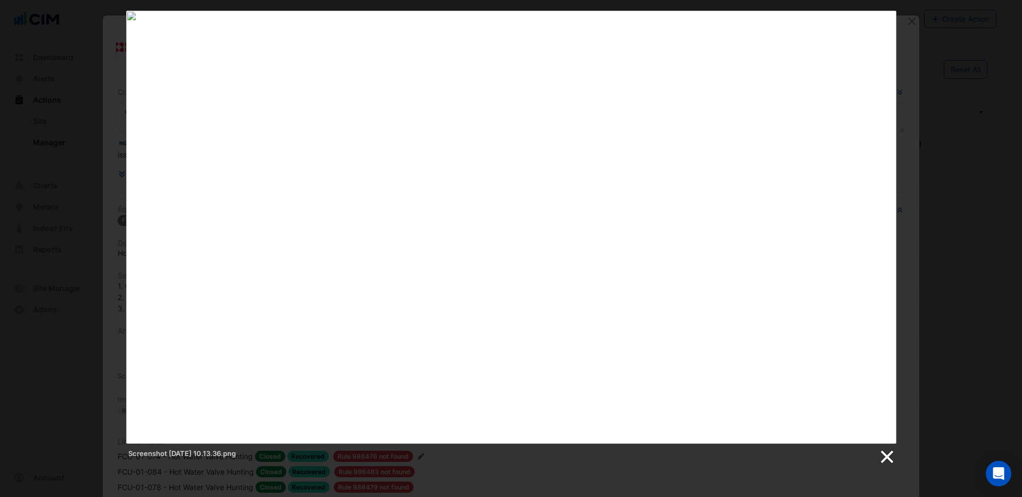
click at [889, 457] on link at bounding box center [886, 457] width 16 height 16
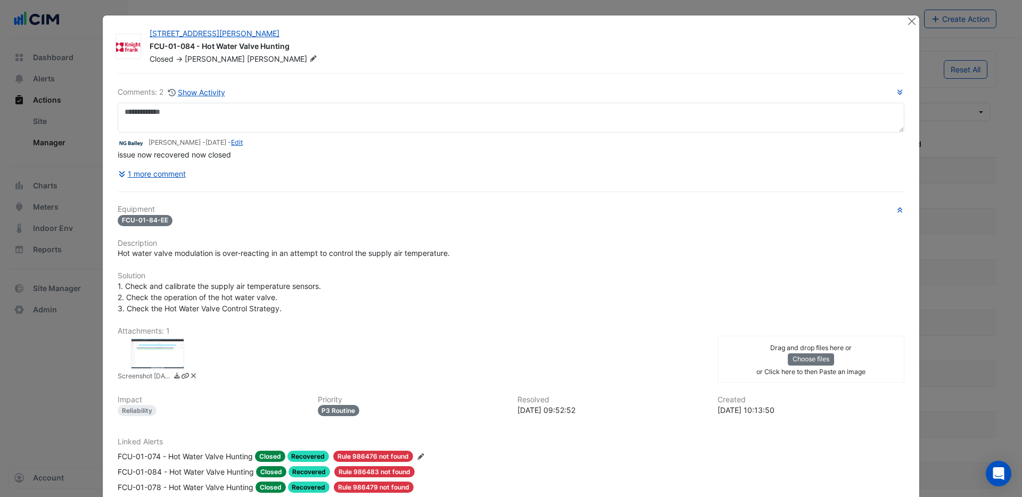
click at [917, 22] on div at bounding box center [912, 21] width 13 height 12
click at [914, 23] on button "Close" at bounding box center [911, 20] width 11 height 11
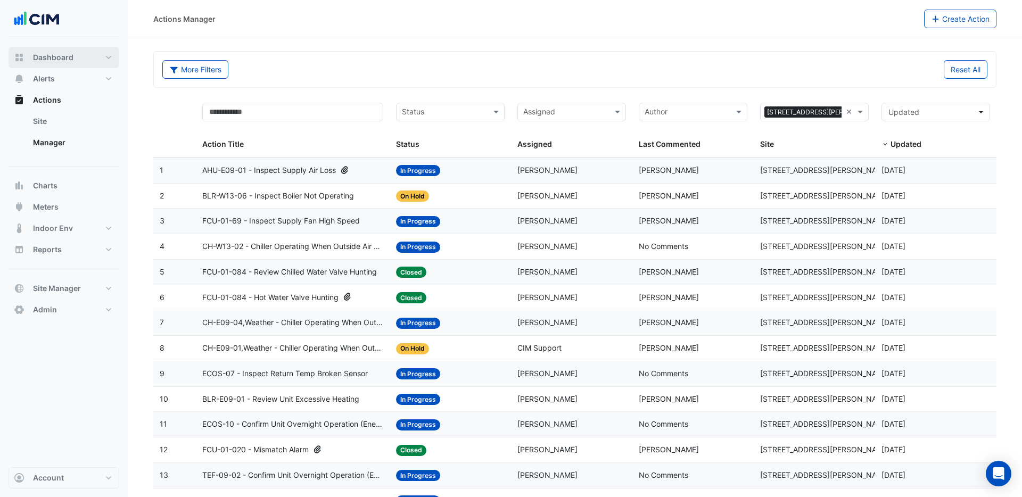
click at [42, 60] on span "Dashboard" at bounding box center [53, 57] width 40 height 11
select select "***"
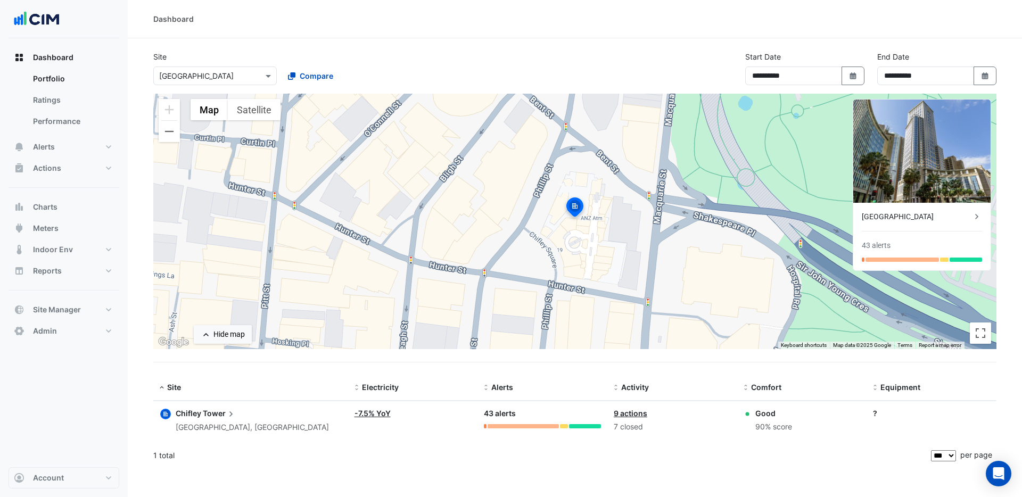
click at [952, 219] on div "Chifley Tower" at bounding box center [917, 216] width 110 height 11
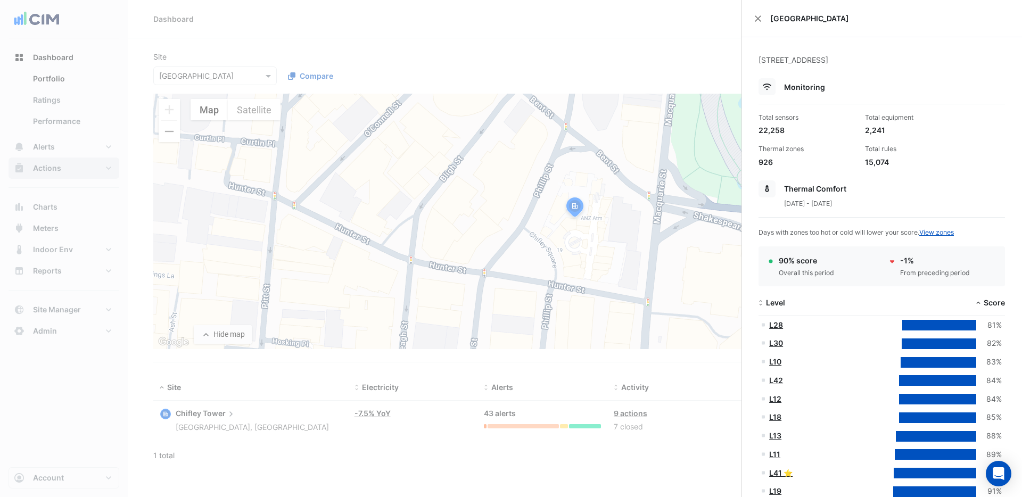
drag, startPoint x: 45, startPoint y: 181, endPoint x: 45, endPoint y: 174, distance: 6.9
click at [45, 180] on ngb-offcanvas-backdrop at bounding box center [511, 248] width 1022 height 497
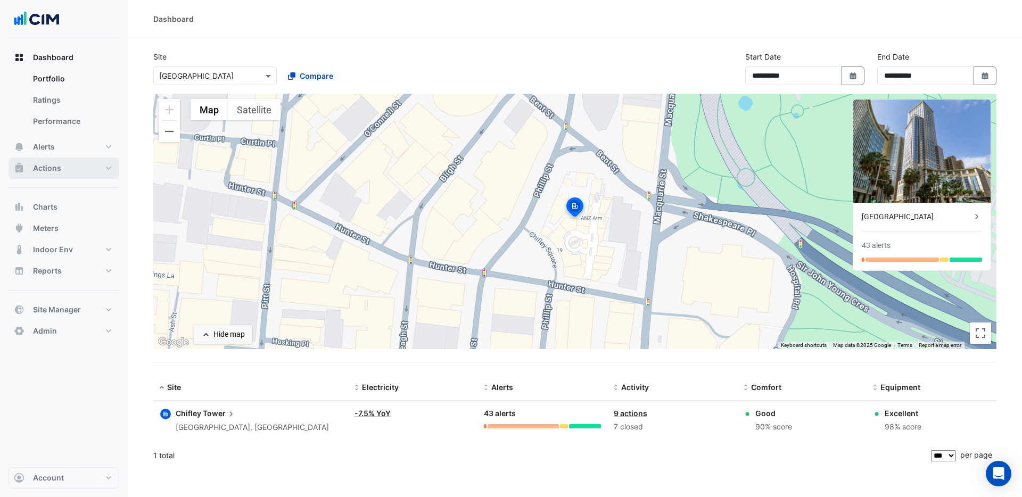
click at [44, 170] on span "Actions" at bounding box center [47, 168] width 28 height 11
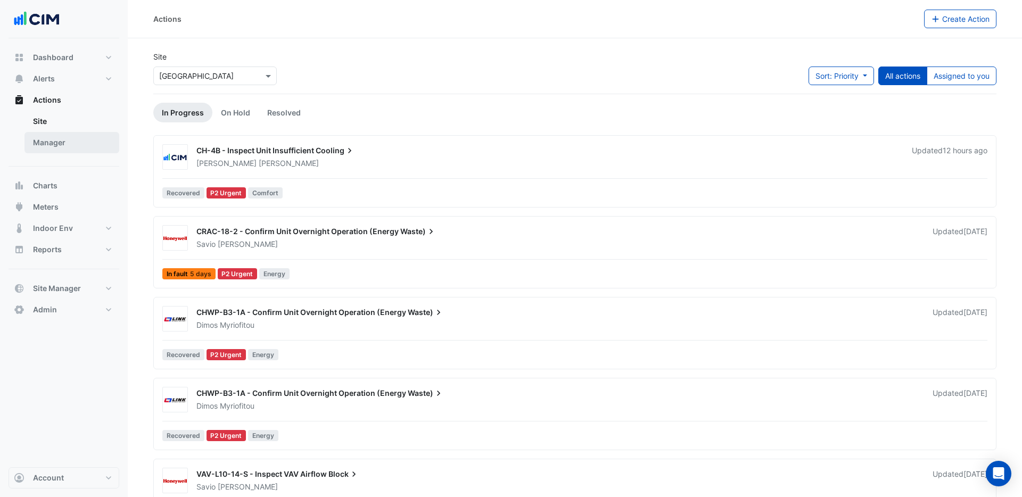
click at [54, 142] on link "Manager" at bounding box center [71, 142] width 95 height 21
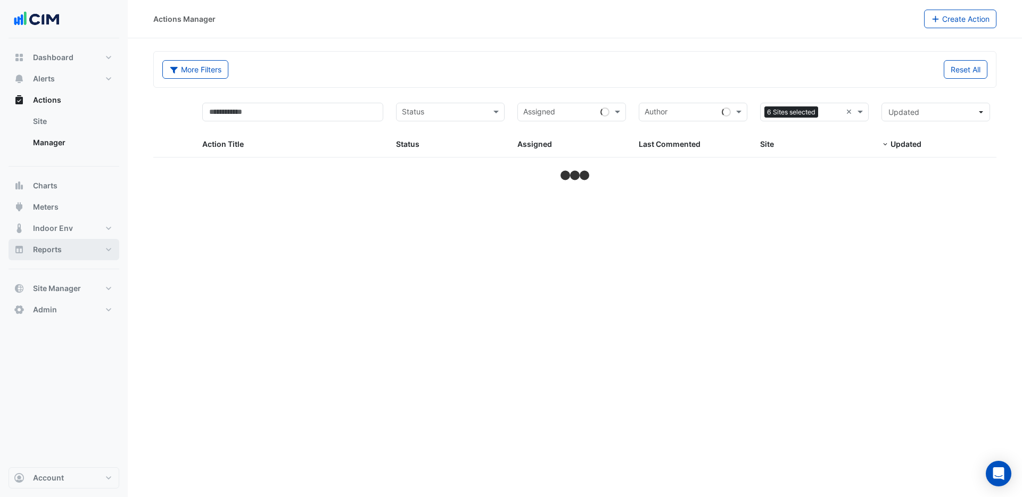
click at [46, 246] on span "Reports" at bounding box center [47, 249] width 29 height 11
select select "***"
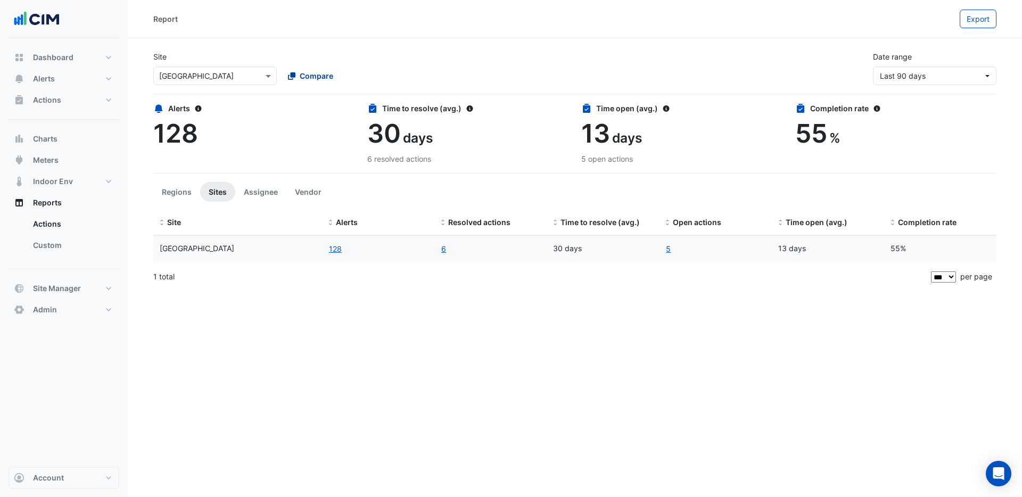
click at [305, 77] on span "Compare" at bounding box center [317, 75] width 34 height 11
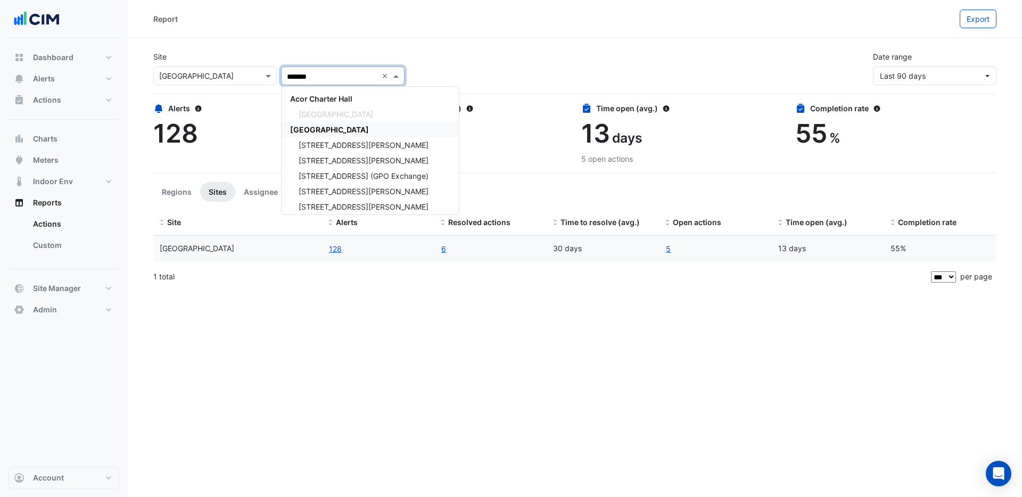
click at [321, 129] on span "CBRE Charter Hall" at bounding box center [329, 129] width 79 height 9
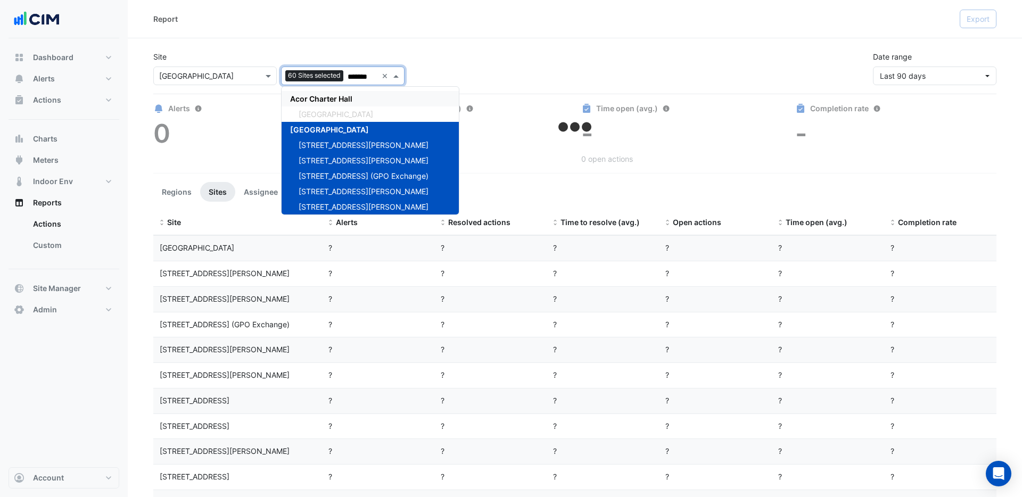
type input "*******"
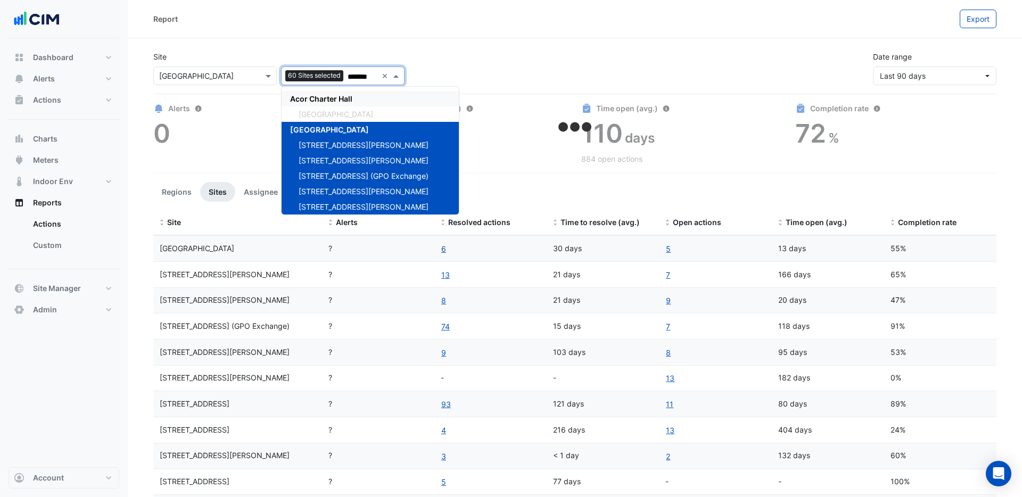
click at [564, 48] on div "Site × Chifley Tower 60 Sites selected ******* × Acor Charter Hall Chifley Towe…" at bounding box center [575, 64] width 856 height 43
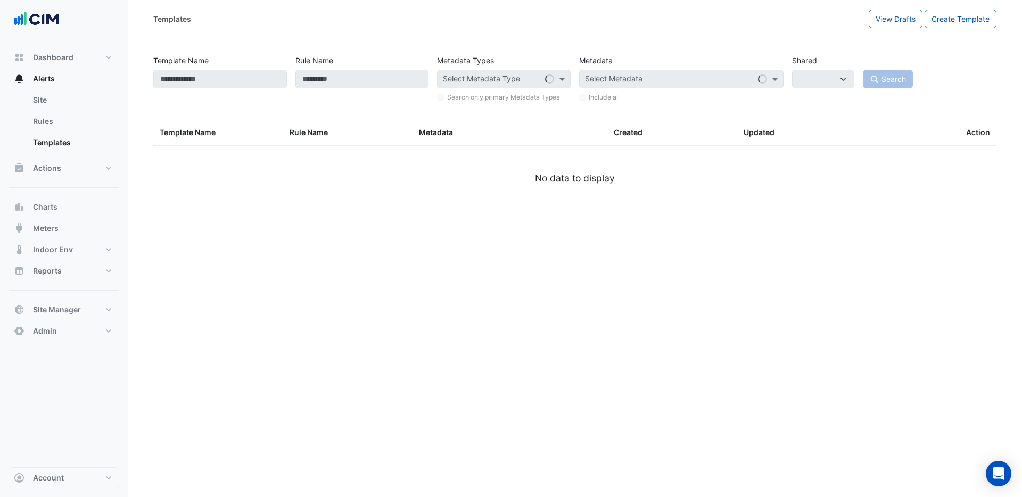
select select
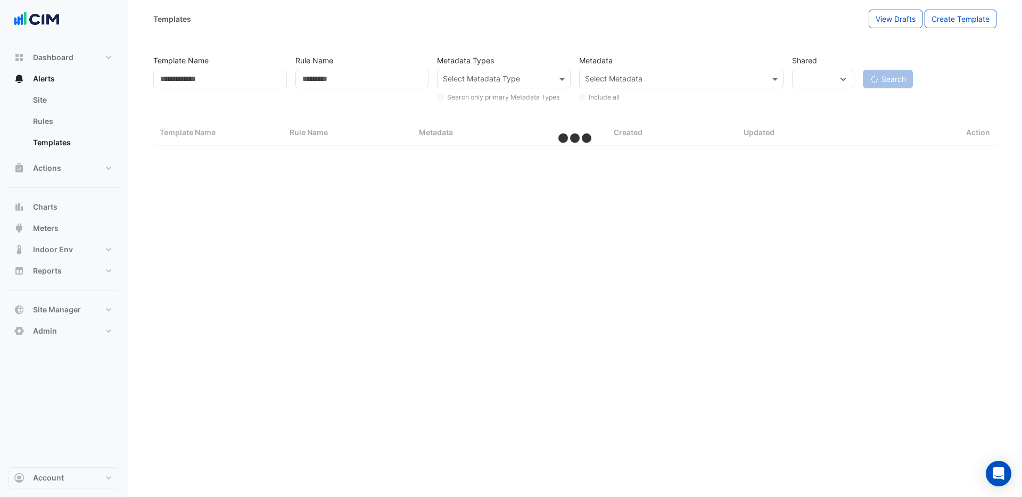
select select "***"
